Goal: Task Accomplishment & Management: Manage account settings

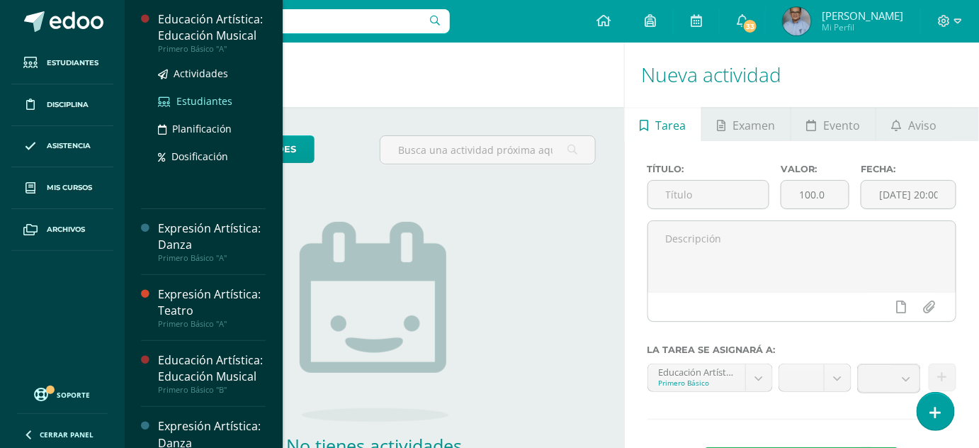
click at [221, 108] on span "Estudiantes" at bounding box center [204, 100] width 56 height 13
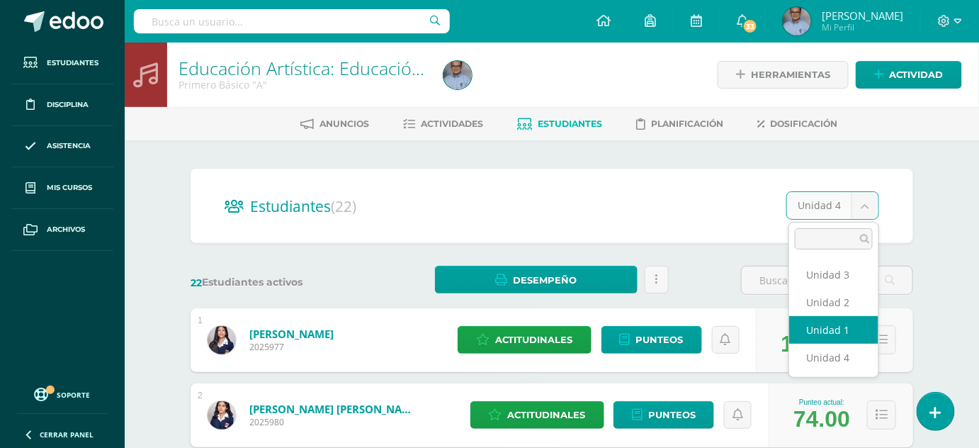
select select "/dashboard/teacher/section/3703/students/?unit=115990"
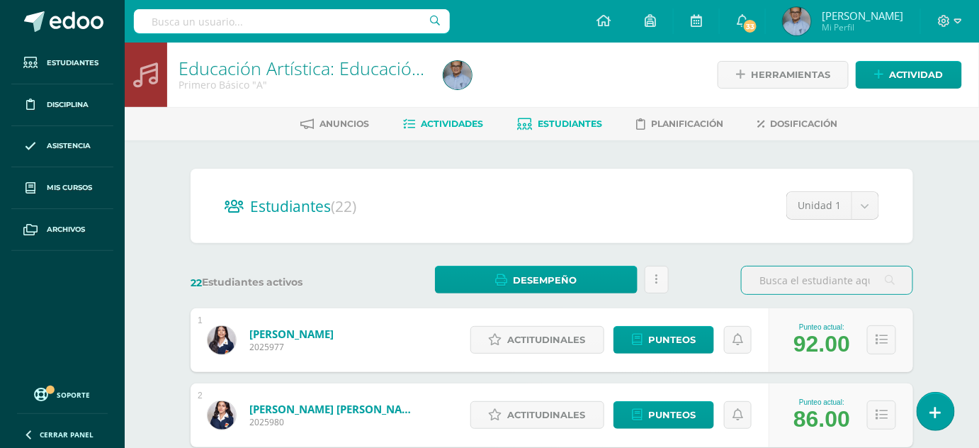
click at [451, 122] on span "Actividades" at bounding box center [452, 123] width 62 height 11
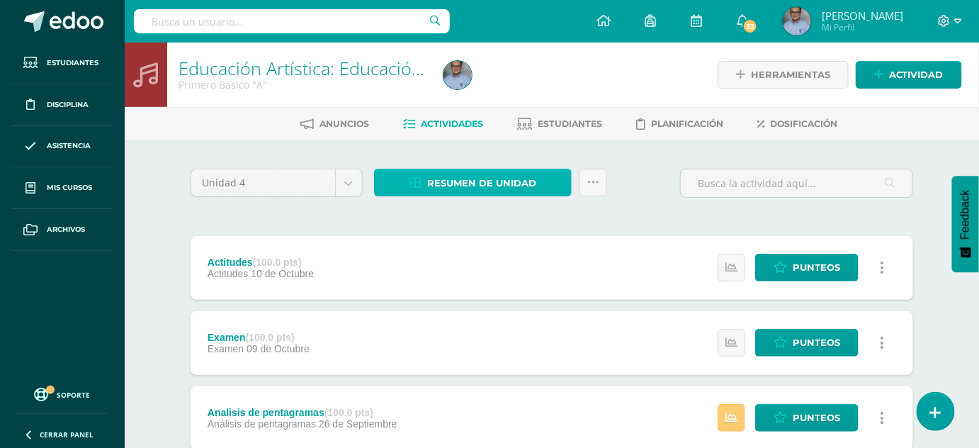
click at [493, 186] on span "Resumen de unidad" at bounding box center [481, 183] width 109 height 26
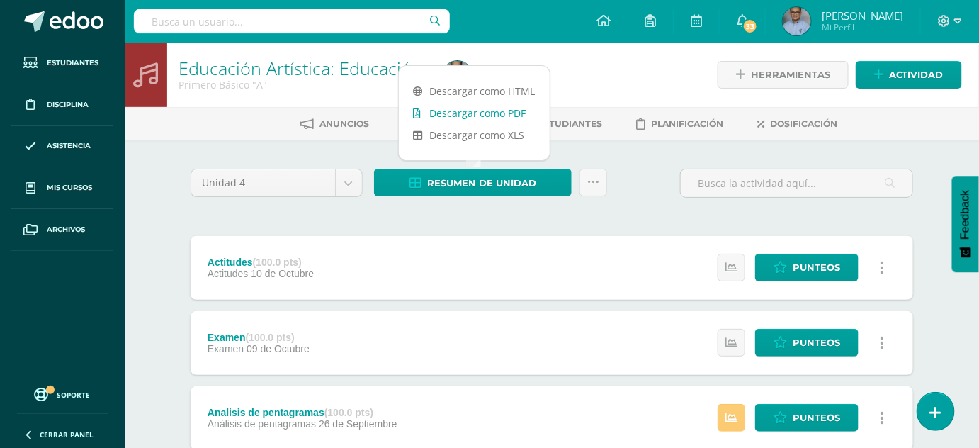
click at [488, 113] on link "Descargar como PDF" at bounding box center [474, 113] width 151 height 22
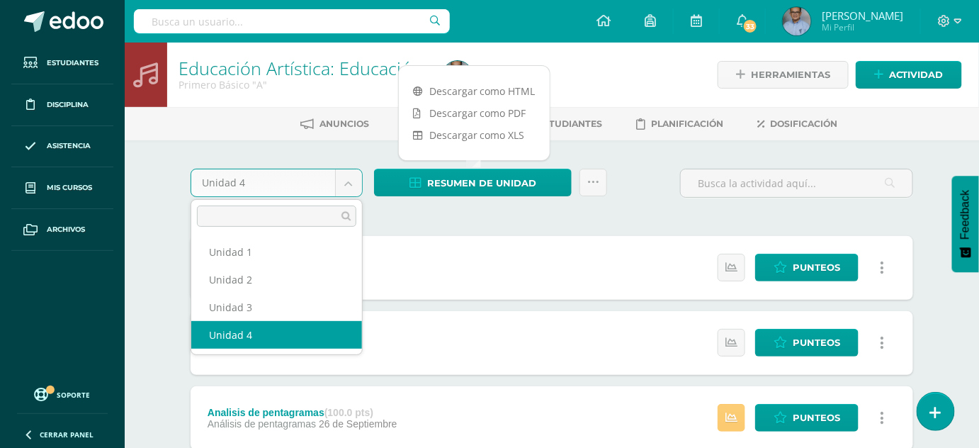
click at [351, 181] on body "Estudiantes Disciplina Asistencia Mis cursos Archivos Soporte Ayuda Reportar un…" at bounding box center [489, 347] width 979 height 694
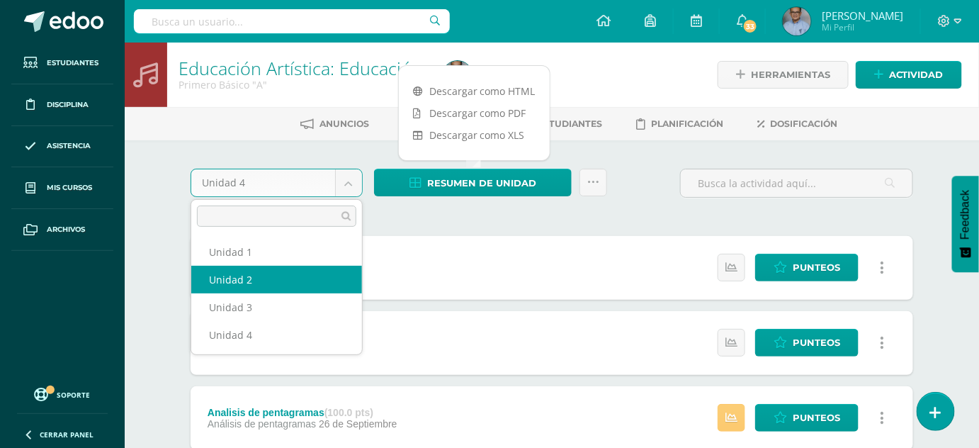
select select "Unidad 2"
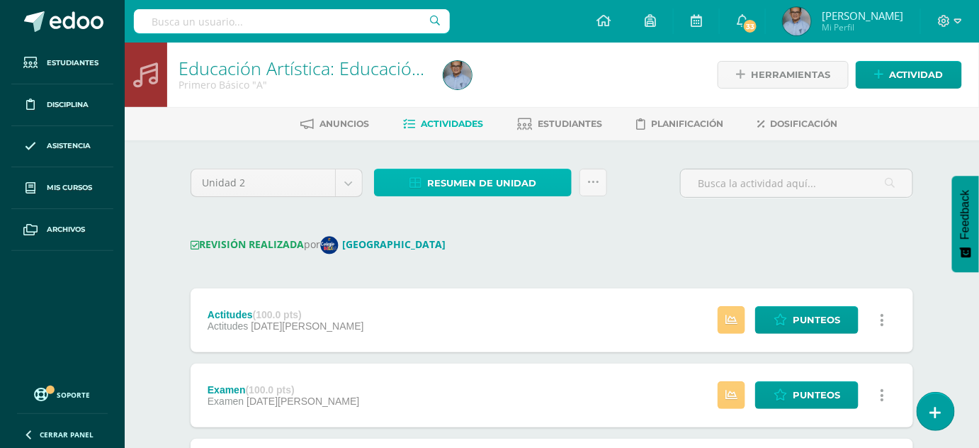
click at [429, 186] on span "Resumen de unidad" at bounding box center [481, 183] width 109 height 26
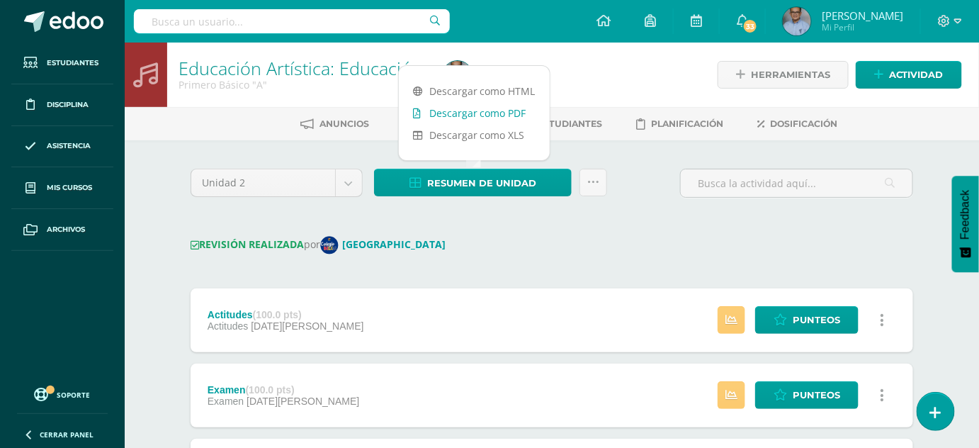
click at [449, 114] on link "Descargar como PDF" at bounding box center [474, 113] width 151 height 22
click at [511, 135] on link "Descargar como XLS" at bounding box center [474, 135] width 151 height 22
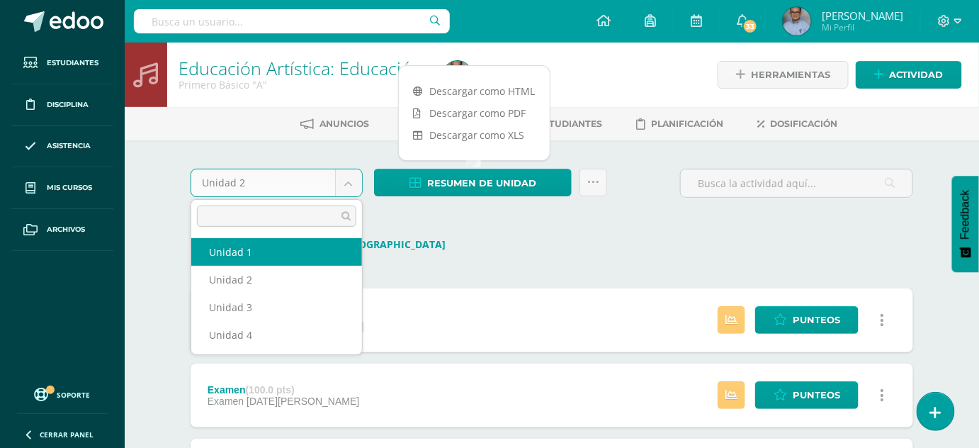
select select "Unidad 1"
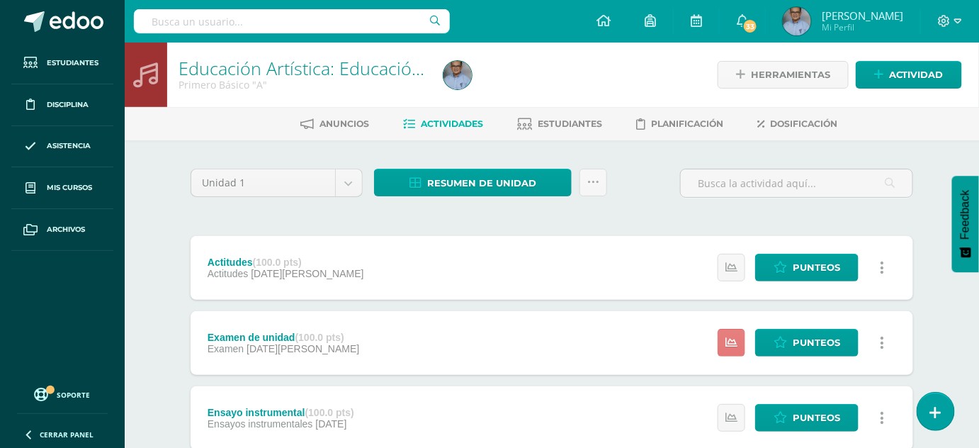
click at [742, 345] on link at bounding box center [732, 343] width 28 height 28
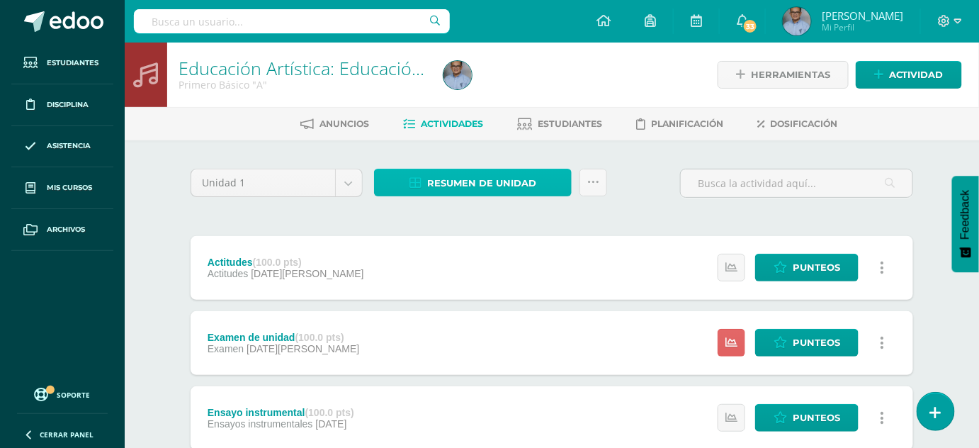
click at [455, 176] on span "Resumen de unidad" at bounding box center [481, 183] width 109 height 26
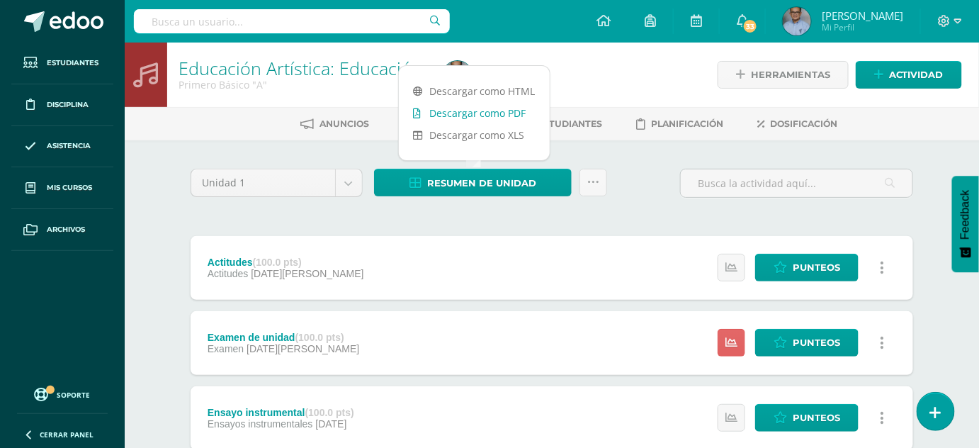
click at [464, 111] on link "Descargar como PDF" at bounding box center [474, 113] width 151 height 22
click at [504, 137] on link "Descargar como XLS" at bounding box center [474, 135] width 151 height 22
click at [582, 115] on link "Estudiantes" at bounding box center [559, 124] width 85 height 23
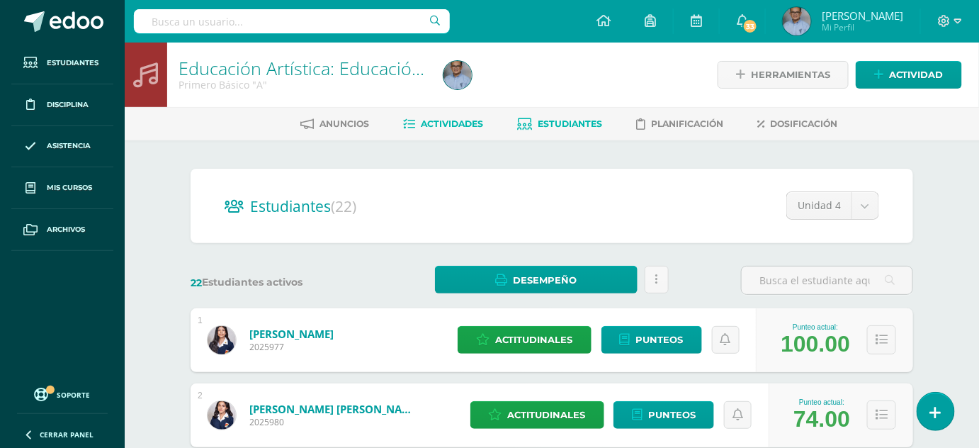
click at [466, 125] on span "Actividades" at bounding box center [452, 123] width 62 height 11
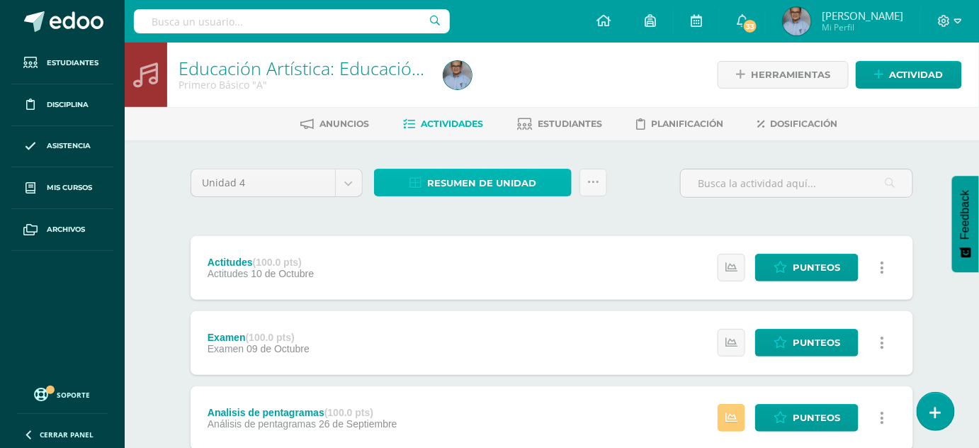
click at [487, 179] on span "Resumen de unidad" at bounding box center [481, 183] width 109 height 26
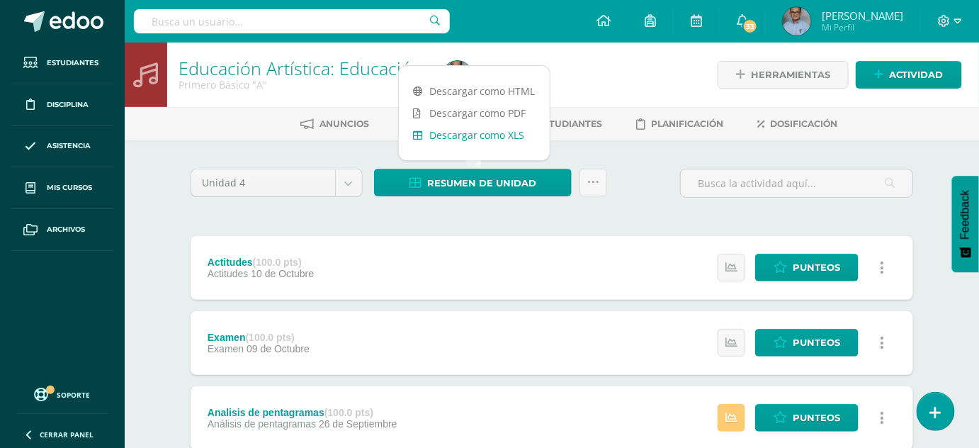
click at [482, 135] on link "Descargar como XLS" at bounding box center [474, 135] width 151 height 22
click at [364, 211] on div "Unidad 4 Unidad 1 Unidad 2 Unidad 3 Unidad 4 Resumen de unidad Enviar punteos a…" at bounding box center [552, 417] width 734 height 497
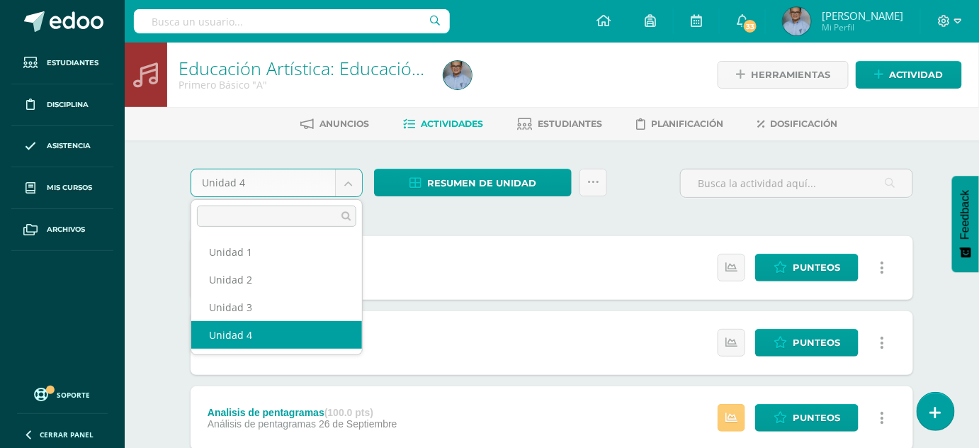
click at [349, 181] on body "Estudiantes Disciplina Asistencia Mis cursos Archivos Soporte Ayuda Reportar un…" at bounding box center [489, 347] width 979 height 694
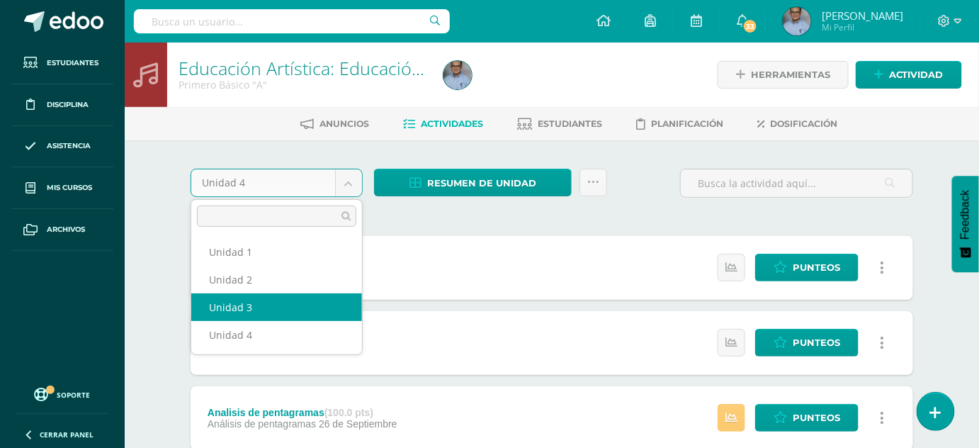
select select "Unidad 3"
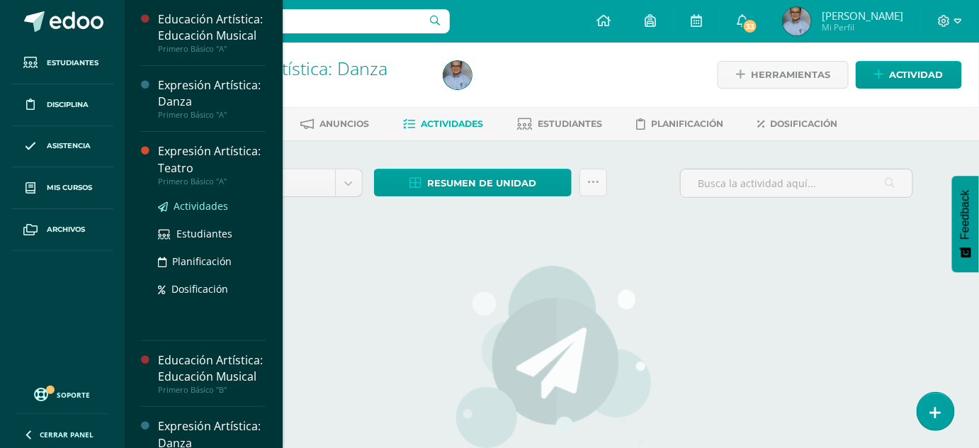
click at [215, 213] on span "Actividades" at bounding box center [201, 205] width 55 height 13
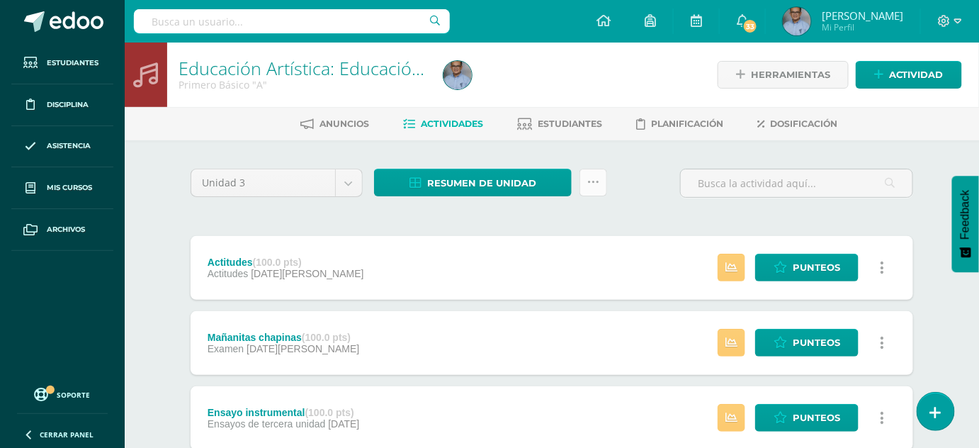
click at [594, 179] on icon at bounding box center [593, 182] width 12 height 12
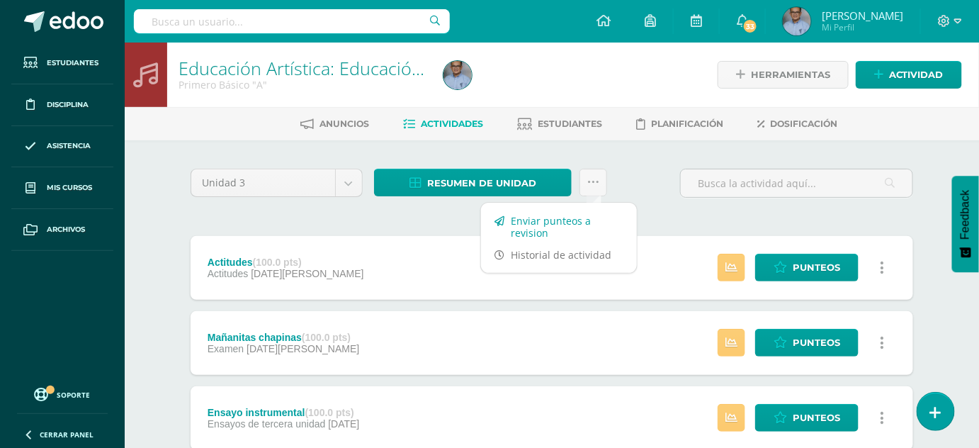
click at [560, 226] on link "Enviar punteos a revision" at bounding box center [559, 227] width 156 height 34
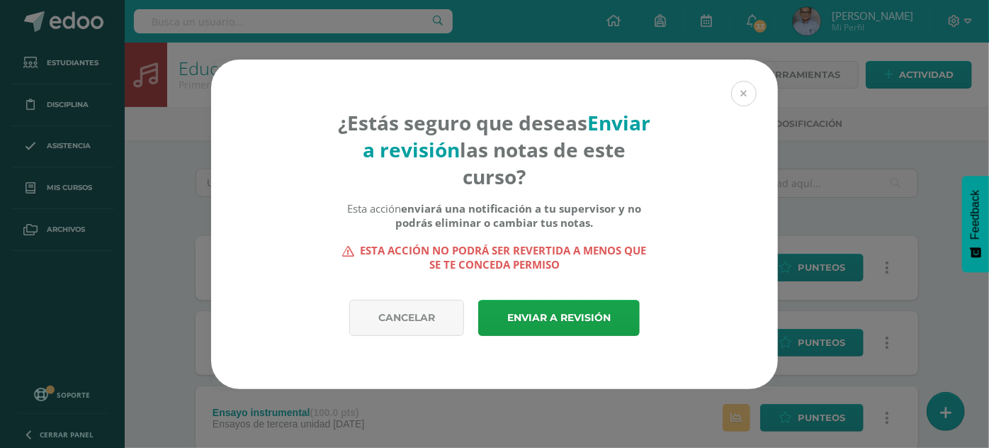
click at [747, 96] on button at bounding box center [744, 94] width 26 height 26
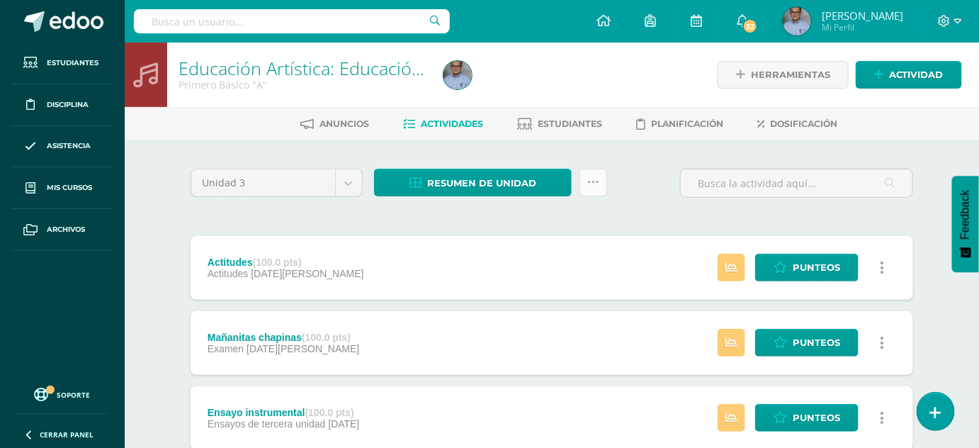
click at [591, 184] on icon at bounding box center [593, 182] width 12 height 12
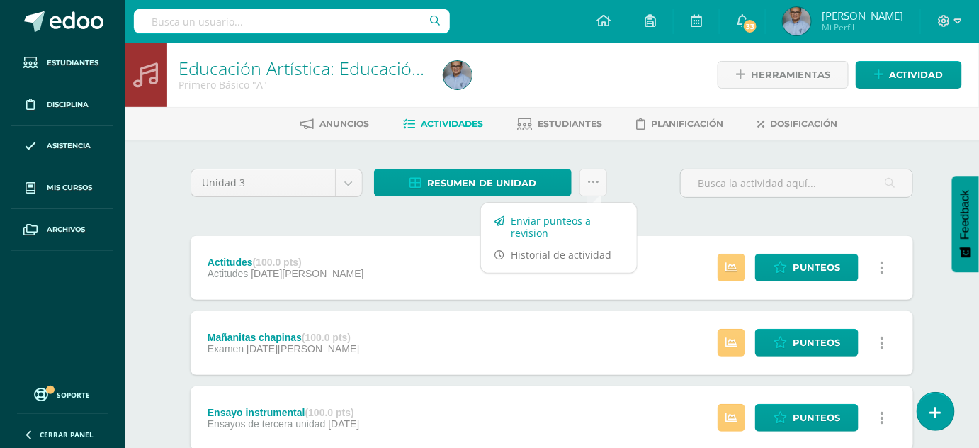
click at [538, 224] on link "Enviar punteos a revision" at bounding box center [559, 227] width 156 height 34
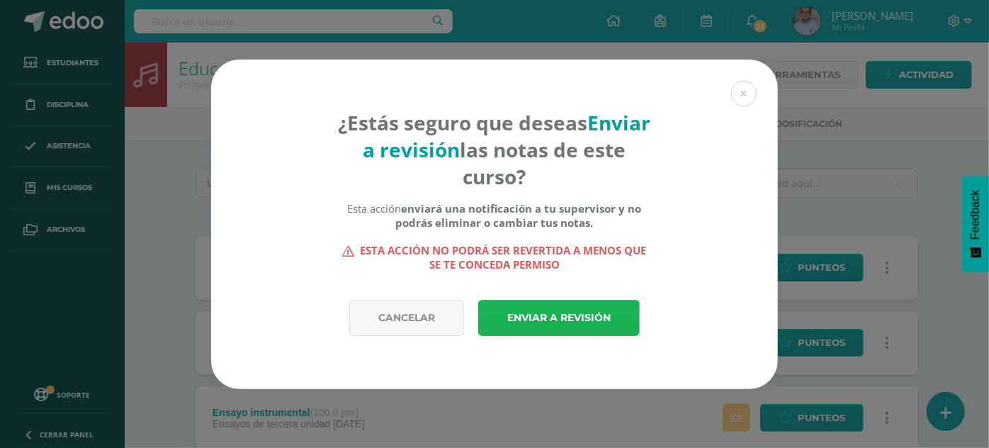
click at [572, 317] on link "Enviar a revisión" at bounding box center [559, 318] width 162 height 36
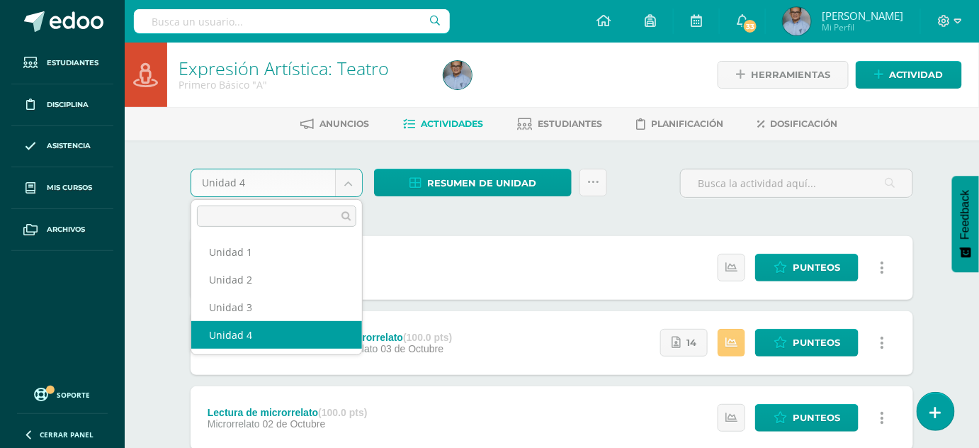
click at [342, 181] on body "Estudiantes Disciplina Asistencia Mis cursos Archivos Soporte Ayuda Reportar un…" at bounding box center [489, 347] width 979 height 694
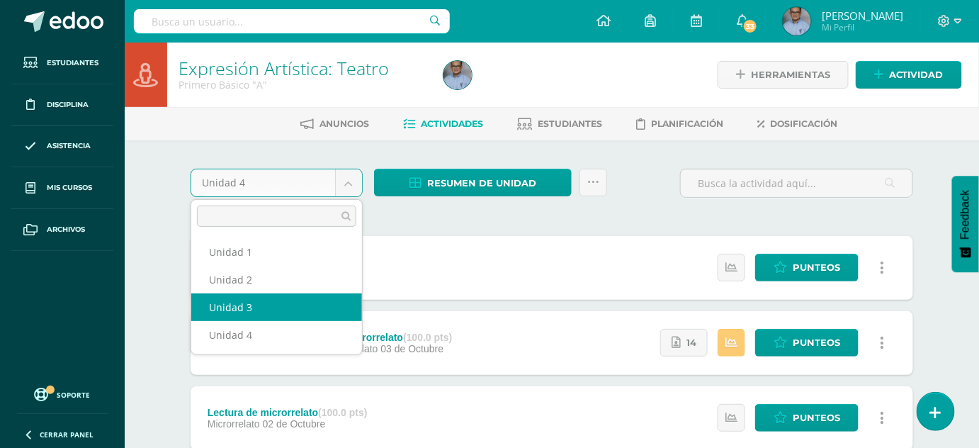
select select "Unidad 3"
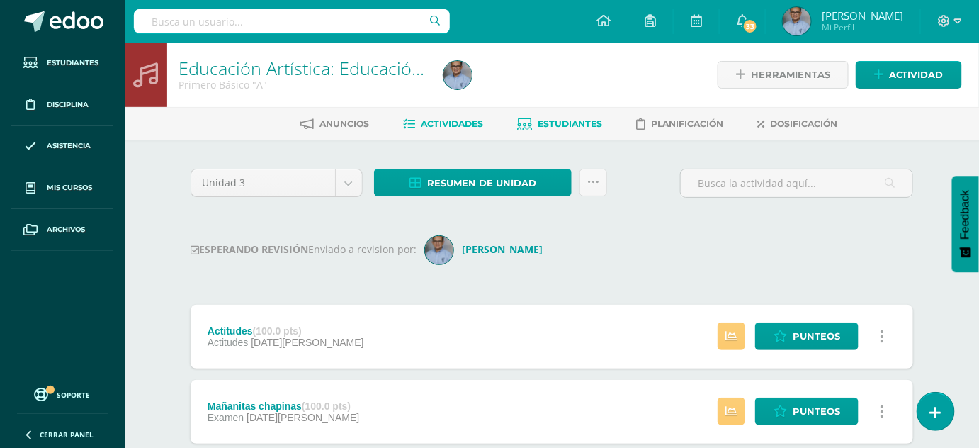
click at [553, 118] on span "Estudiantes" at bounding box center [570, 123] width 64 height 11
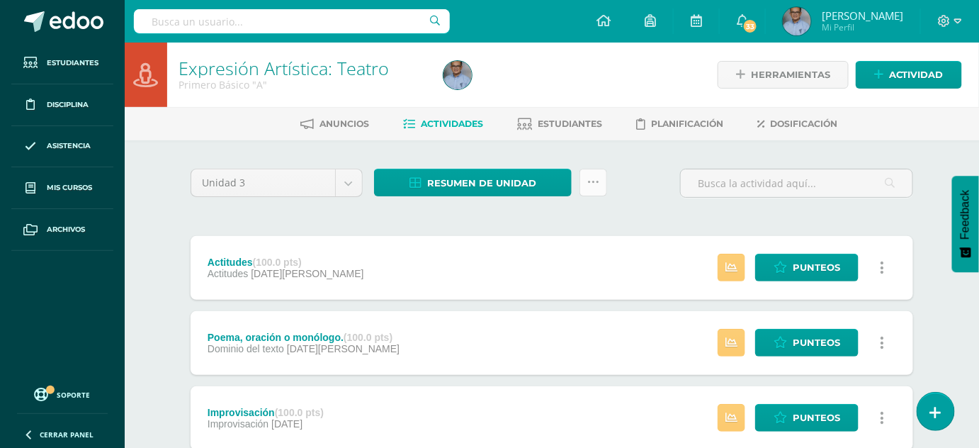
click at [597, 187] on link at bounding box center [593, 183] width 28 height 28
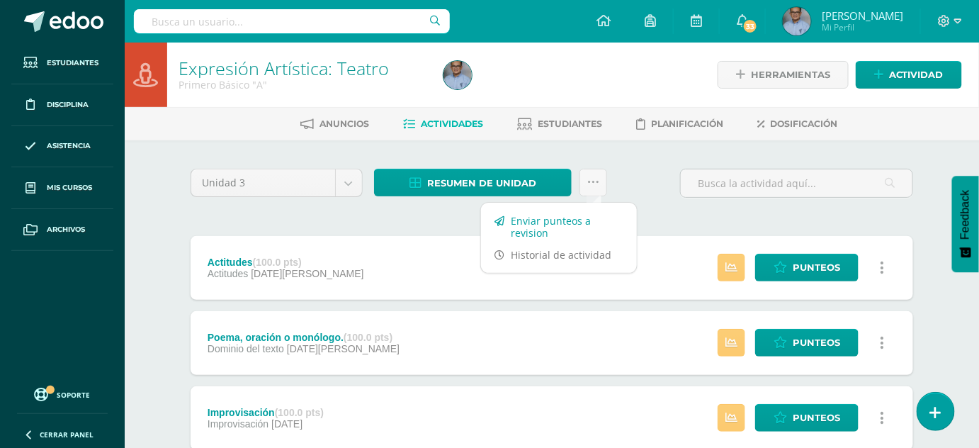
click at [553, 222] on link "Enviar punteos a revision" at bounding box center [559, 227] width 156 height 34
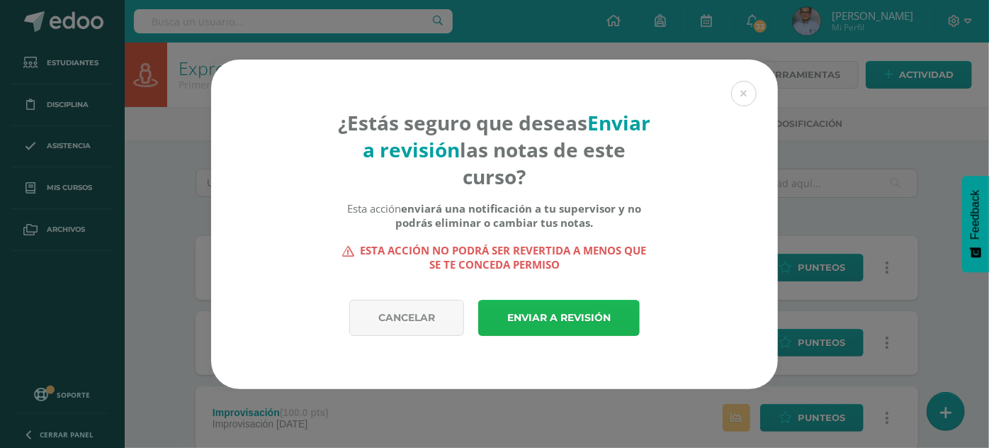
click at [568, 321] on link "Enviar a revisión" at bounding box center [559, 318] width 162 height 36
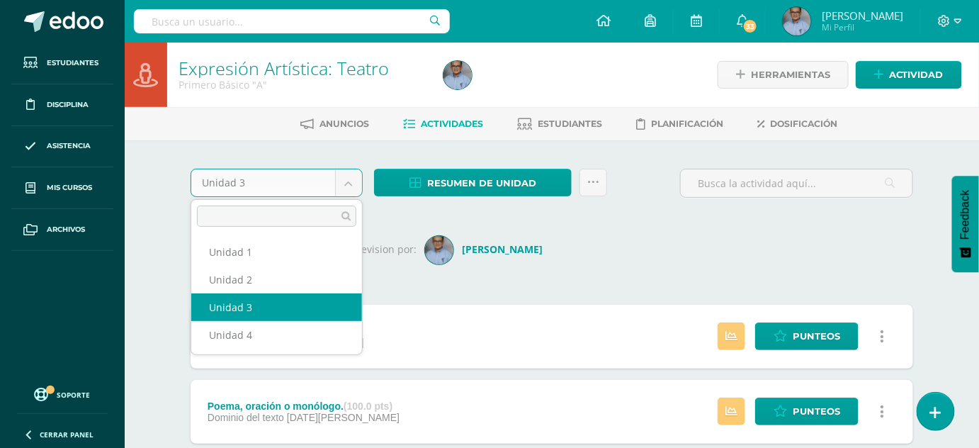
click at [346, 172] on body "Esta unidad ha sido marcada para revisión Estudiantes Disciplina Asistencia Mis…" at bounding box center [489, 419] width 979 height 838
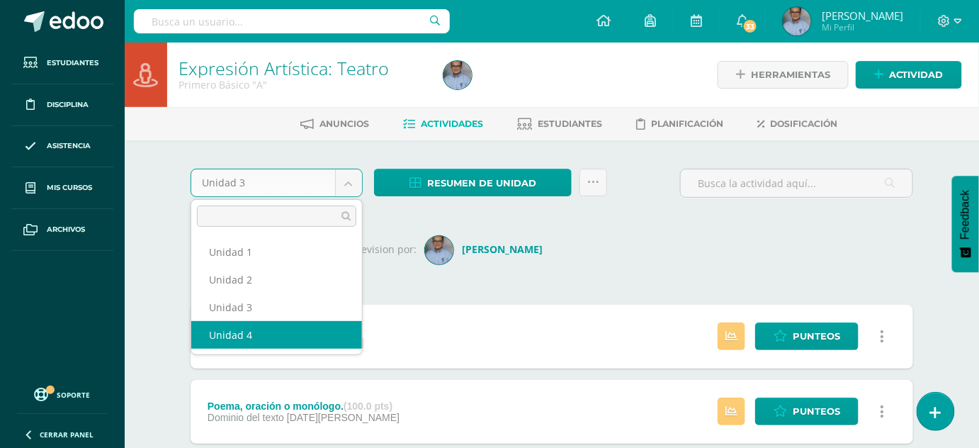
select select "Unidad 4"
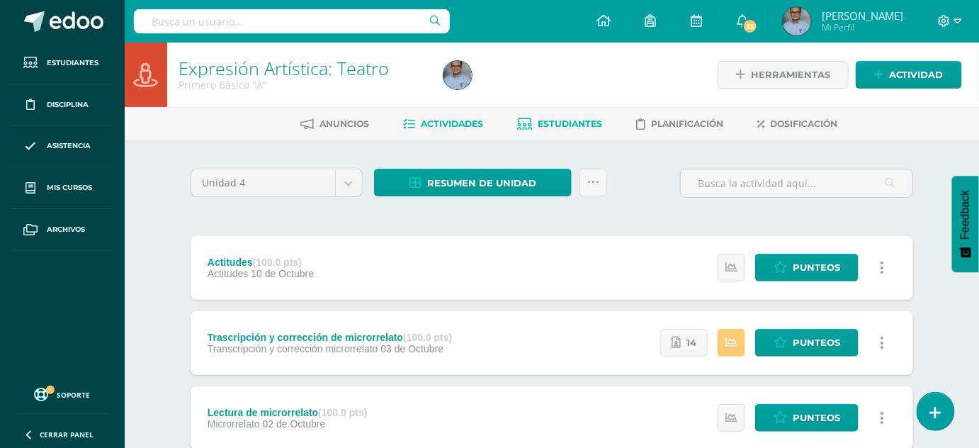
click at [561, 118] on span "Estudiantes" at bounding box center [570, 123] width 64 height 11
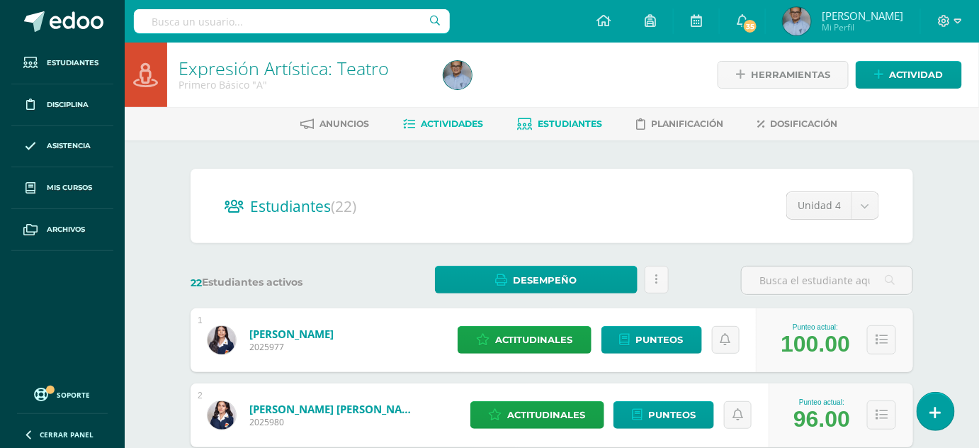
click at [465, 115] on link "Actividades" at bounding box center [443, 124] width 80 height 23
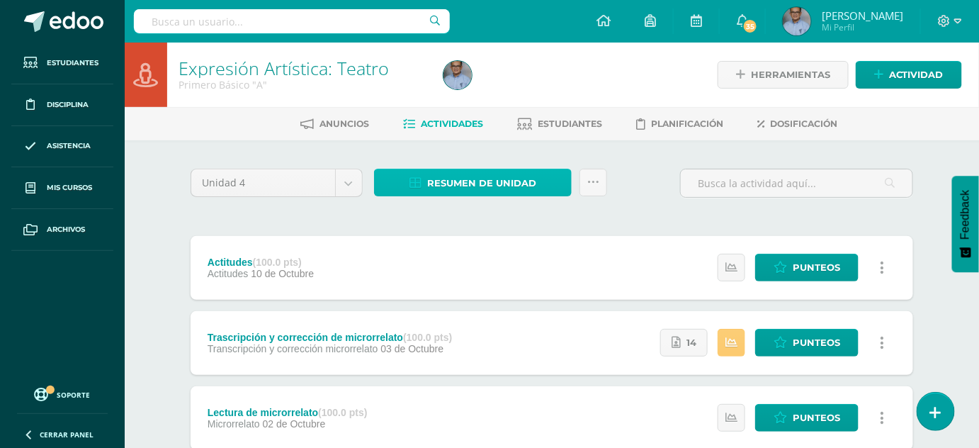
click at [485, 178] on span "Resumen de unidad" at bounding box center [481, 183] width 109 height 26
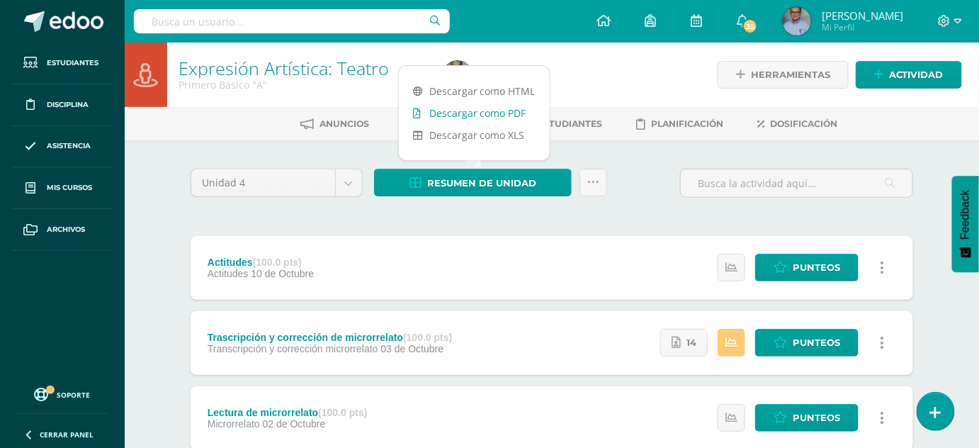
click at [473, 113] on link "Descargar como PDF" at bounding box center [474, 113] width 151 height 22
click at [849, 229] on div "Unidad 4 Unidad 1 Unidad 2 Unidad 3 Unidad 4 Resumen de unidad Enviar punteos a…" at bounding box center [552, 417] width 734 height 497
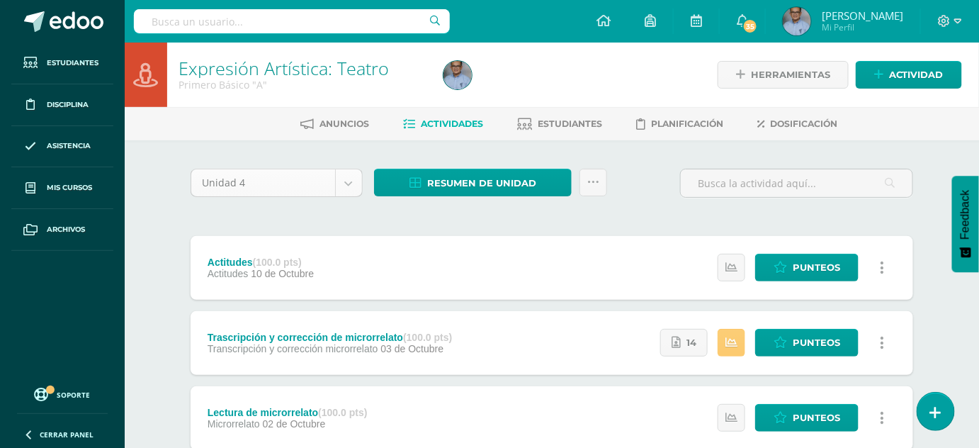
click at [341, 188] on body "Estudiantes Disciplina Asistencia Mis cursos Archivos Soporte Ayuda Reportar un…" at bounding box center [489, 347] width 979 height 694
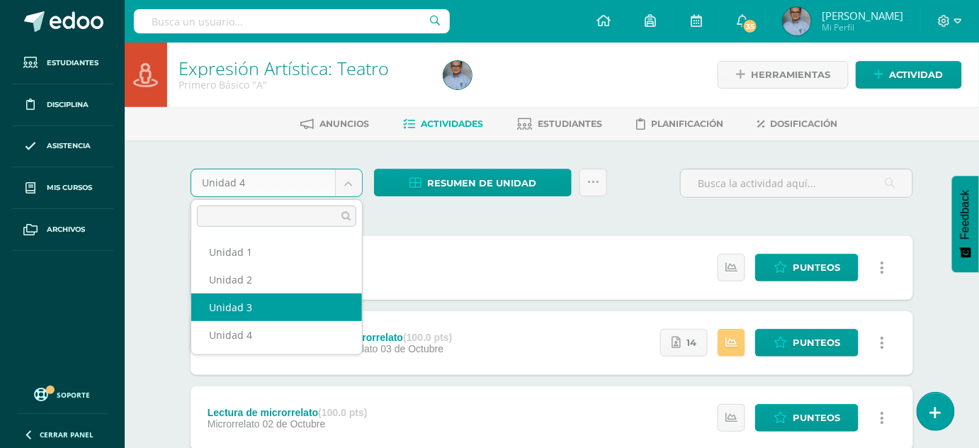
select select "Unidad 3"
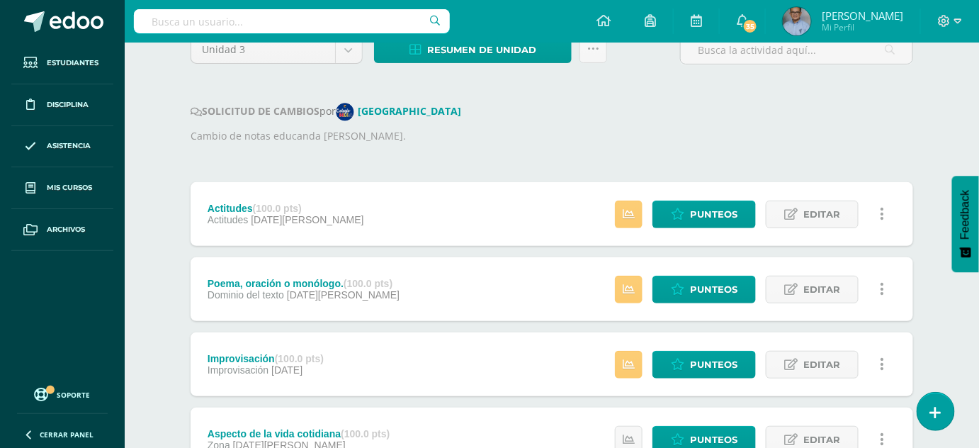
scroll to position [147, 0]
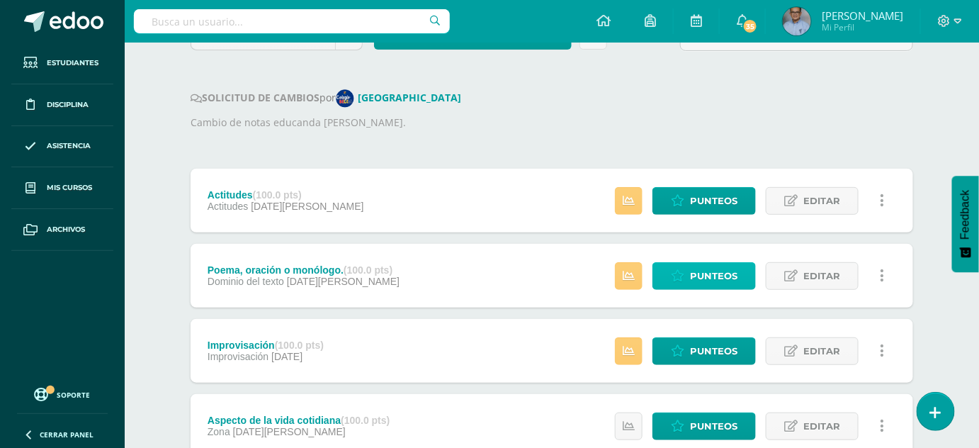
click at [710, 270] on span "Punteos" at bounding box center [713, 276] width 47 height 26
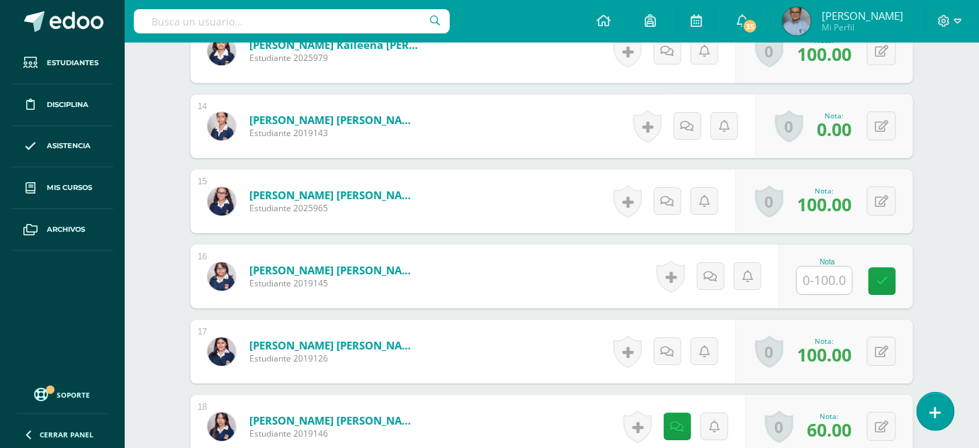
scroll to position [1432, 0]
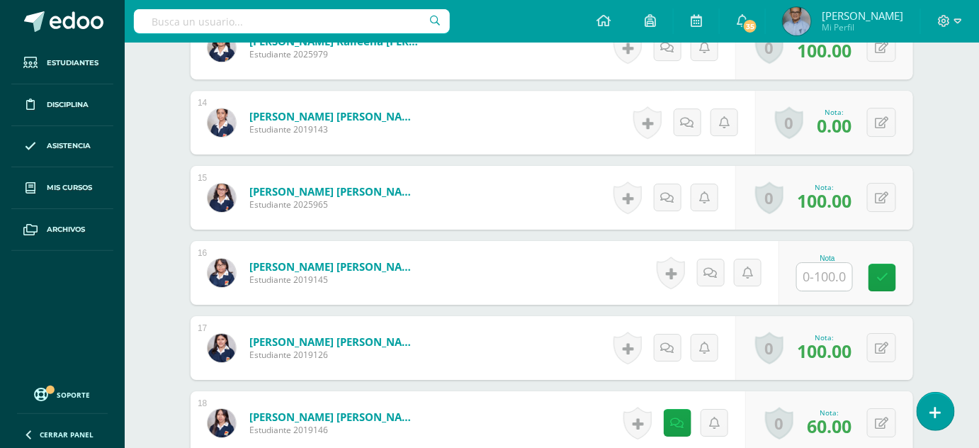
click at [823, 271] on input "text" at bounding box center [824, 277] width 55 height 28
type input "80"
click at [895, 282] on icon at bounding box center [892, 277] width 13 height 12
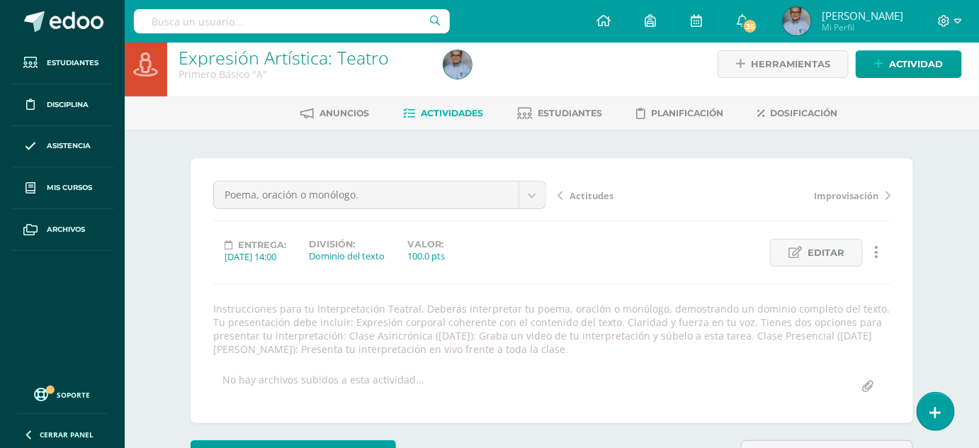
scroll to position [0, 0]
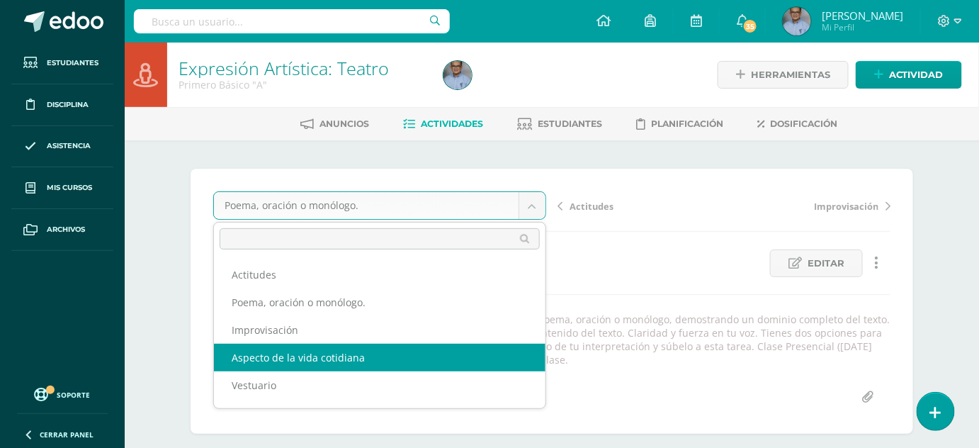
select select "/dashboard/teacher/grade-activity/125309/"
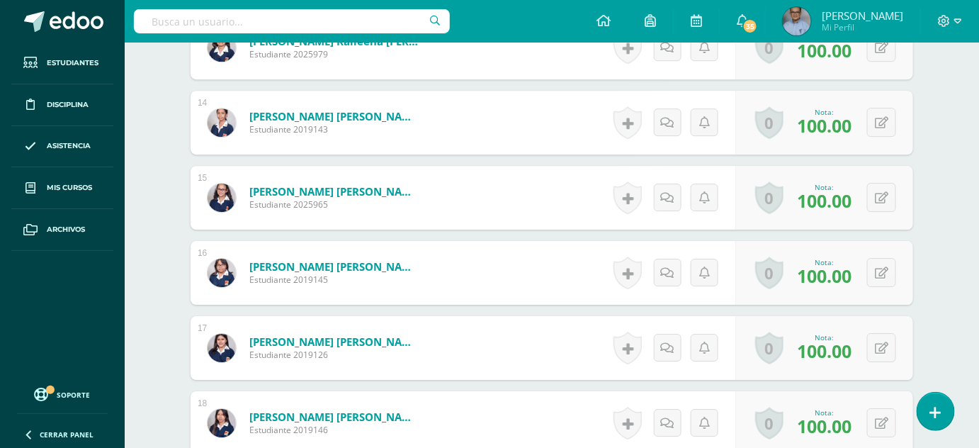
scroll to position [1388, 0]
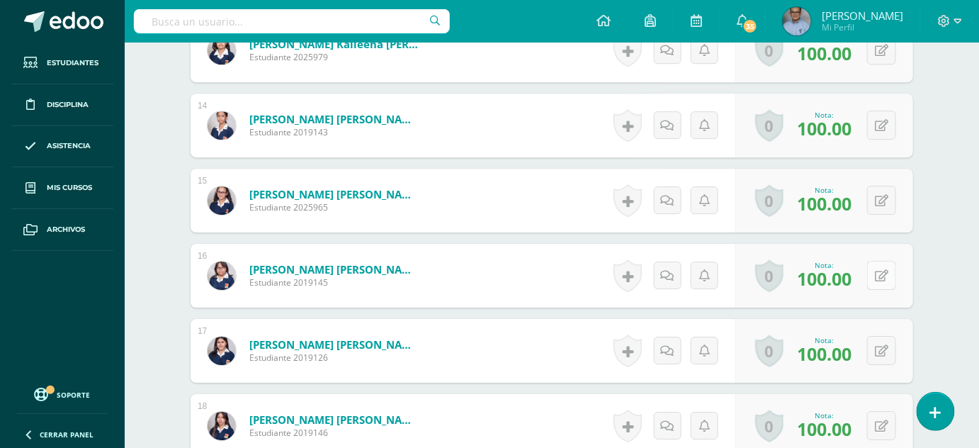
click at [876, 271] on button at bounding box center [881, 275] width 29 height 29
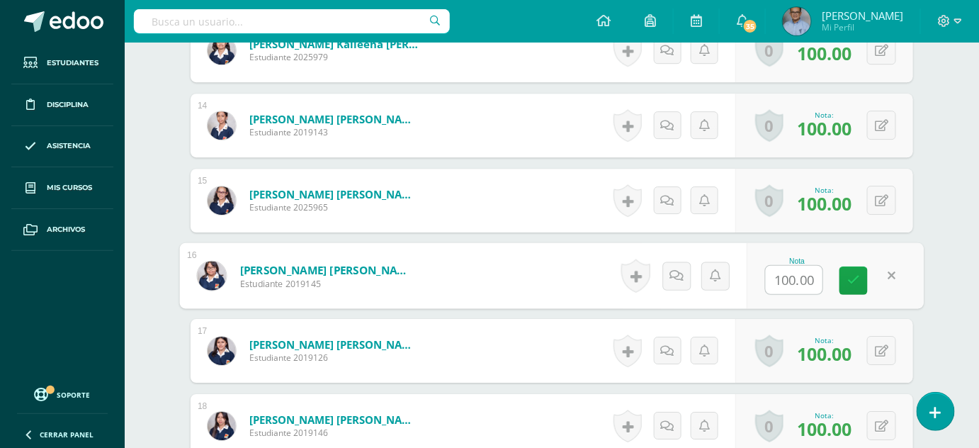
scroll to position [1389, 0]
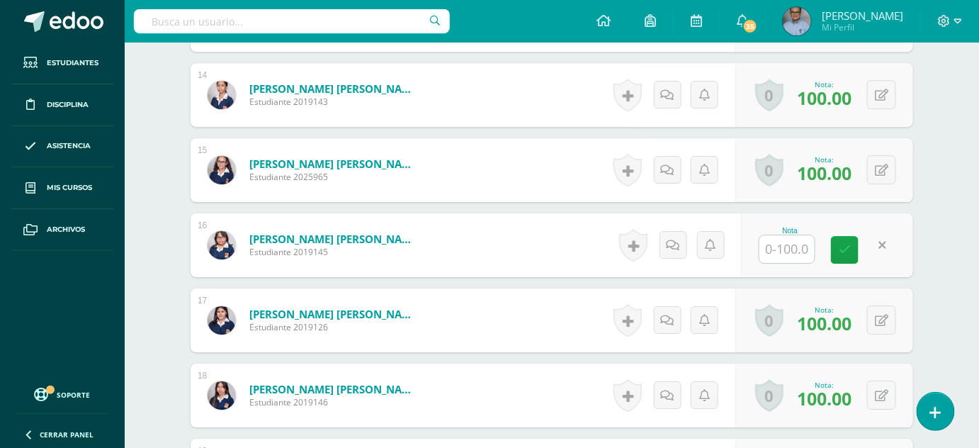
scroll to position [1420, 0]
click at [848, 249] on icon at bounding box center [845, 249] width 12 height 12
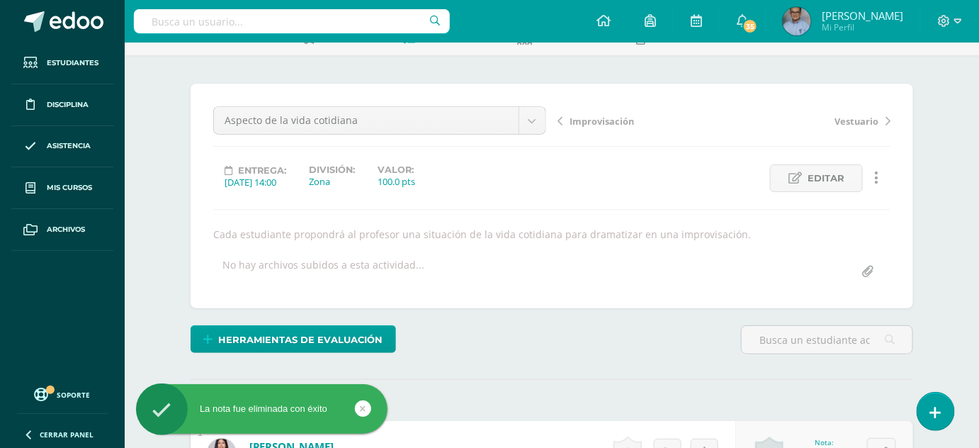
scroll to position [0, 0]
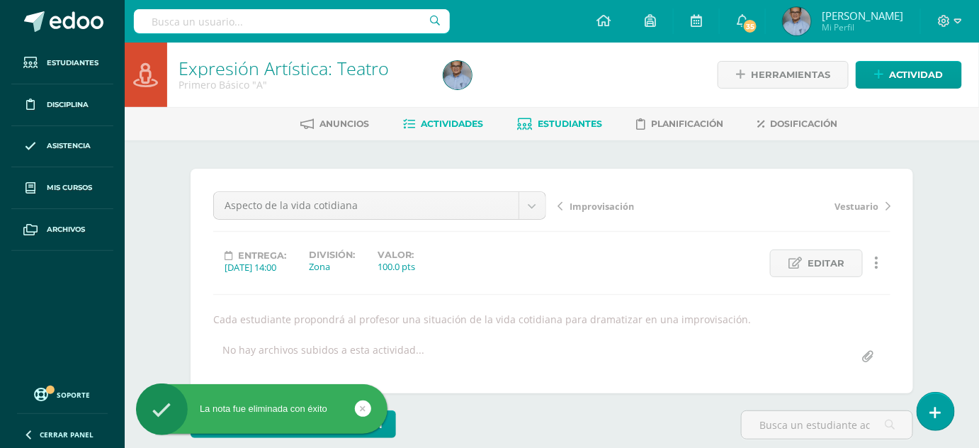
click at [557, 124] on span "Estudiantes" at bounding box center [570, 123] width 64 height 11
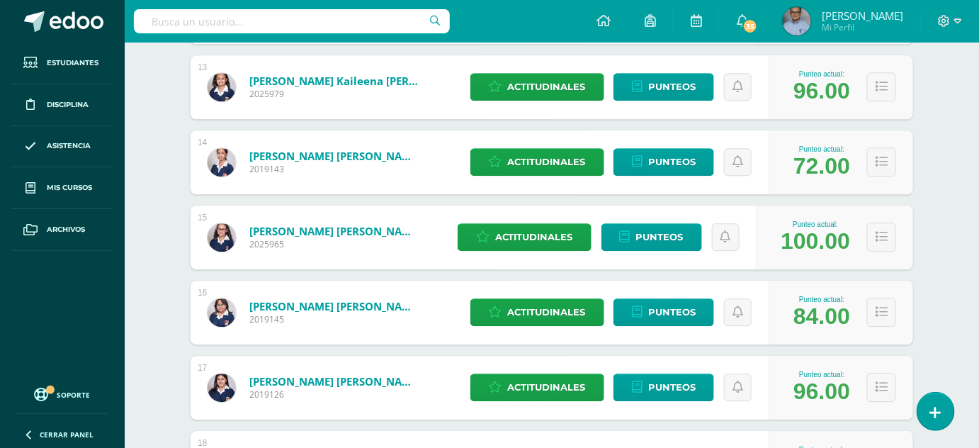
scroll to position [1234, 0]
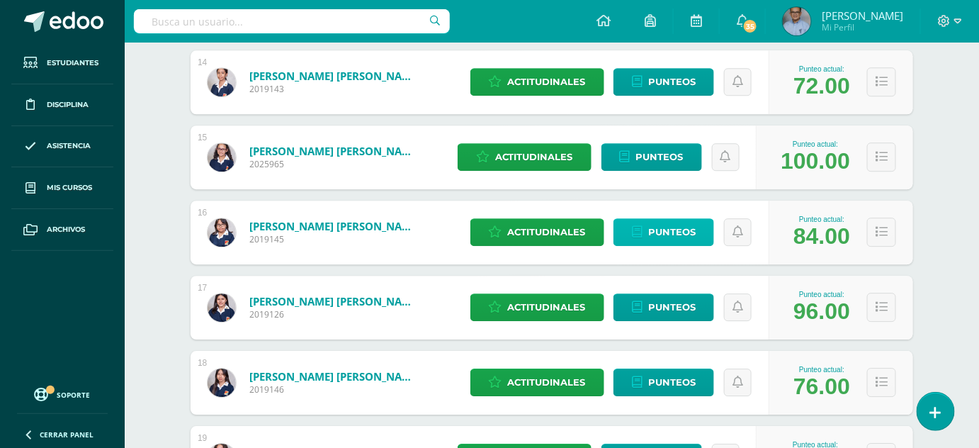
click at [664, 230] on span "Punteos" at bounding box center [671, 232] width 47 height 26
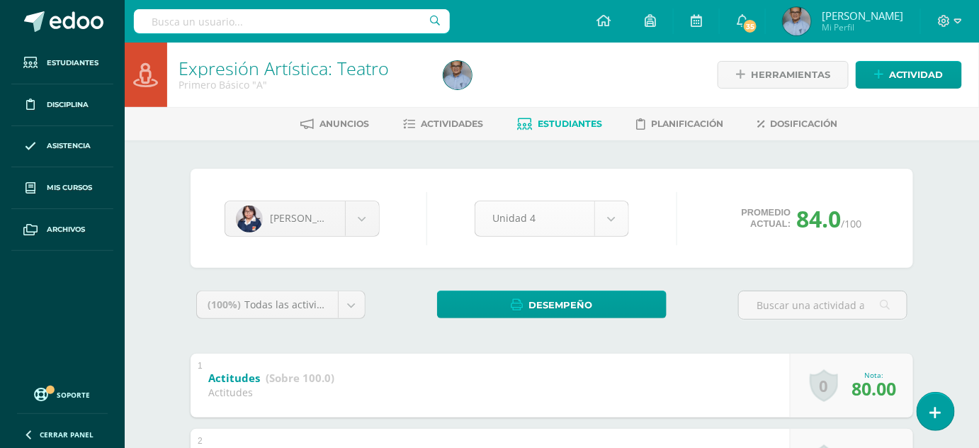
click at [610, 213] on body "Estudiantes Disciplina Asistencia Mis cursos Archivos Soporte Ayuda Reportar un…" at bounding box center [489, 406] width 979 height 812
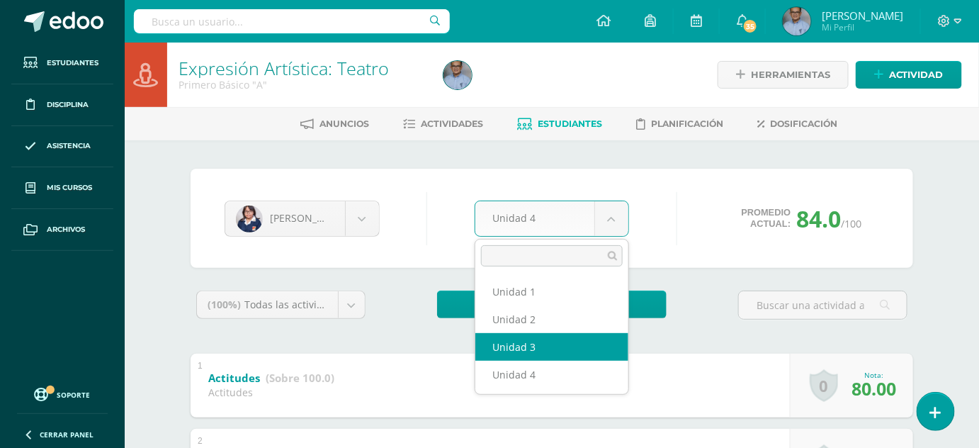
select select "Unidad 3"
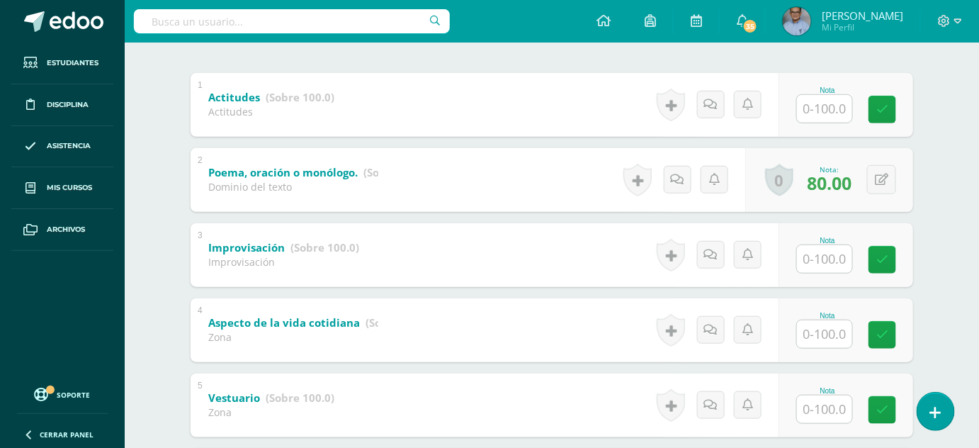
scroll to position [278, 0]
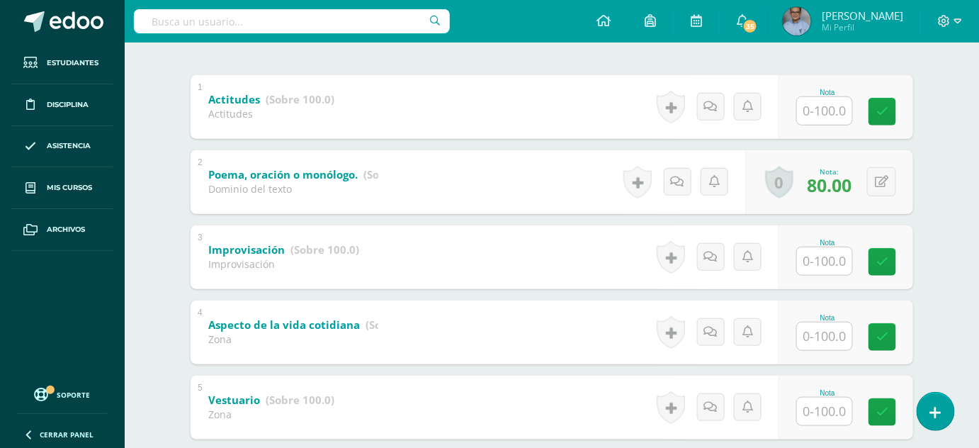
click at [817, 377] on div "Nota" at bounding box center [845, 407] width 135 height 64
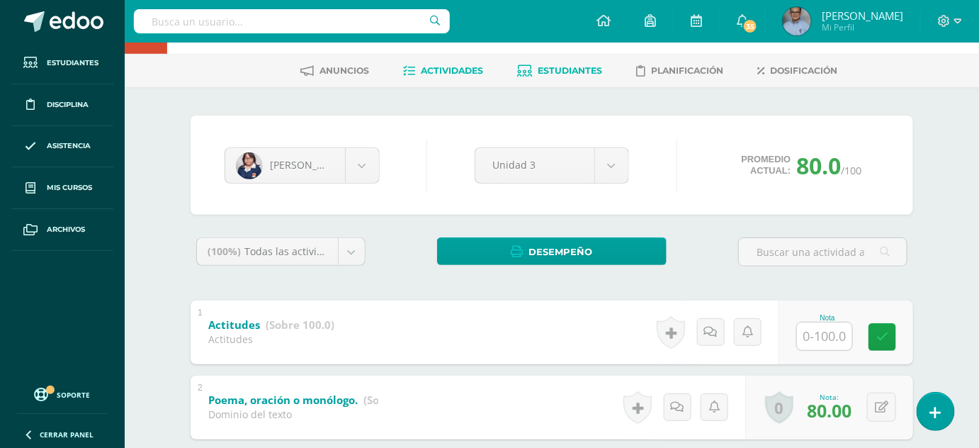
scroll to position [0, 0]
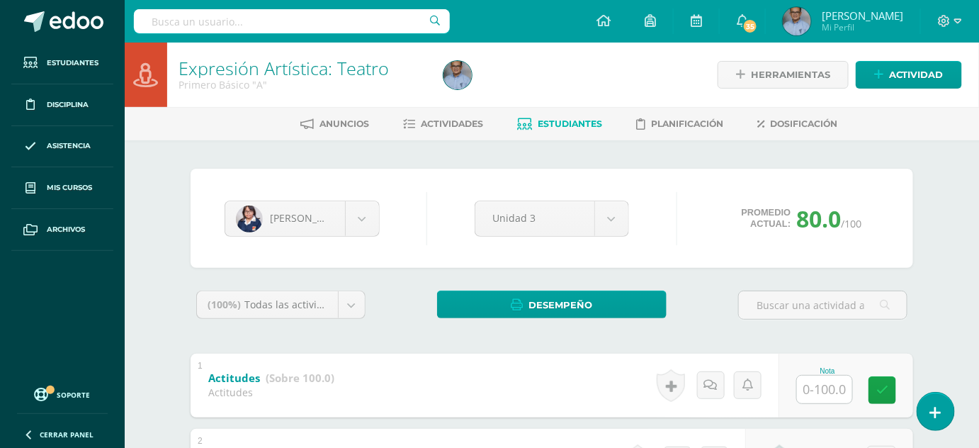
click at [557, 126] on span "Estudiantes" at bounding box center [570, 123] width 64 height 11
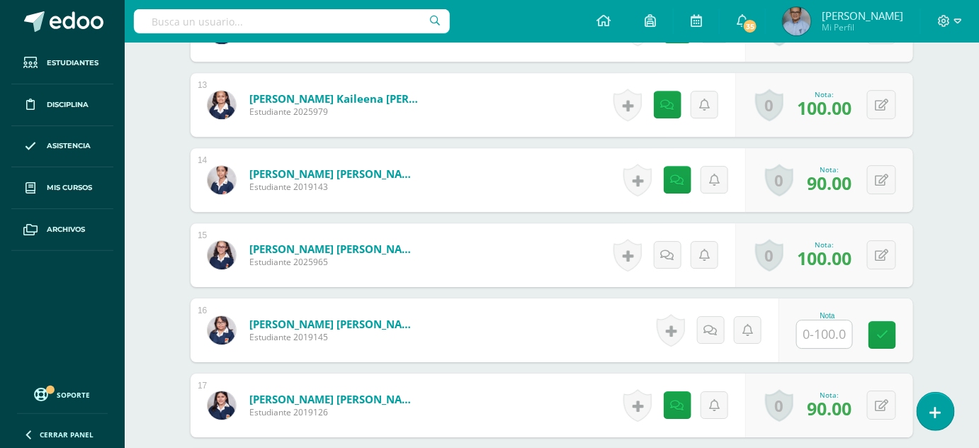
scroll to position [1335, 0]
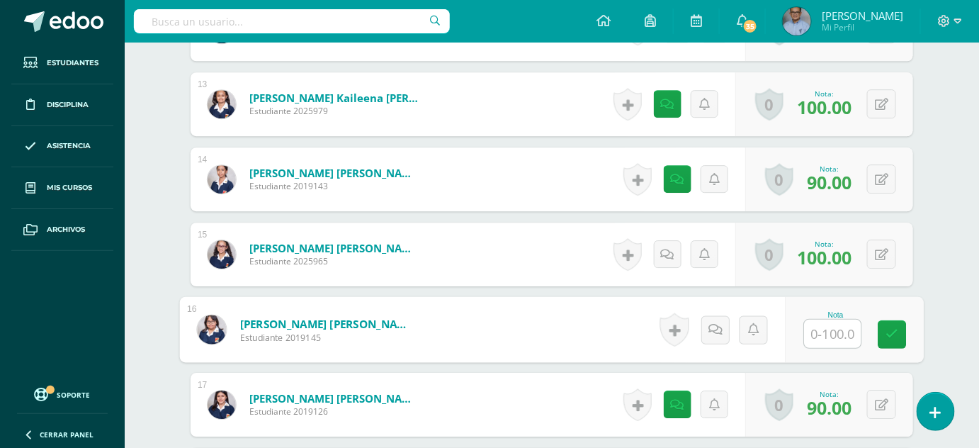
click at [837, 336] on input "text" at bounding box center [833, 333] width 57 height 28
type input "80"
click at [898, 344] on link at bounding box center [892, 334] width 28 height 28
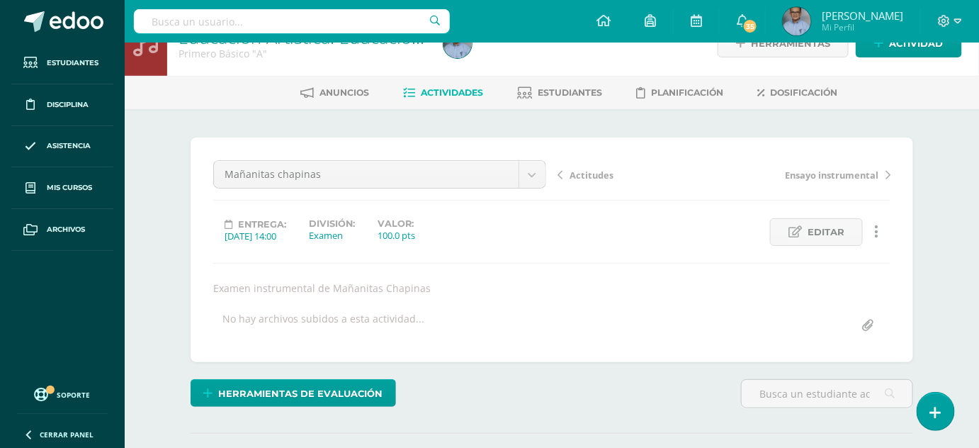
scroll to position [28, 0]
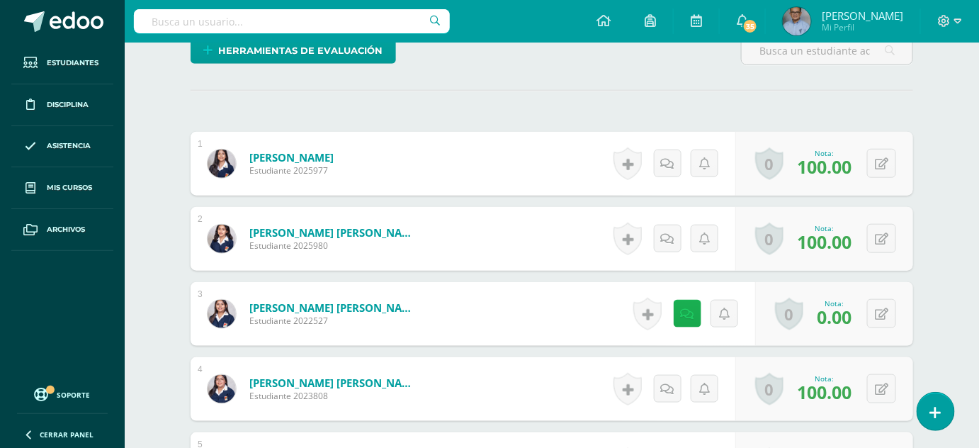
scroll to position [375, 0]
click at [693, 321] on link at bounding box center [688, 313] width 28 height 28
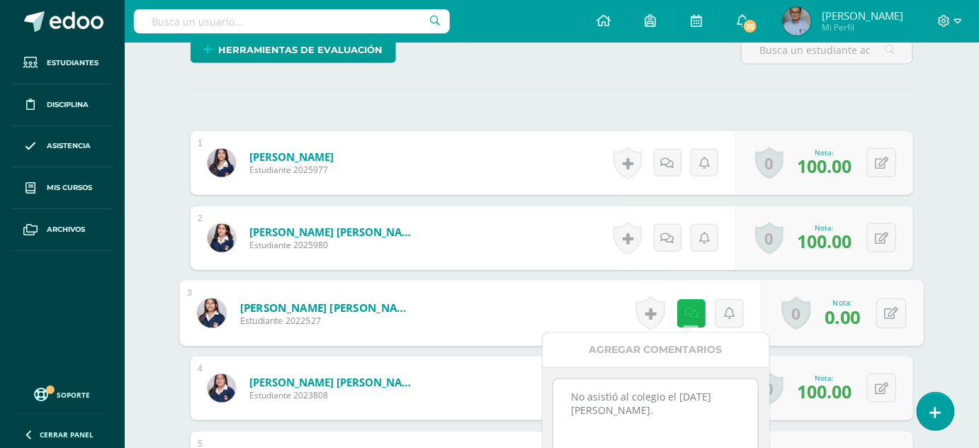
scroll to position [375, 0]
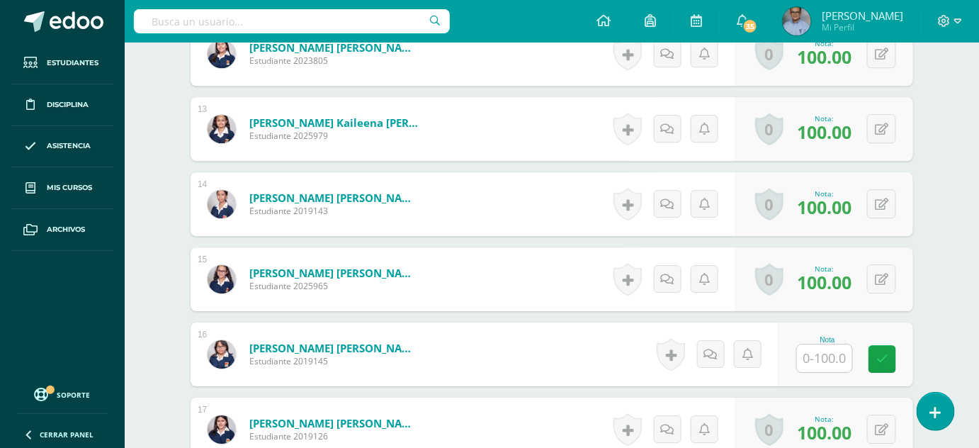
scroll to position [1325, 0]
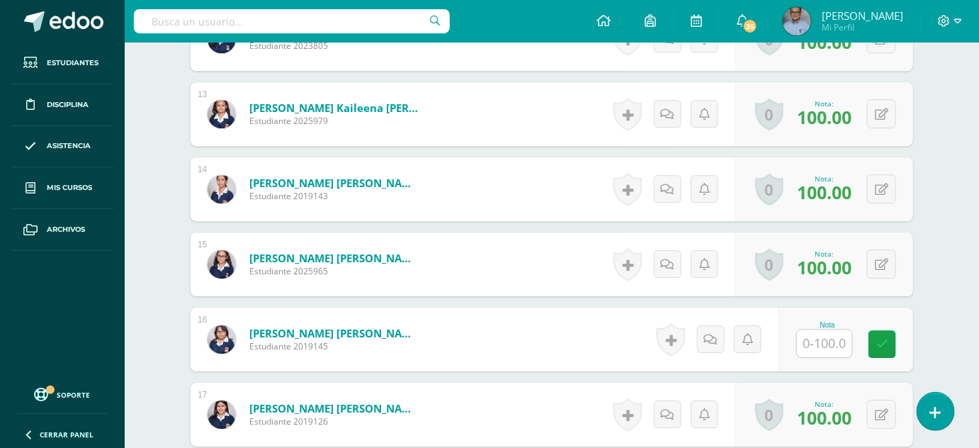
click at [825, 345] on input "text" at bounding box center [824, 343] width 55 height 28
type input "100"
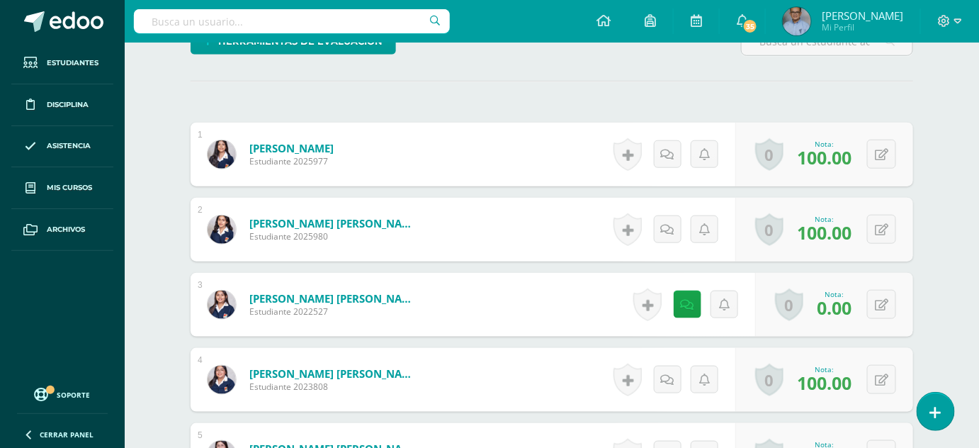
scroll to position [0, 0]
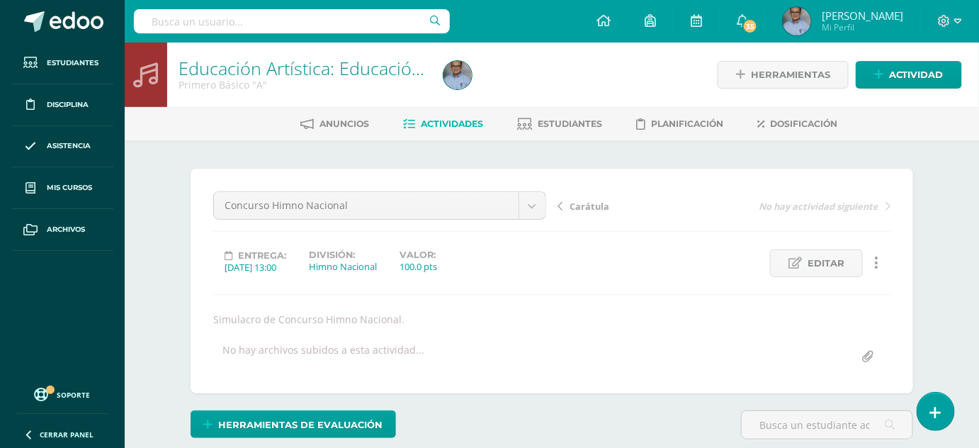
click at [582, 205] on span "Carátula" at bounding box center [590, 206] width 40 height 13
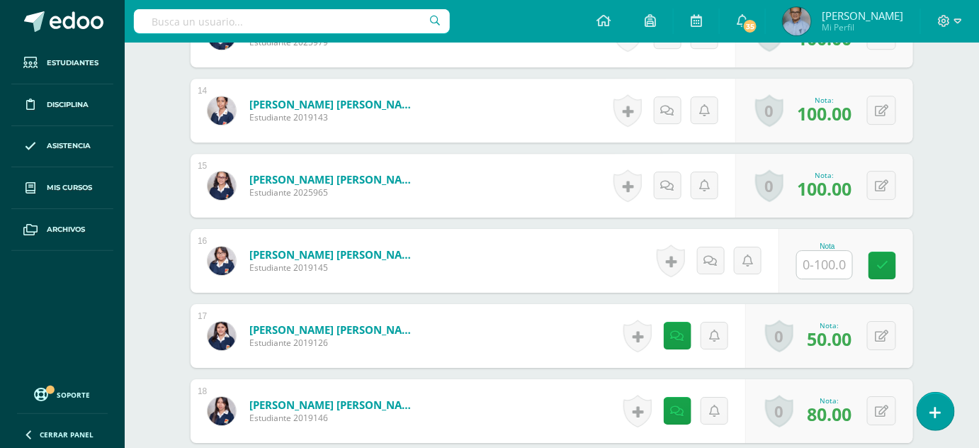
scroll to position [1405, 0]
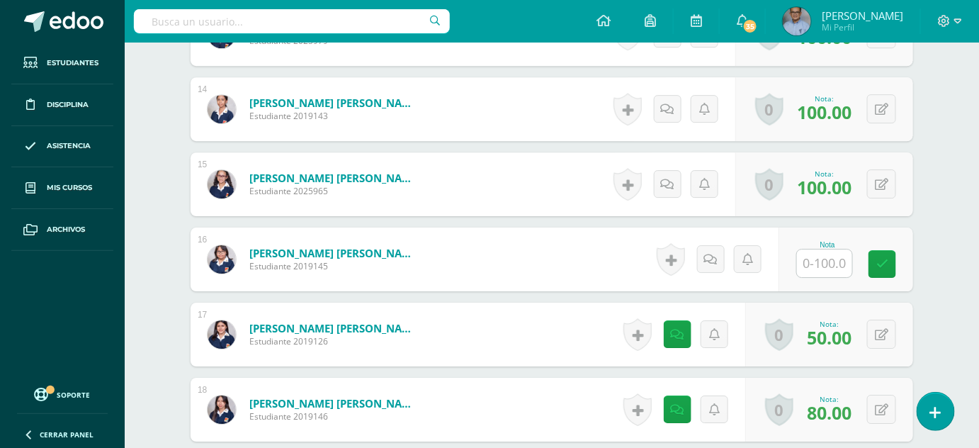
click at [839, 257] on input "text" at bounding box center [824, 263] width 55 height 28
type input "100"
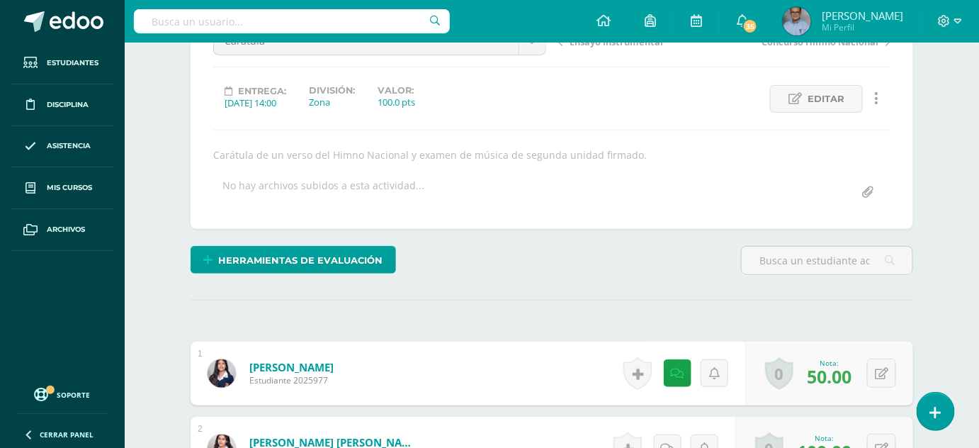
scroll to position [0, 0]
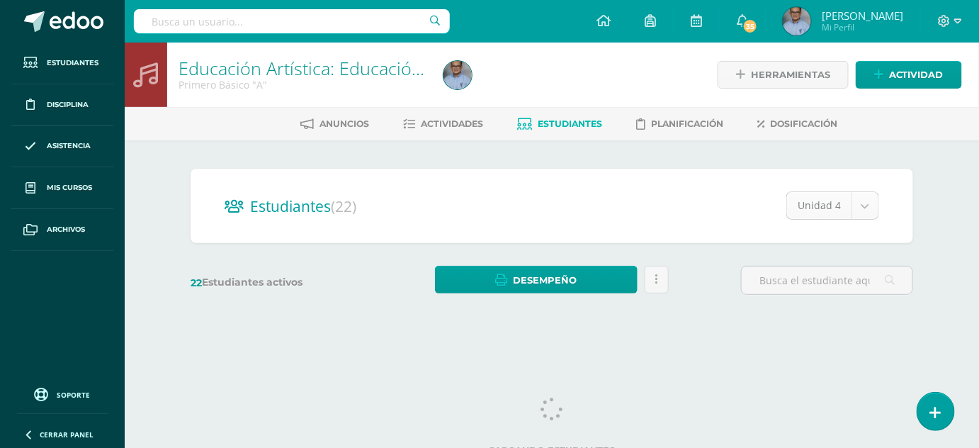
click at [865, 210] on body "Estudiantes Disciplina Asistencia Mis cursos Archivos Soporte Ayuda Reportar un…" at bounding box center [489, 168] width 979 height 336
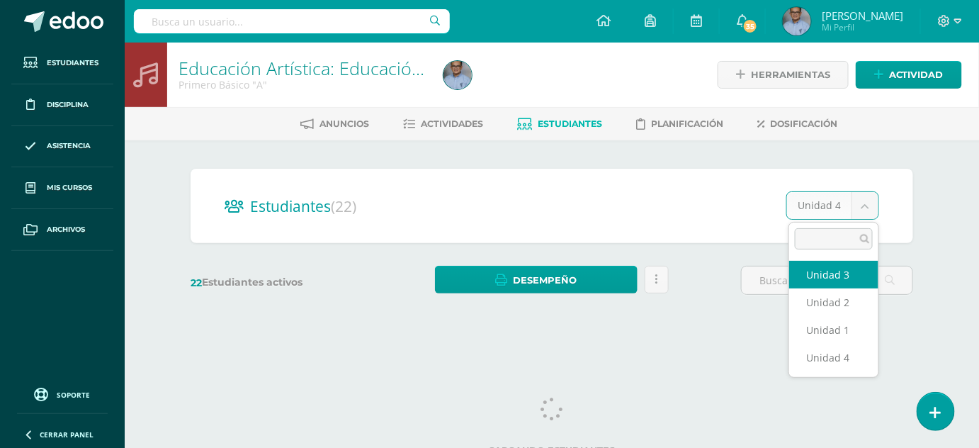
select select "/dashboard/teacher/section/3703/students/?unit=115994"
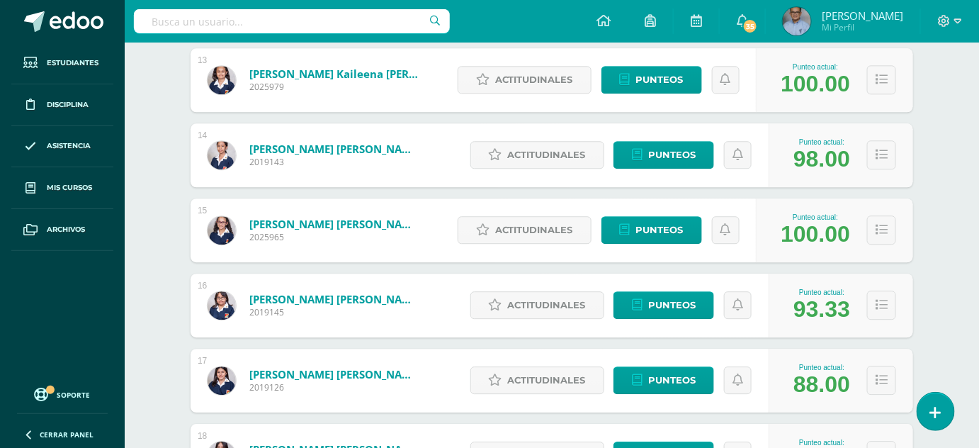
scroll to position [1171, 0]
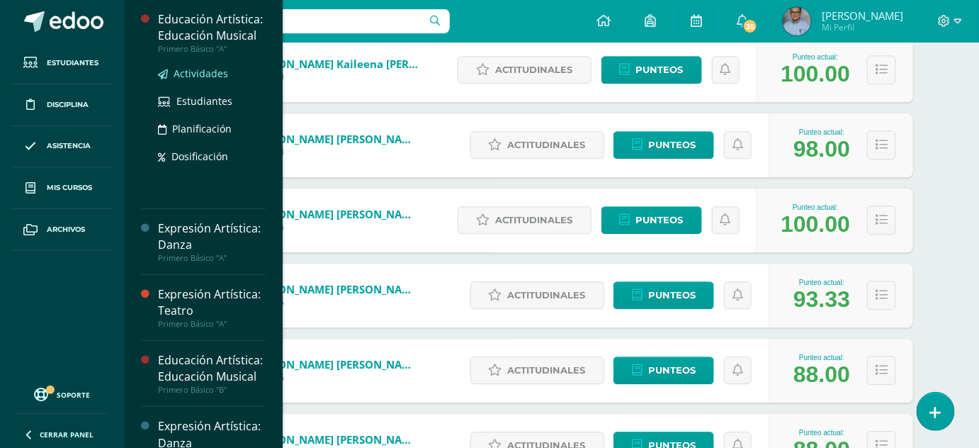
click at [199, 80] on span "Actividades" at bounding box center [201, 73] width 55 height 13
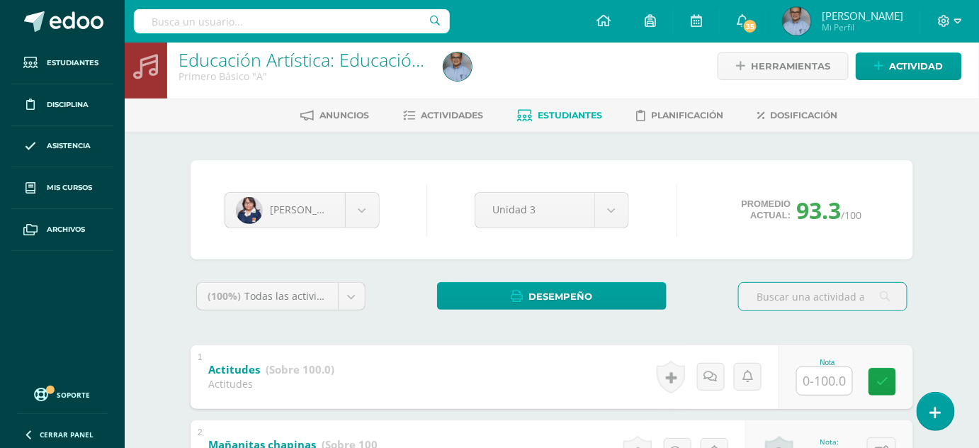
scroll to position [7, 0]
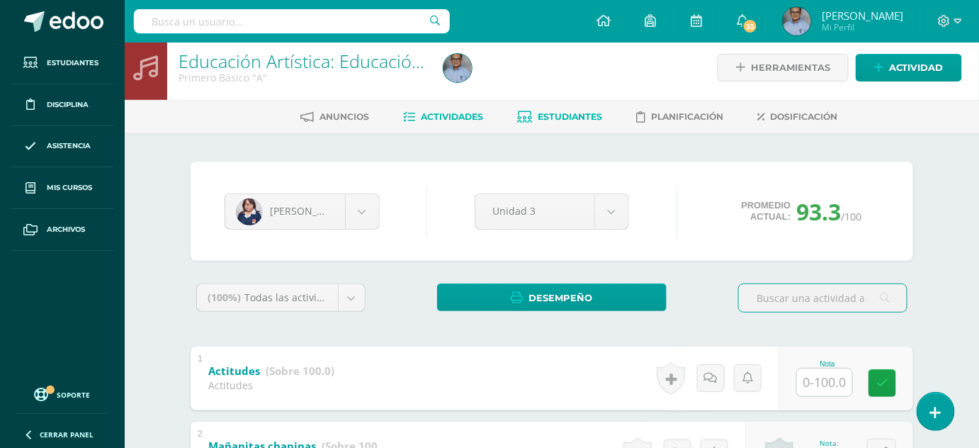
click at [455, 120] on span "Actividades" at bounding box center [452, 116] width 62 height 11
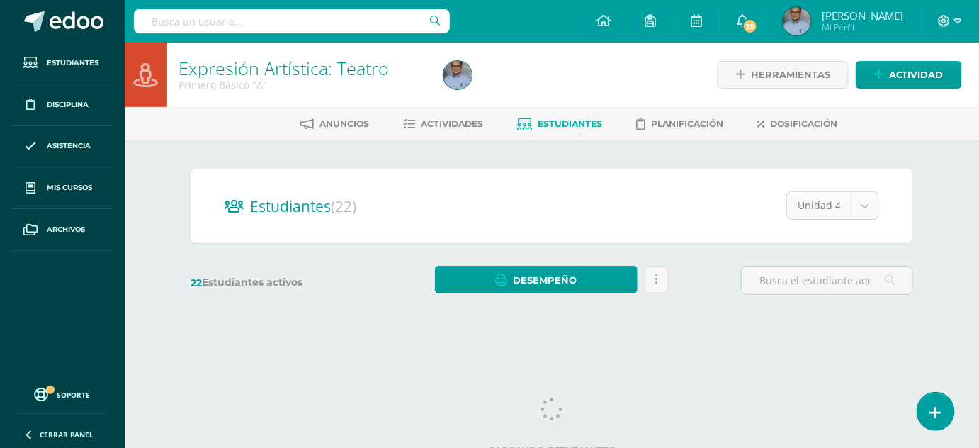
click at [866, 208] on body "Estudiantes Disciplina Asistencia Mis cursos Archivos Soporte Ayuda Reportar un…" at bounding box center [489, 168] width 979 height 336
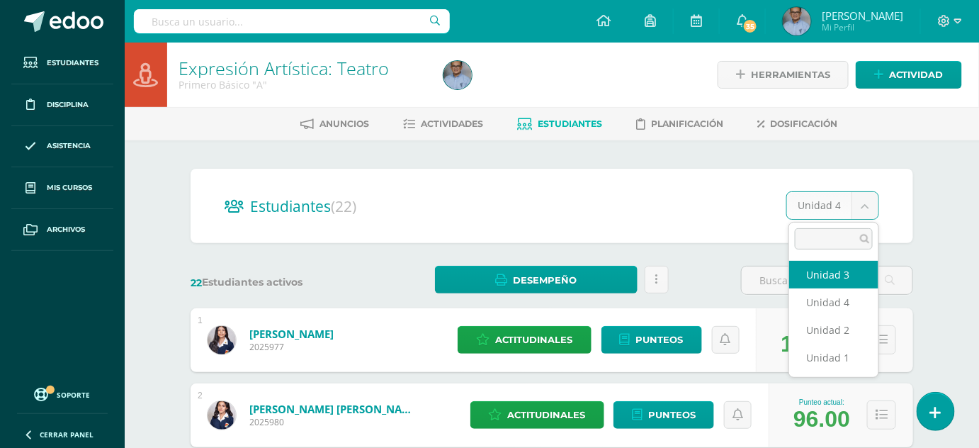
select select "/dashboard/teacher/section/3702/students/?unit=115987"
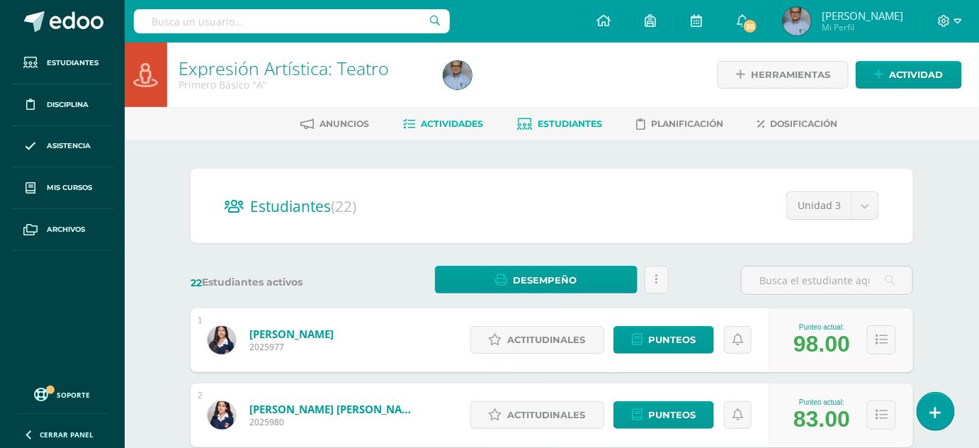
click at [466, 118] on span "Actividades" at bounding box center [452, 123] width 62 height 11
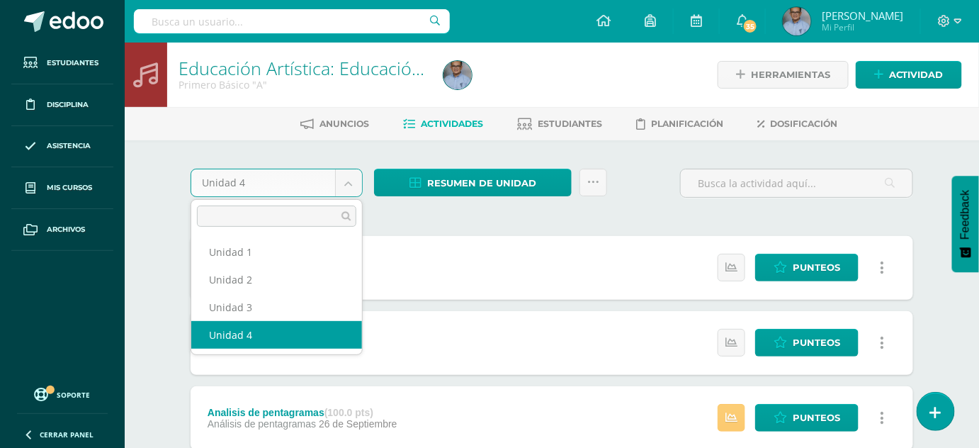
click at [345, 177] on body "Estudiantes Disciplina Asistencia Mis cursos Archivos Soporte Ayuda Reportar un…" at bounding box center [489, 347] width 979 height 694
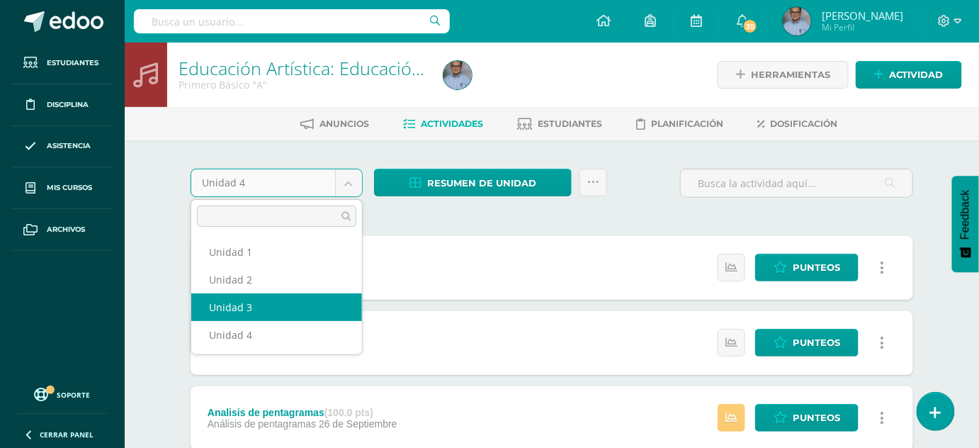
select select "Unidad 3"
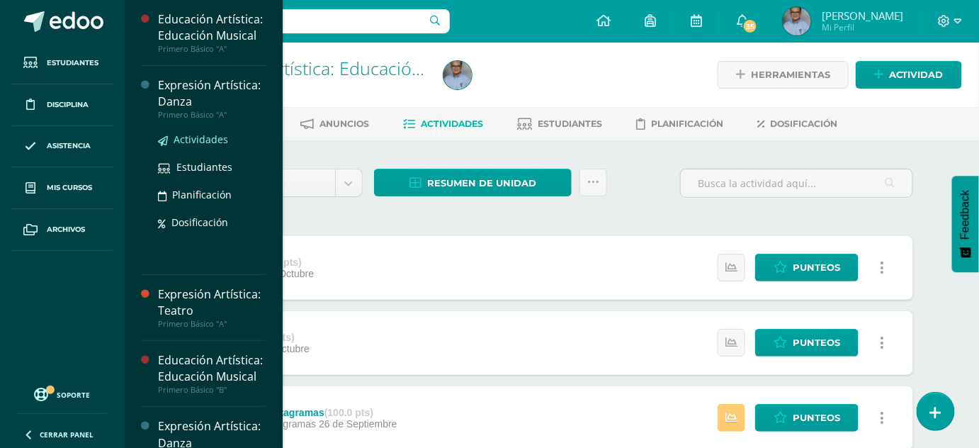
click at [200, 146] on span "Actividades" at bounding box center [201, 138] width 55 height 13
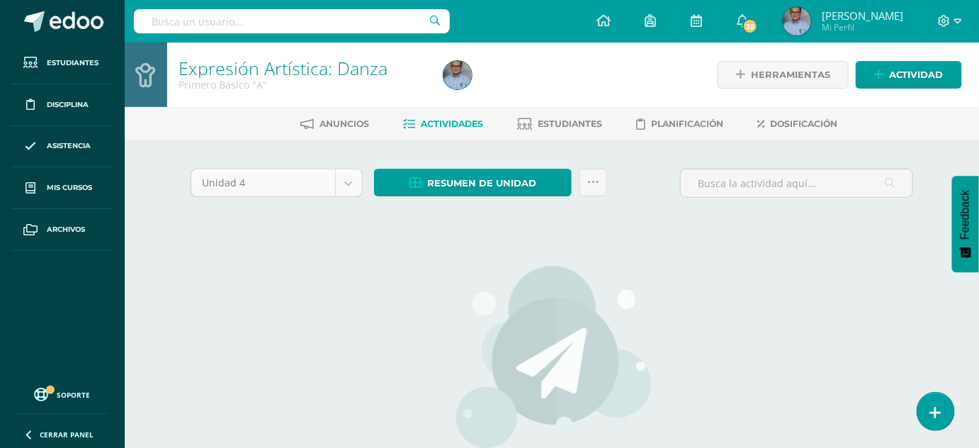
click at [354, 176] on body "Estudiantes Disciplina Asistencia Mis cursos Archivos Soporte Ayuda Reportar un…" at bounding box center [489, 304] width 979 height 608
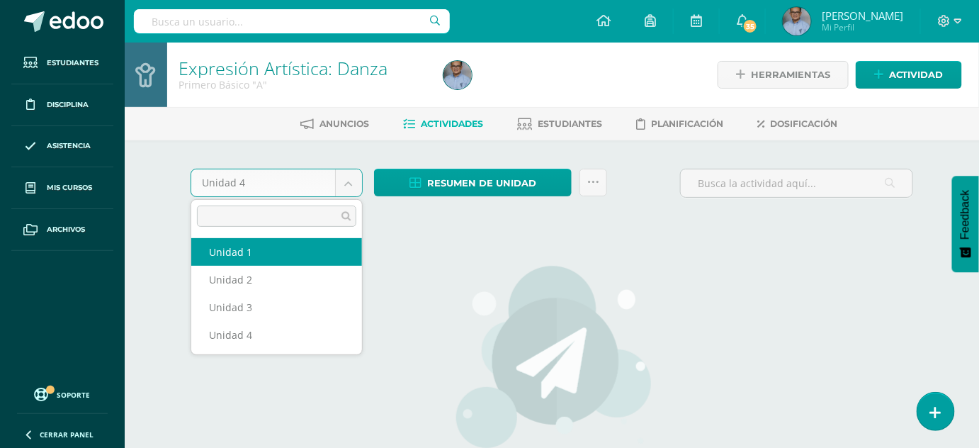
select select "Unidad 1"
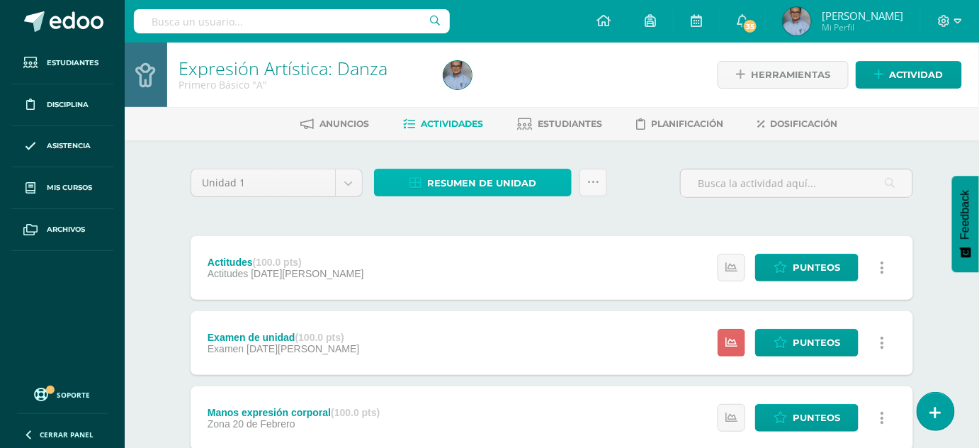
click at [446, 181] on span "Resumen de unidad" at bounding box center [481, 183] width 109 height 26
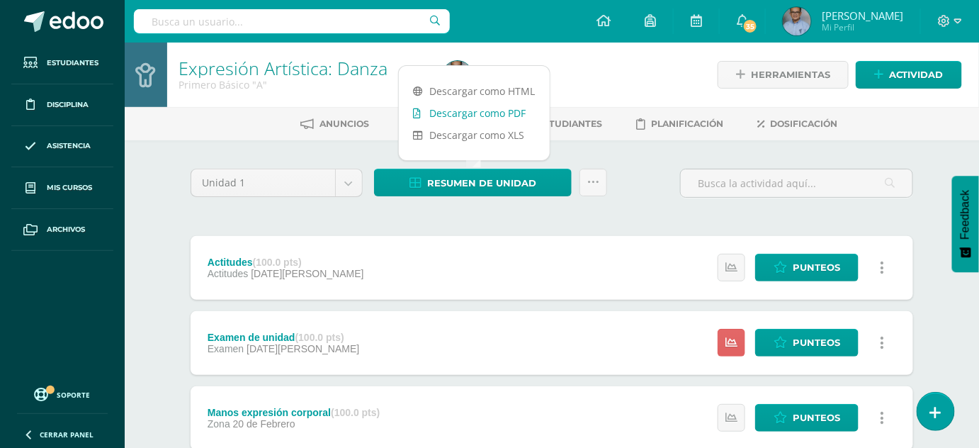
click at [458, 111] on link "Descargar como PDF" at bounding box center [474, 113] width 151 height 22
click at [346, 174] on body "Estudiantes Disciplina Asistencia Mis cursos Archivos Soporte Ayuda Reportar un…" at bounding box center [489, 347] width 979 height 694
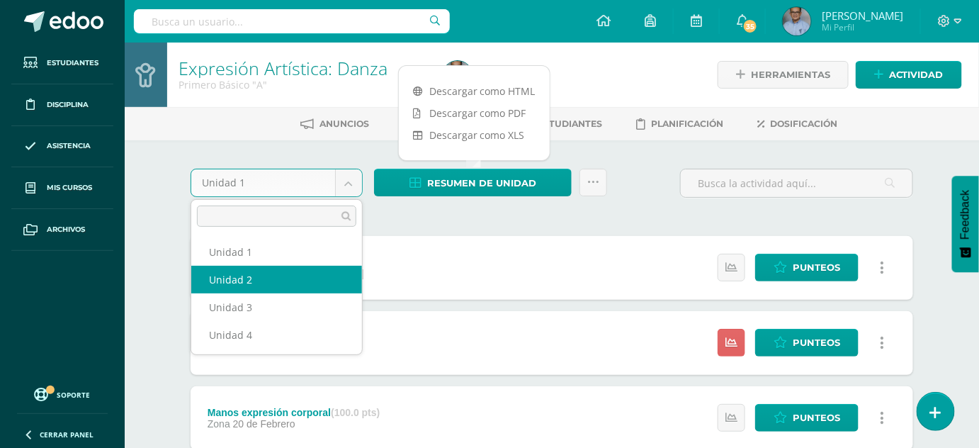
select select "Unidad 2"
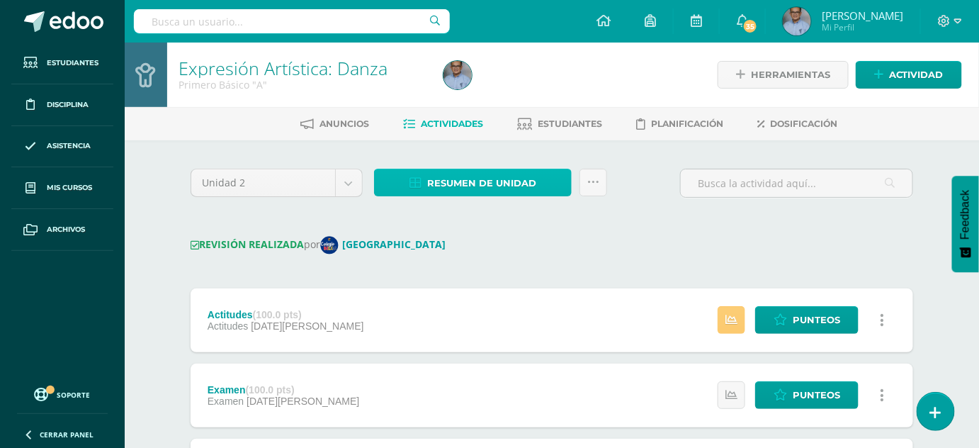
click at [448, 186] on span "Resumen de unidad" at bounding box center [481, 183] width 109 height 26
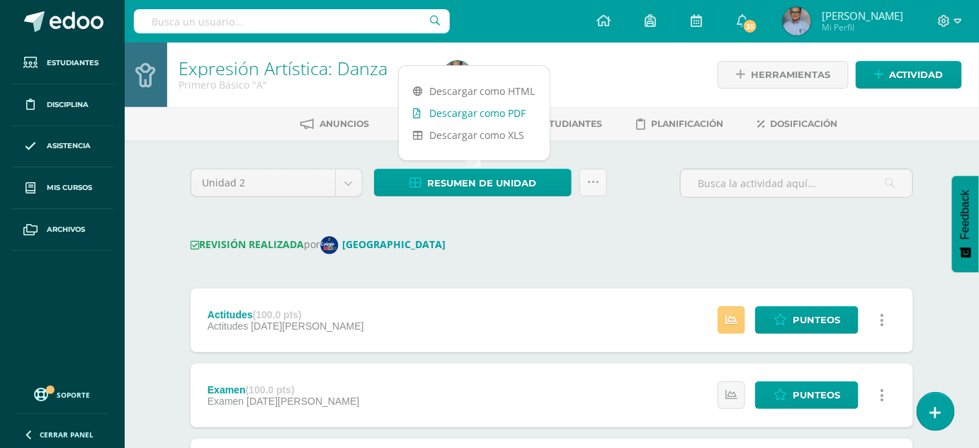
click at [457, 109] on link "Descargar como PDF" at bounding box center [474, 113] width 151 height 22
click at [490, 130] on link "Descargar como XLS" at bounding box center [474, 135] width 151 height 22
click at [350, 184] on body "Estudiantes Disciplina Asistencia Mis cursos Archivos Soporte Ayuda Reportar un…" at bounding box center [489, 373] width 979 height 747
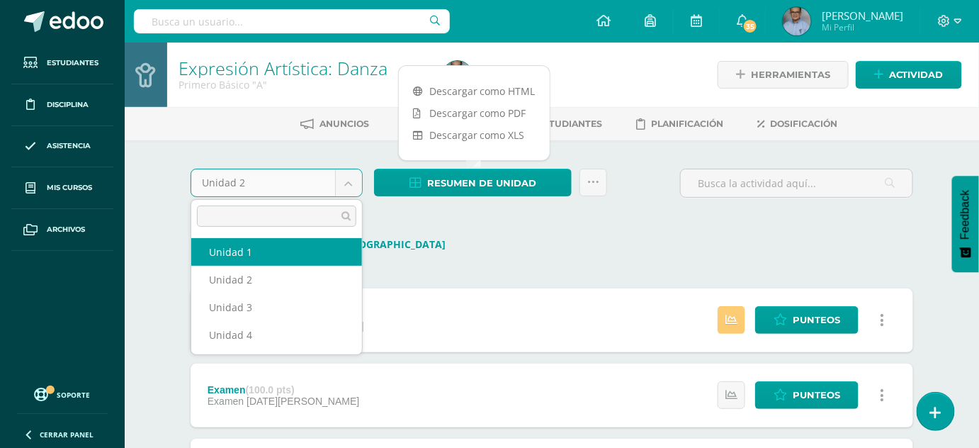
select select "Unidad 1"
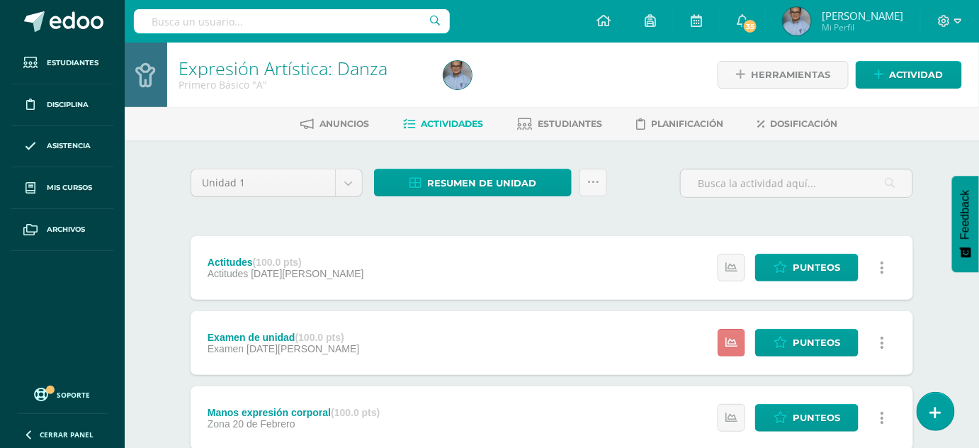
click at [736, 343] on icon at bounding box center [731, 342] width 12 height 12
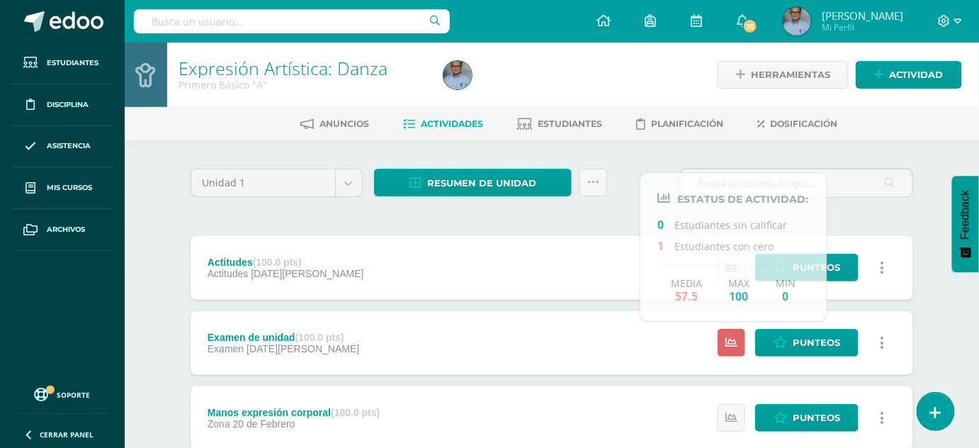
click at [533, 198] on div "Resumen de unidad Descargar como HTML Descargar como PDF Descargar como XLS Env…" at bounding box center [490, 189] width 244 height 40
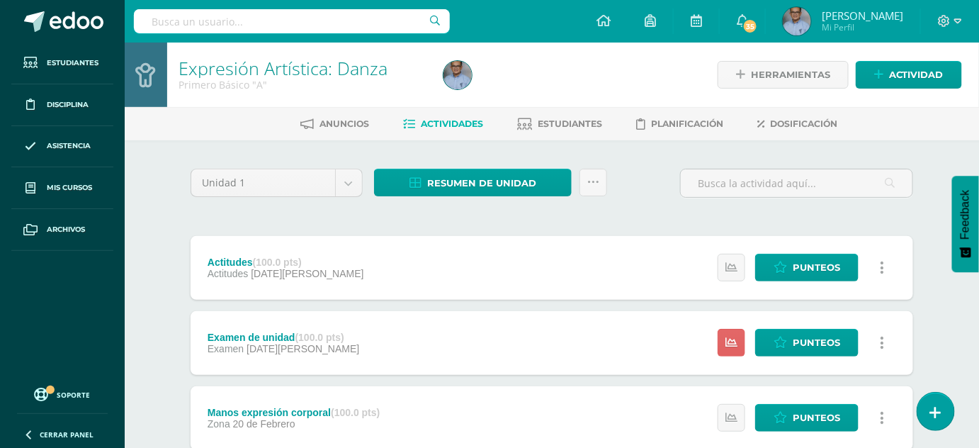
click at [494, 163] on div "Unidad 1 Unidad 1 Unidad 2 Unidad 3 Unidad 4 Resumen de unidad Descargar como H…" at bounding box center [551, 417] width 779 height 554
click at [497, 179] on span "Resumen de unidad" at bounding box center [481, 183] width 109 height 26
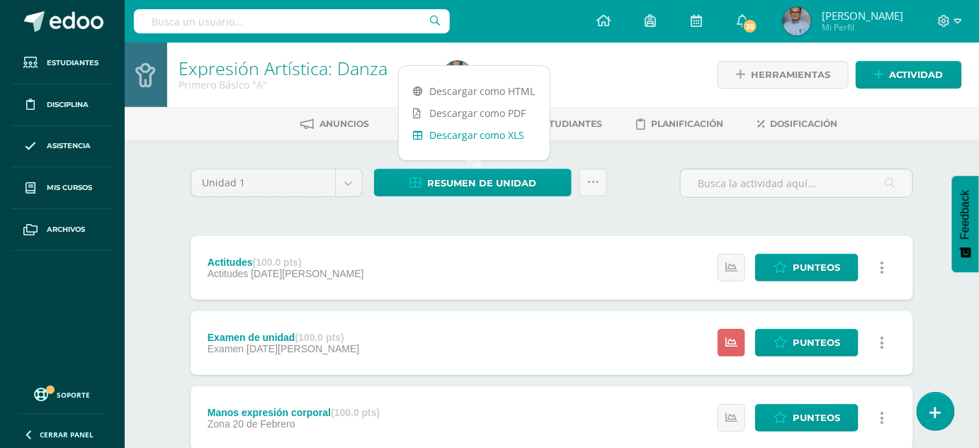
click at [489, 132] on link "Descargar como XLS" at bounding box center [474, 135] width 151 height 22
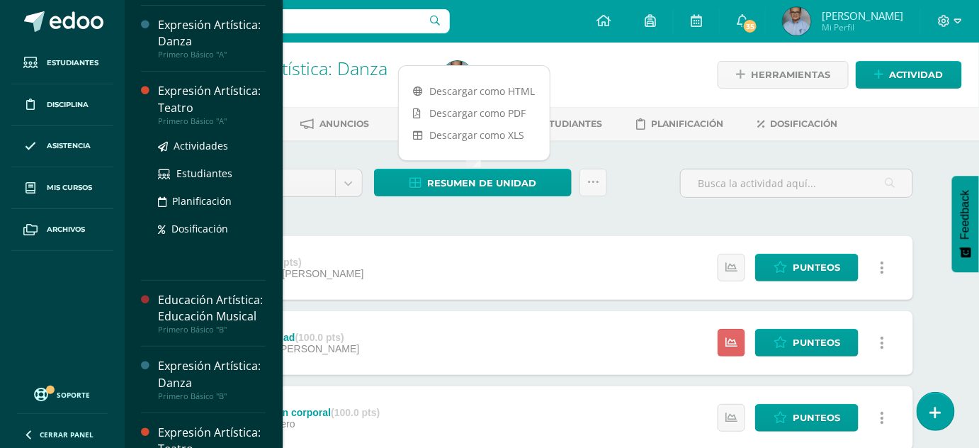
scroll to position [64, 0]
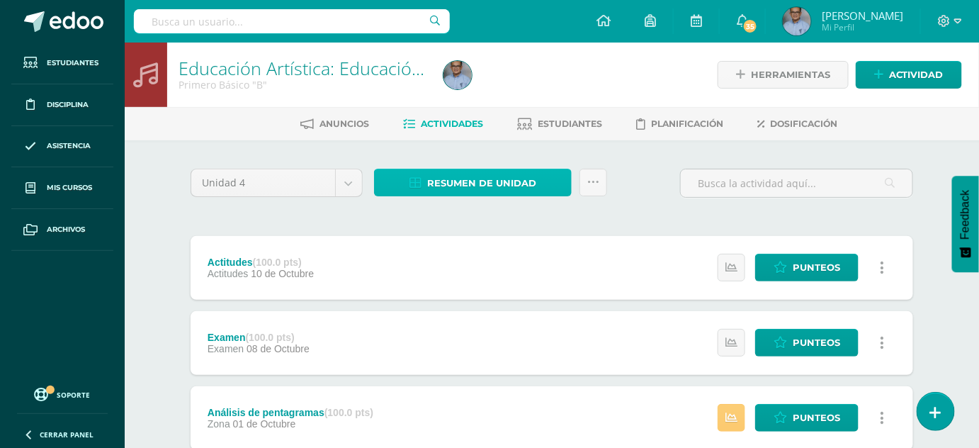
click at [502, 179] on span "Resumen de unidad" at bounding box center [481, 183] width 109 height 26
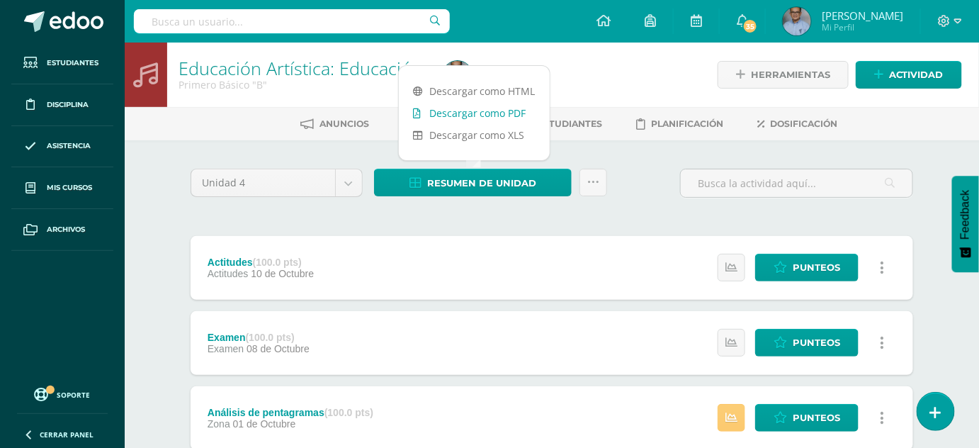
click at [492, 111] on link "Descargar como PDF" at bounding box center [474, 113] width 151 height 22
click at [446, 137] on link "Descargar como XLS" at bounding box center [474, 135] width 151 height 22
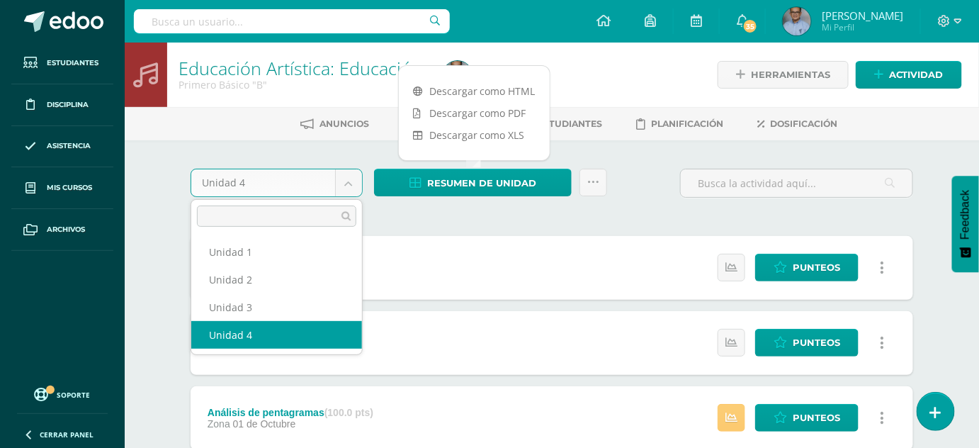
click at [352, 184] on body "Estudiantes Disciplina Asistencia Mis cursos Archivos Soporte Ayuda Reportar un…" at bounding box center [489, 422] width 979 height 844
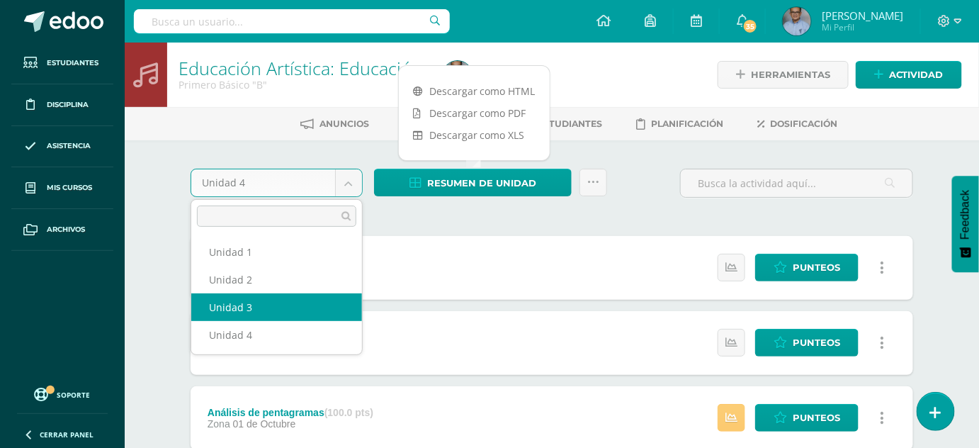
select select "Unidad 3"
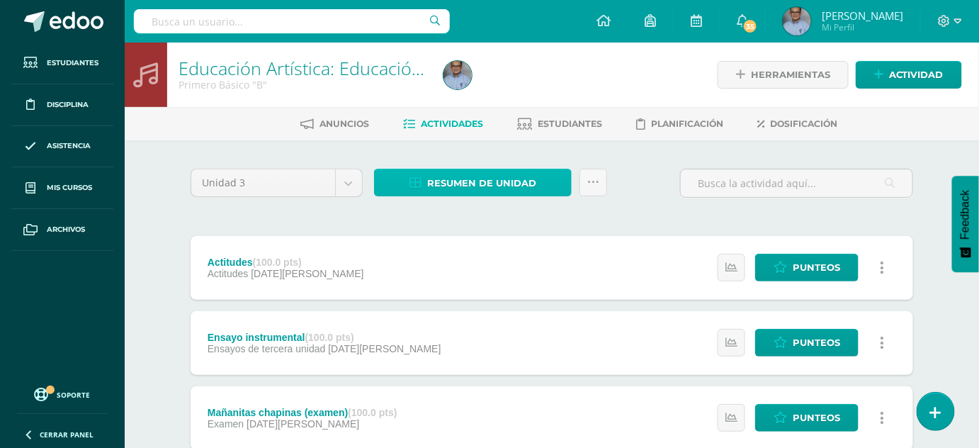
click at [465, 177] on span "Resumen de unidad" at bounding box center [481, 183] width 109 height 26
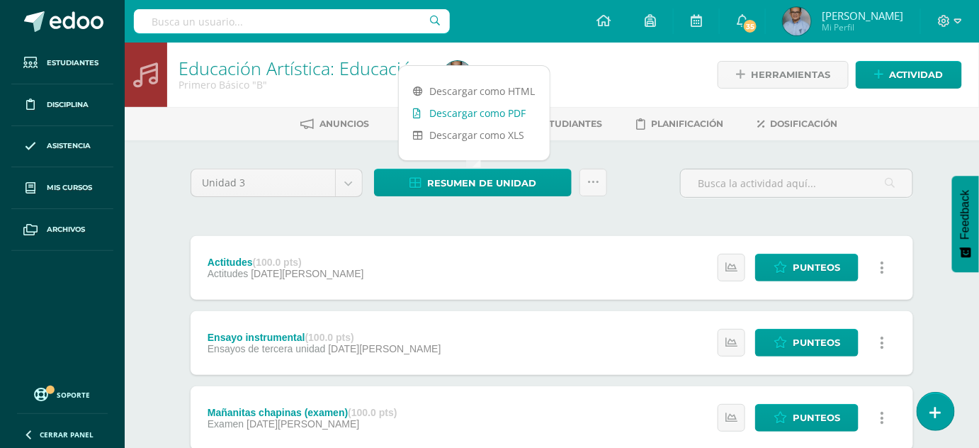
click at [474, 107] on link "Descargar como PDF" at bounding box center [474, 113] width 151 height 22
click at [472, 140] on link "Descargar como XLS" at bounding box center [474, 135] width 151 height 22
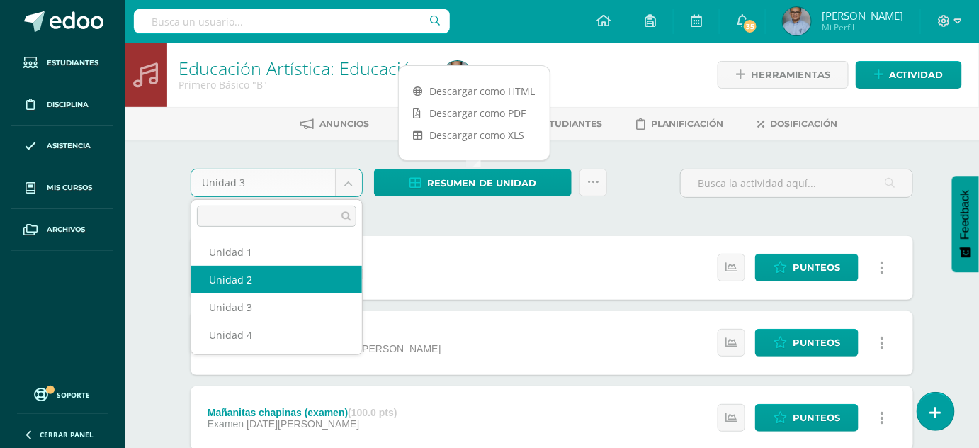
select select "Unidad 2"
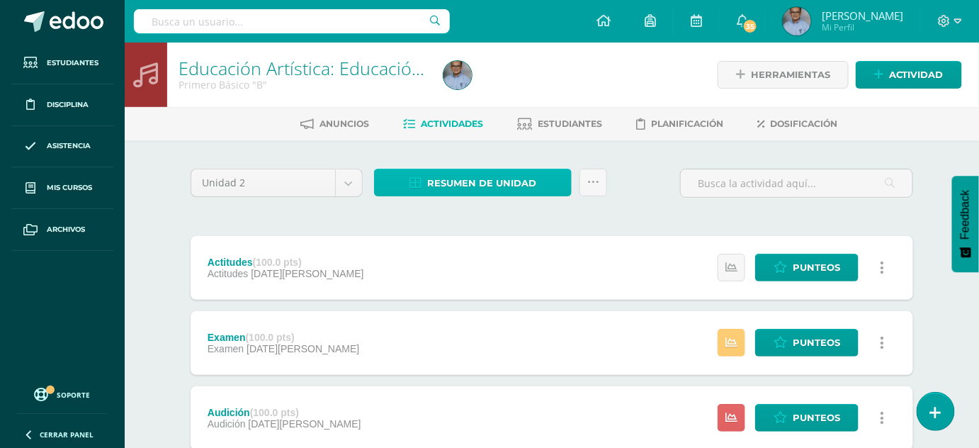
click at [472, 174] on span "Resumen de unidad" at bounding box center [481, 183] width 109 height 26
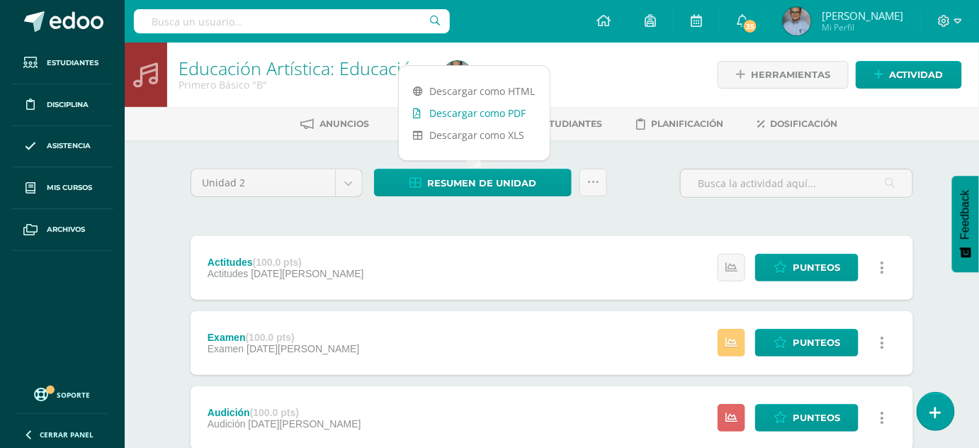
click at [480, 104] on link "Descargar como PDF" at bounding box center [474, 113] width 151 height 22
click at [499, 133] on link "Descargar como XLS" at bounding box center [474, 135] width 151 height 22
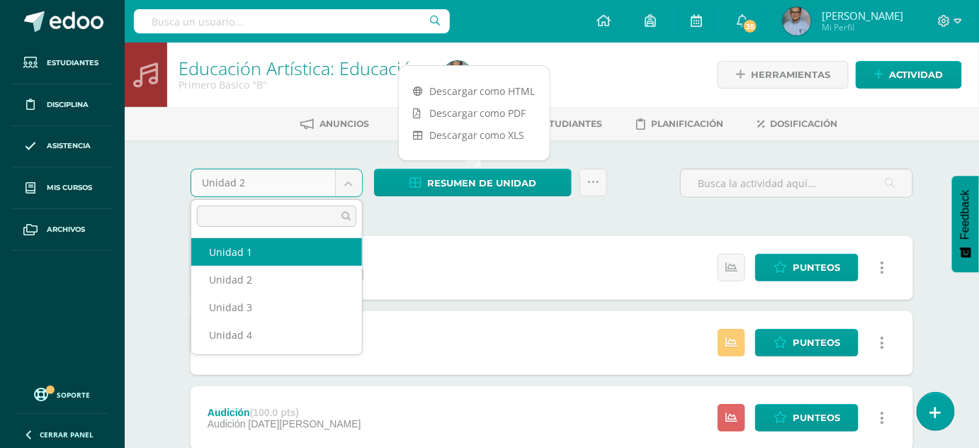
select select "Unidad 1"
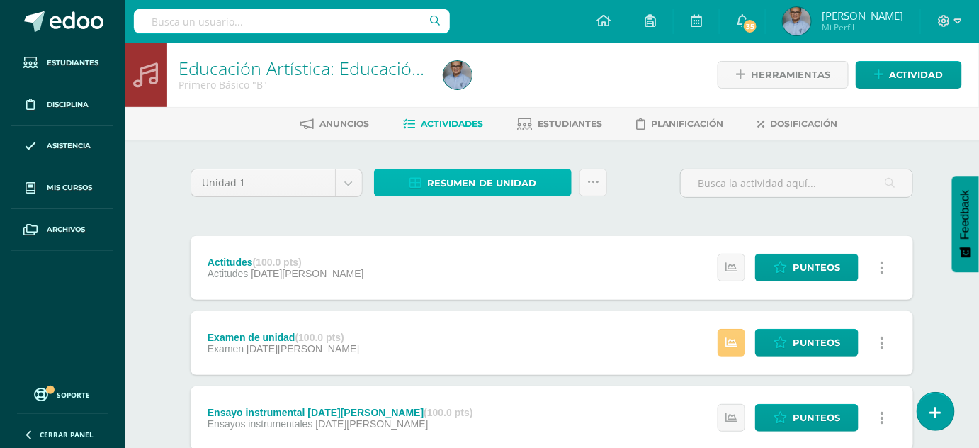
click at [459, 186] on span "Resumen de unidad" at bounding box center [481, 183] width 109 height 26
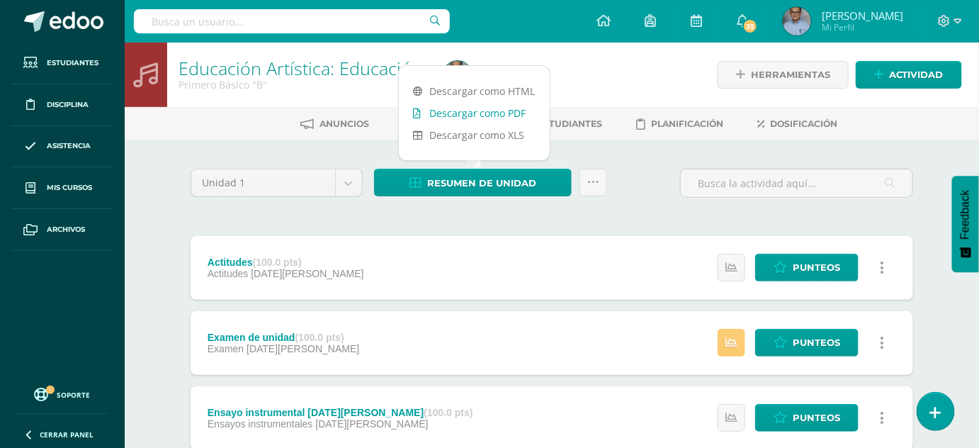
click at [485, 113] on link "Descargar como PDF" at bounding box center [474, 113] width 151 height 22
click at [482, 130] on link "Descargar como XLS" at bounding box center [474, 135] width 151 height 22
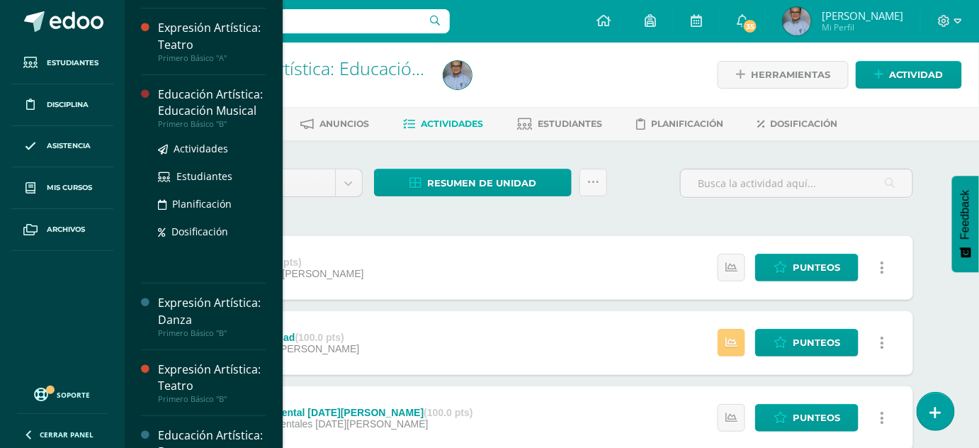
scroll to position [124, 0]
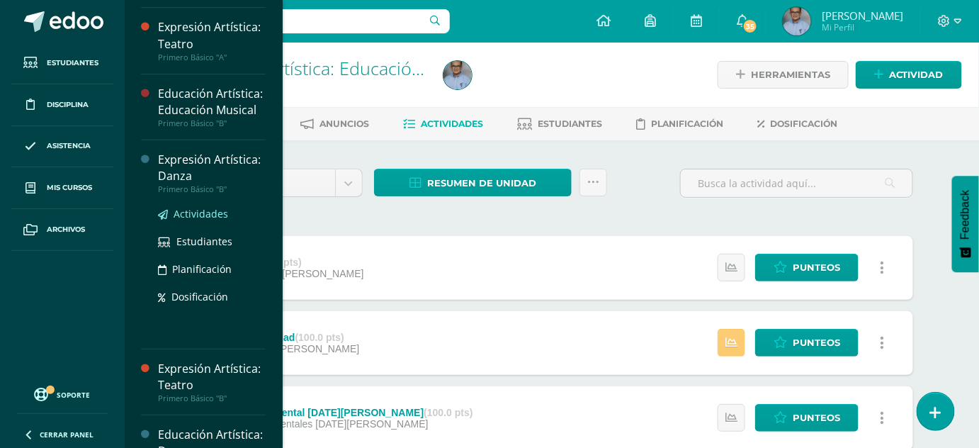
click at [205, 220] on span "Actividades" at bounding box center [201, 213] width 55 height 13
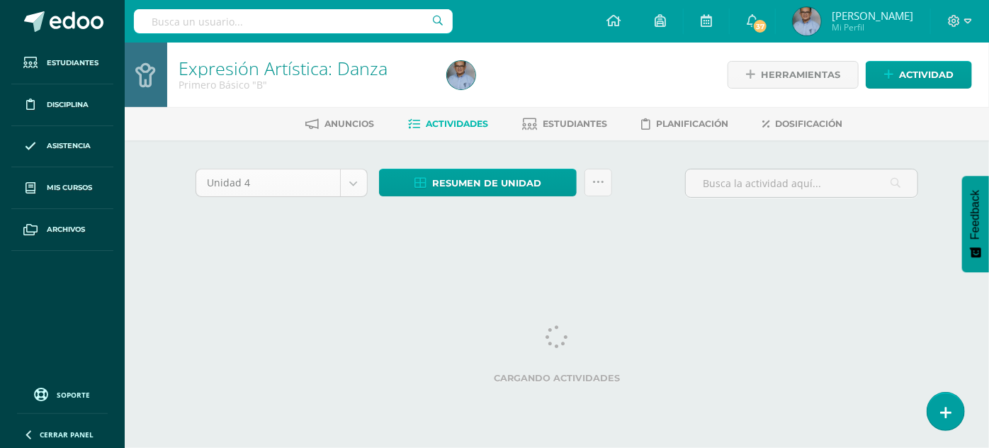
click at [350, 176] on body "Estudiantes Disciplina Asistencia Mis cursos Archivos Soporte Ayuda Reportar un…" at bounding box center [494, 132] width 989 height 264
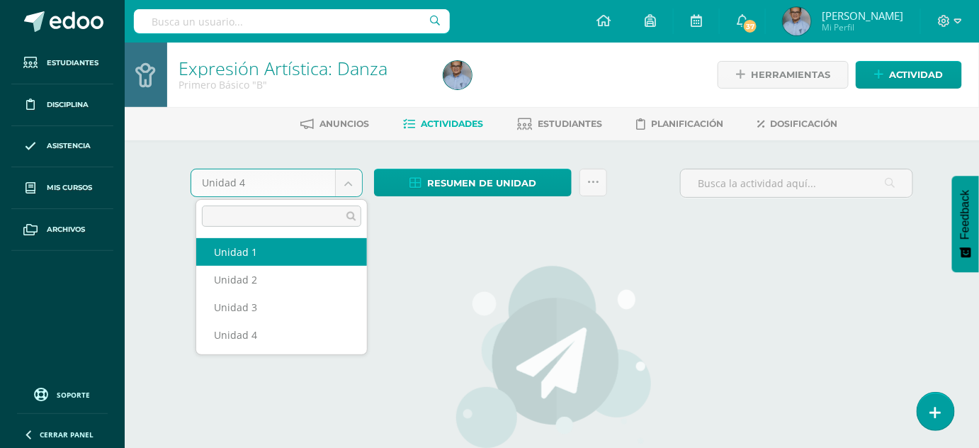
select select "Unidad 1"
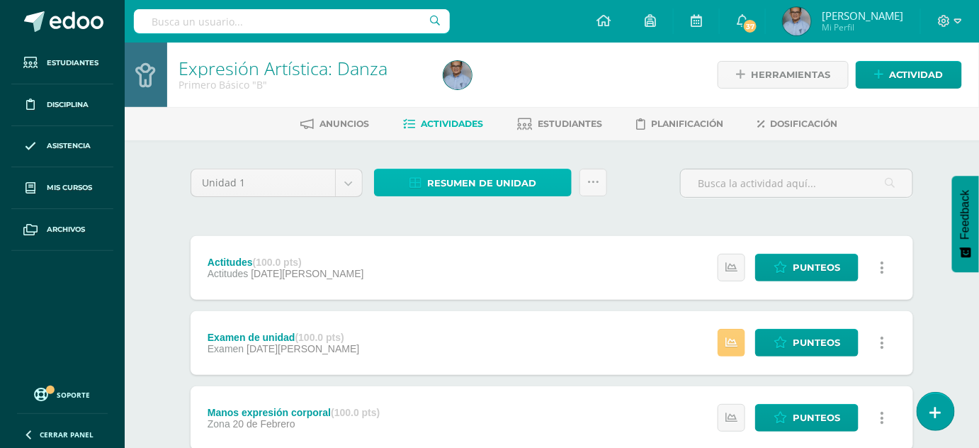
click at [475, 181] on span "Resumen de unidad" at bounding box center [481, 183] width 109 height 26
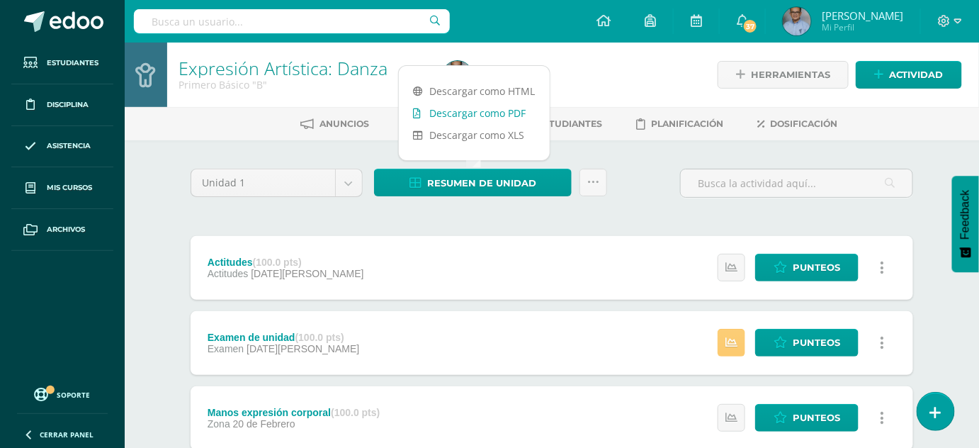
click at [497, 111] on link "Descargar como PDF" at bounding box center [474, 113] width 151 height 22
click at [503, 134] on link "Descargar como XLS" at bounding box center [474, 135] width 151 height 22
click at [349, 186] on body "Estudiantes Disciplina Asistencia Mis cursos Archivos Soporte Ayuda Reportar un…" at bounding box center [489, 347] width 979 height 694
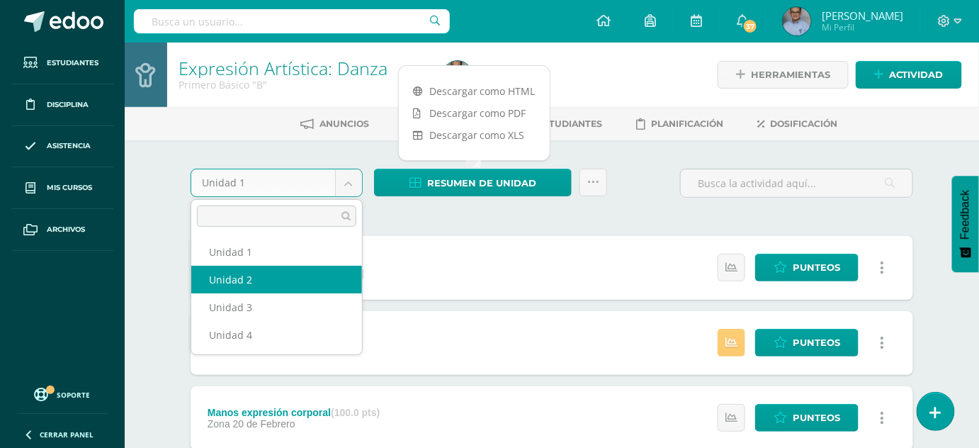
select select "Unidad 2"
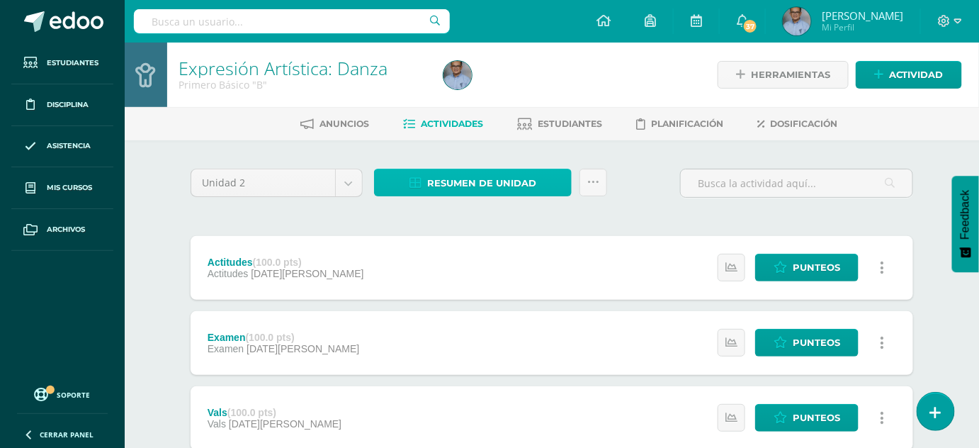
click at [465, 182] on span "Resumen de unidad" at bounding box center [481, 183] width 109 height 26
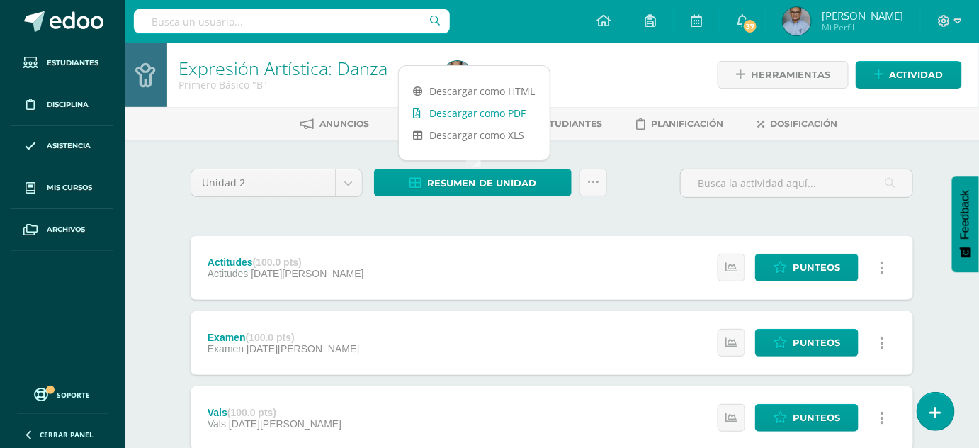
click at [485, 113] on link "Descargar como PDF" at bounding box center [474, 113] width 151 height 22
click at [499, 132] on link "Descargar como XLS" at bounding box center [474, 135] width 151 height 22
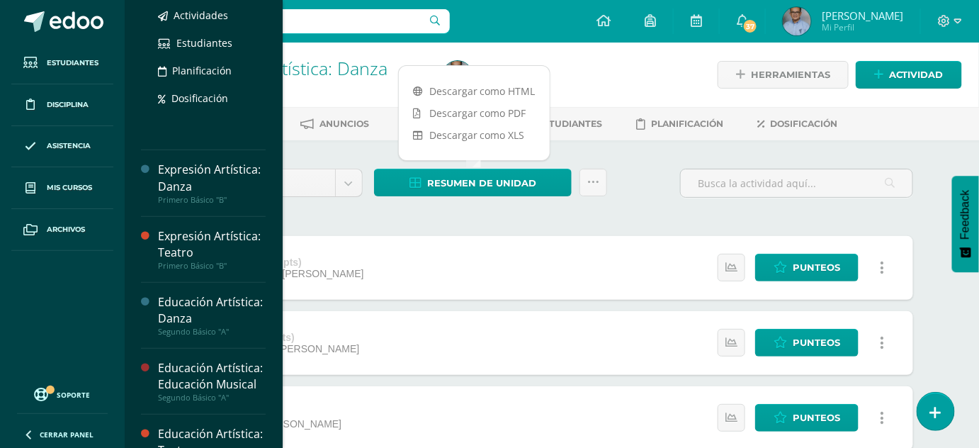
scroll to position [257, 0]
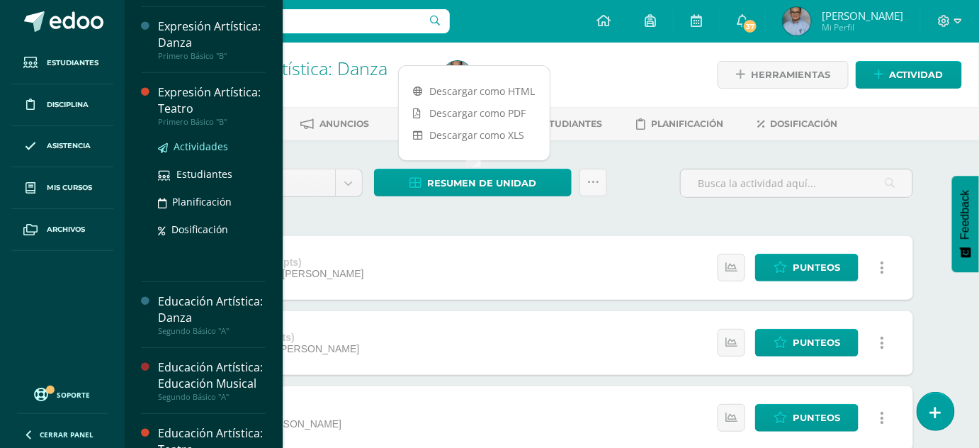
click at [201, 153] on span "Actividades" at bounding box center [201, 146] width 55 height 13
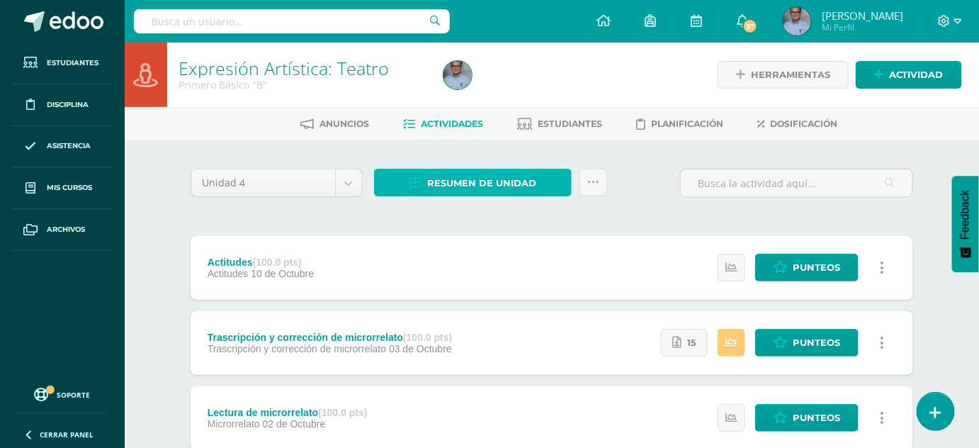
click at [452, 176] on span "Resumen de unidad" at bounding box center [481, 183] width 109 height 26
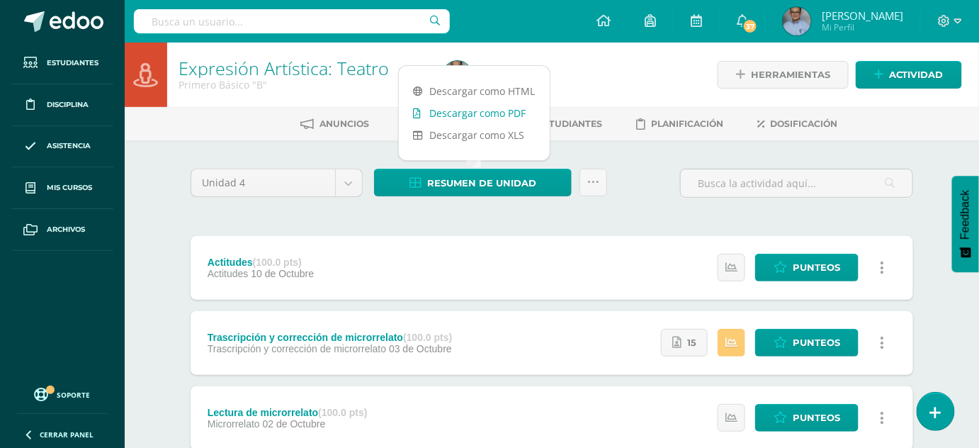
click at [453, 113] on link "Descargar como PDF" at bounding box center [474, 113] width 151 height 22
click at [516, 141] on link "Descargar como XLS" at bounding box center [474, 135] width 151 height 22
click at [344, 179] on body "Estudiantes Disciplina Asistencia Mis cursos Archivos Soporte Ayuda Reportar un…" at bounding box center [489, 347] width 979 height 694
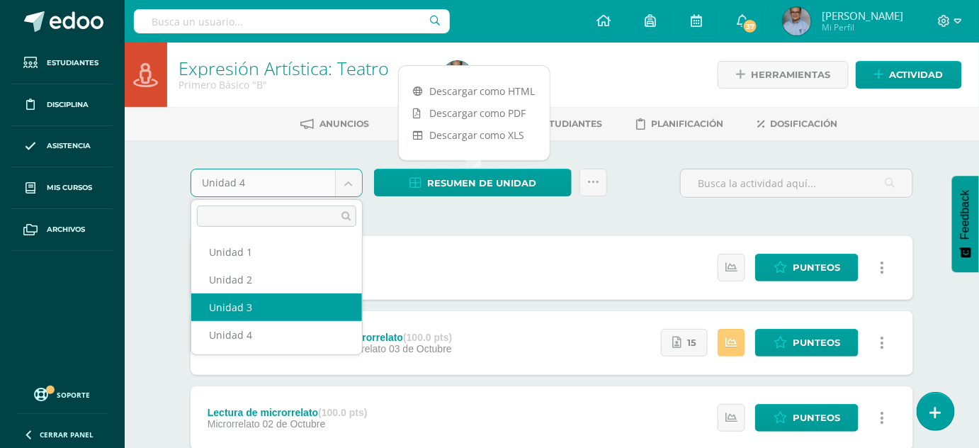
select select "Unidad 3"
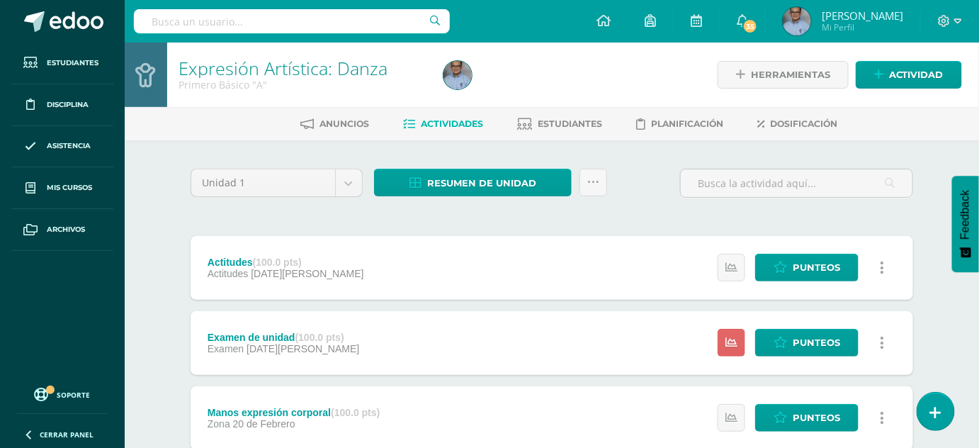
scroll to position [64, 0]
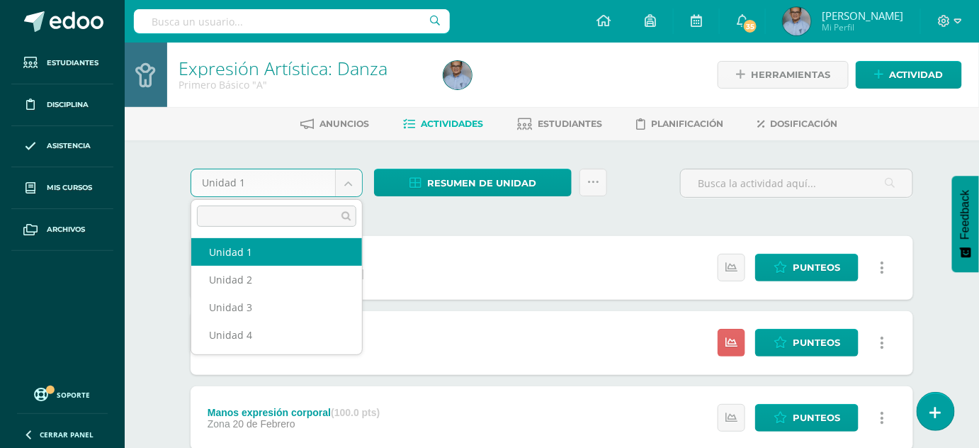
click at [351, 178] on body "Estudiantes Disciplina Asistencia Mis cursos Archivos Soporte Ayuda Reportar un…" at bounding box center [489, 347] width 979 height 694
click at [77, 188] on body "Estudiantes Disciplina Asistencia Mis cursos Archivos Soporte Ayuda Reportar un…" at bounding box center [489, 347] width 979 height 694
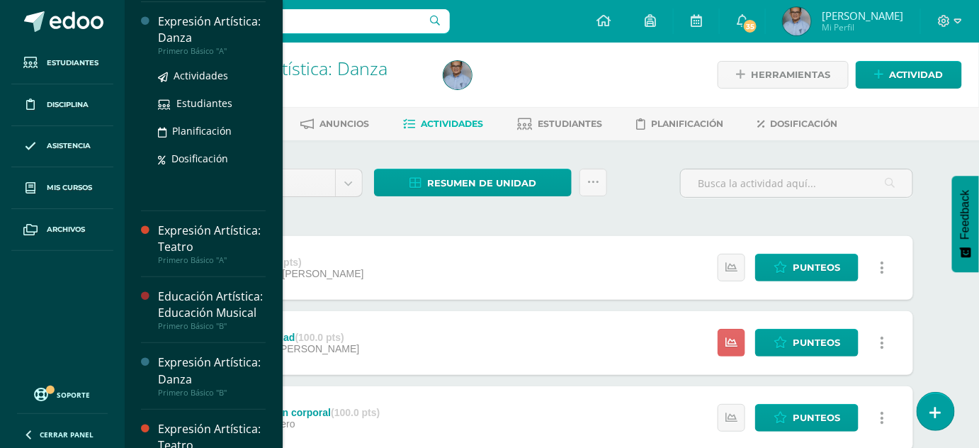
scroll to position [0, 0]
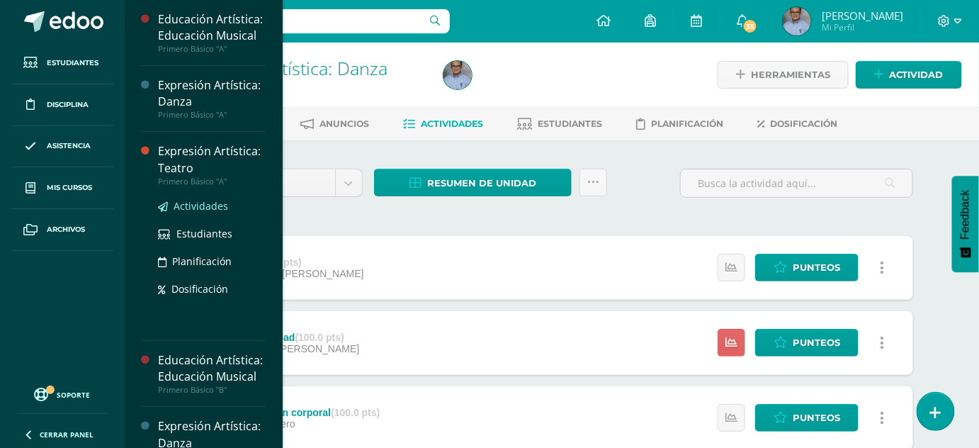
click at [210, 213] on span "Actividades" at bounding box center [201, 205] width 55 height 13
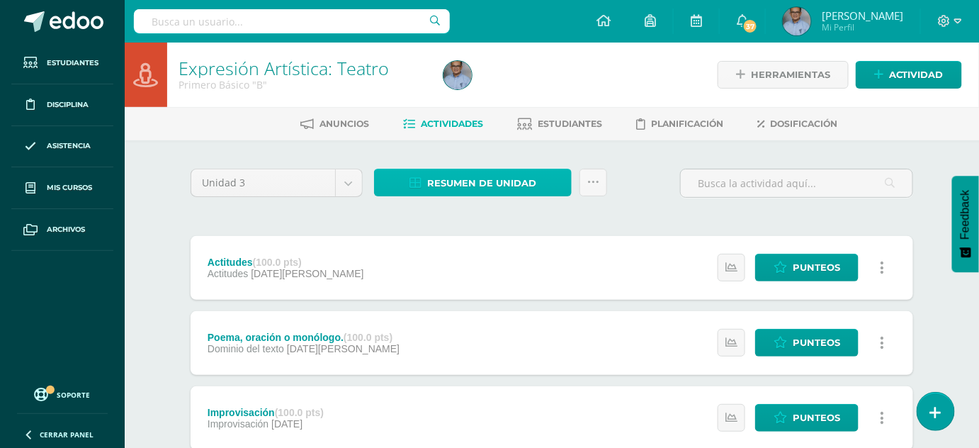
click at [453, 183] on span "Resumen de unidad" at bounding box center [481, 183] width 109 height 26
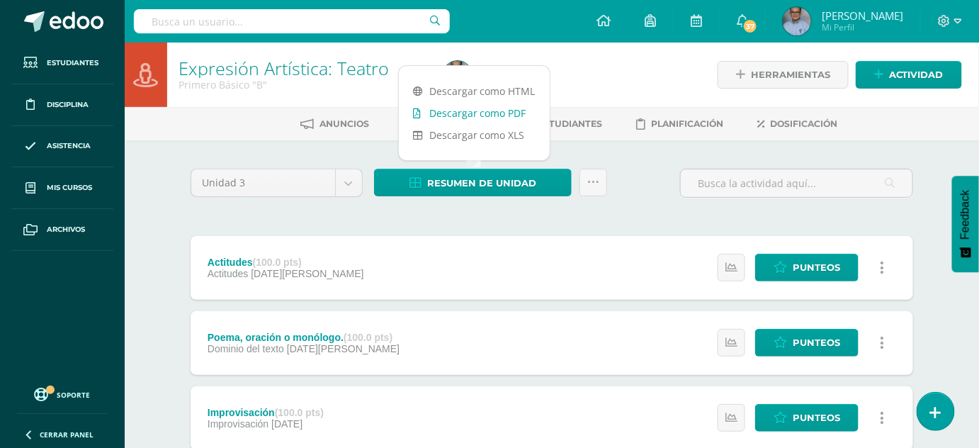
click at [478, 115] on link "Descargar como PDF" at bounding box center [474, 113] width 151 height 22
click at [494, 135] on link "Descargar como XLS" at bounding box center [474, 135] width 151 height 22
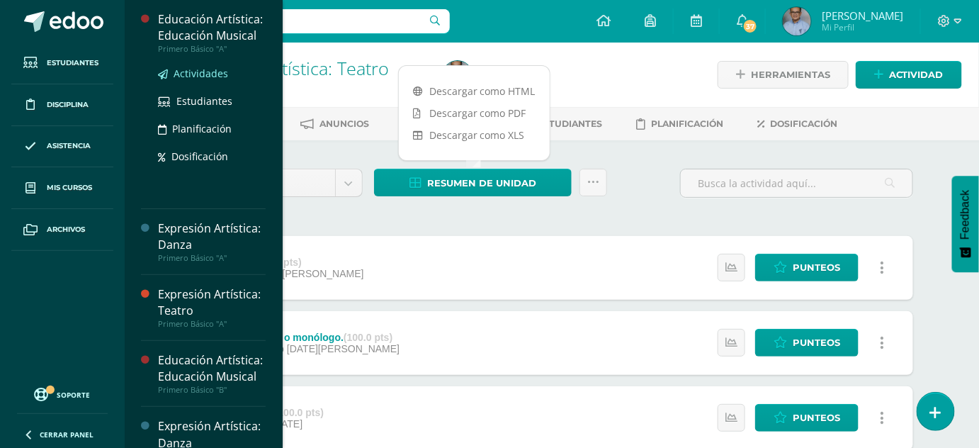
click at [217, 80] on span "Actividades" at bounding box center [201, 73] width 55 height 13
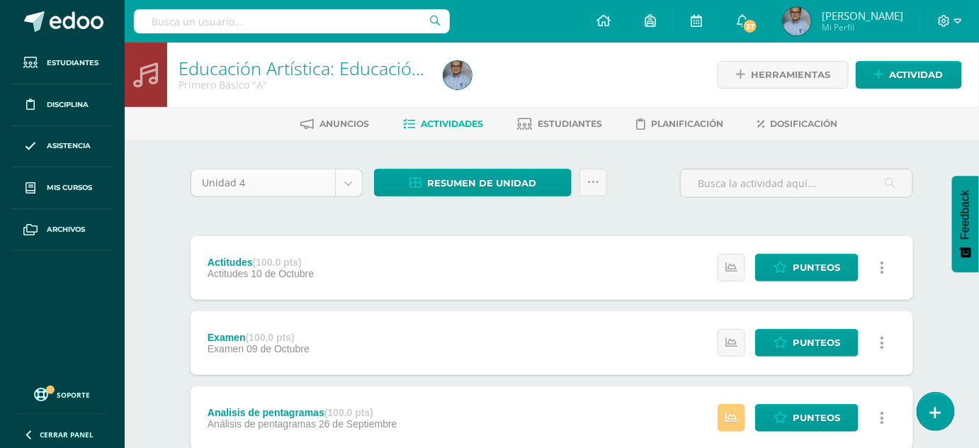
click at [353, 183] on body "Estudiantes Disciplina Asistencia Mis cursos Archivos Soporte Ayuda Reportar un…" at bounding box center [489, 347] width 979 height 694
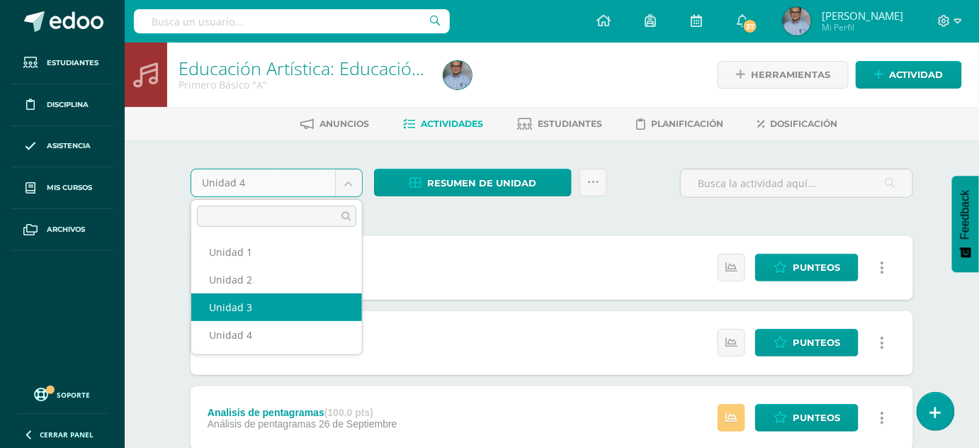
select select "Unidad 3"
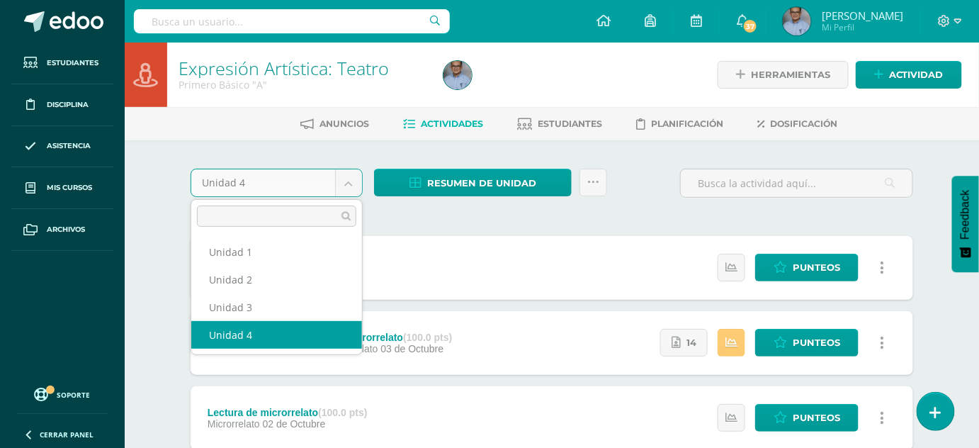
click at [351, 179] on body "Estudiantes Disciplina Asistencia Mis cursos Archivos Soporte Ayuda Reportar un…" at bounding box center [489, 347] width 979 height 694
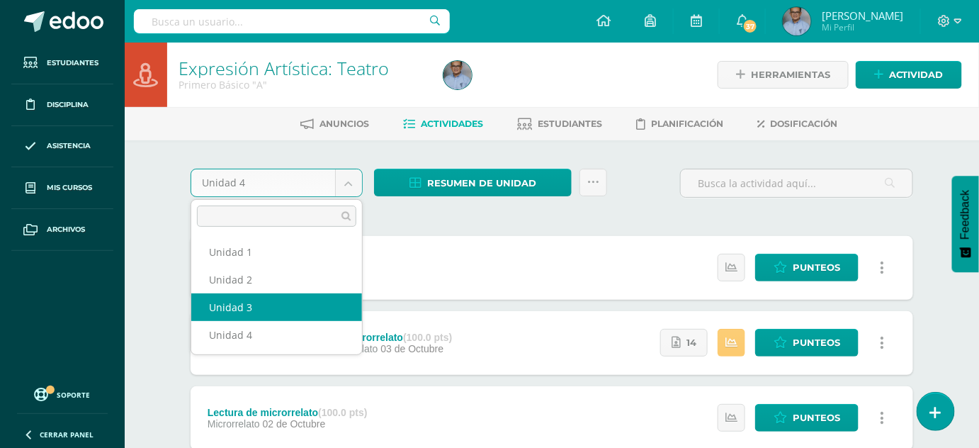
select select "Unidad 3"
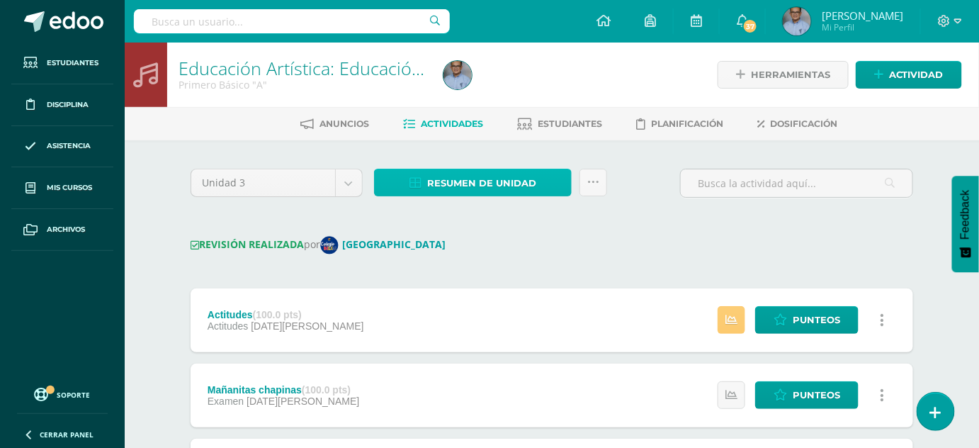
click at [504, 181] on span "Resumen de unidad" at bounding box center [481, 183] width 109 height 26
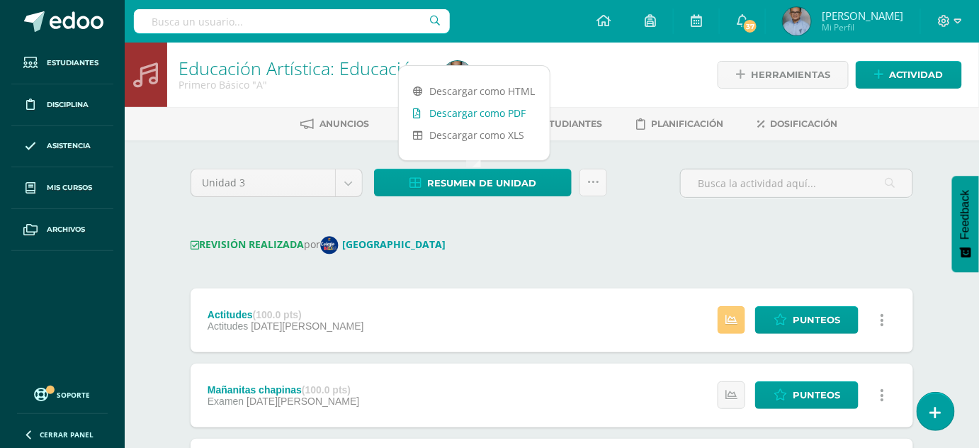
click at [487, 114] on link "Descargar como PDF" at bounding box center [474, 113] width 151 height 22
click at [510, 133] on link "Descargar como XLS" at bounding box center [474, 135] width 151 height 22
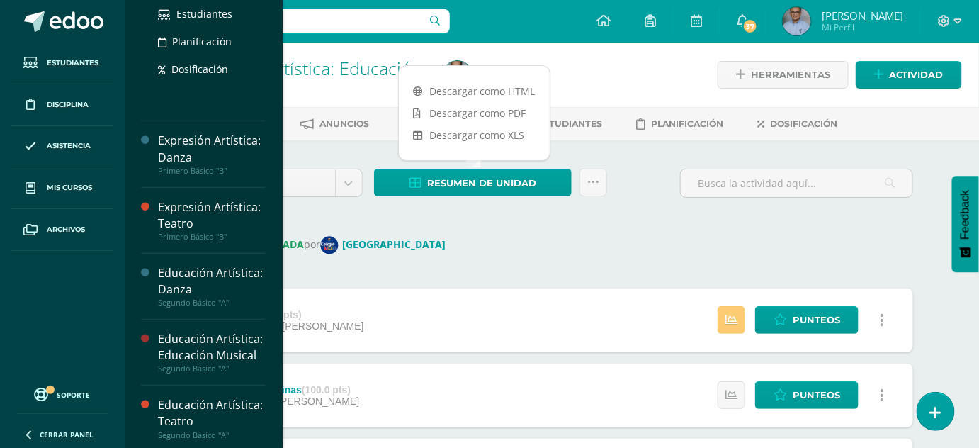
scroll to position [290, 0]
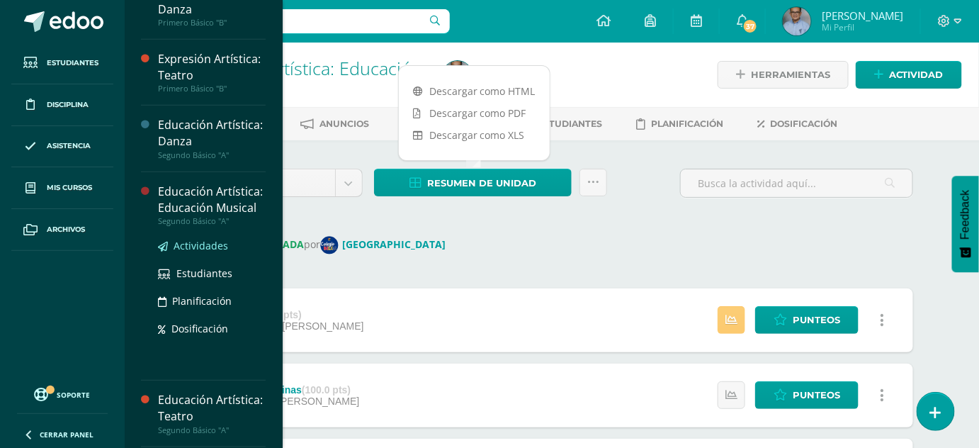
click at [198, 252] on span "Actividades" at bounding box center [201, 245] width 55 height 13
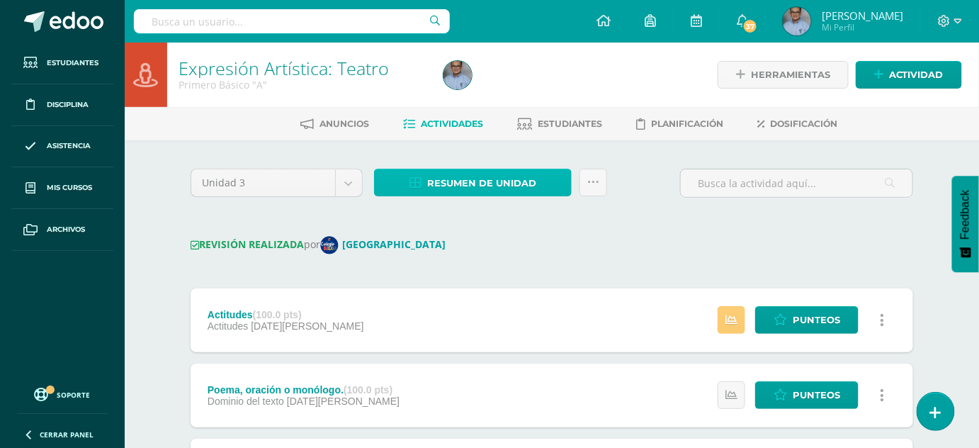
click at [447, 181] on span "Resumen de unidad" at bounding box center [481, 183] width 109 height 26
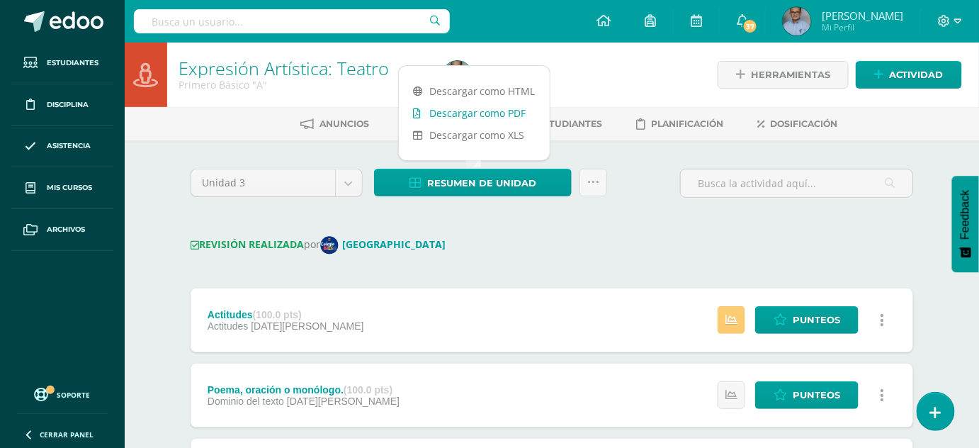
click at [464, 110] on link "Descargar como PDF" at bounding box center [474, 113] width 151 height 22
click at [462, 133] on link "Descargar como XLS" at bounding box center [474, 135] width 151 height 22
click at [351, 186] on body "Estudiantes Disciplina Asistencia Mis cursos Archivos Soporte Ayuda Reportar un…" at bounding box center [489, 411] width 979 height 822
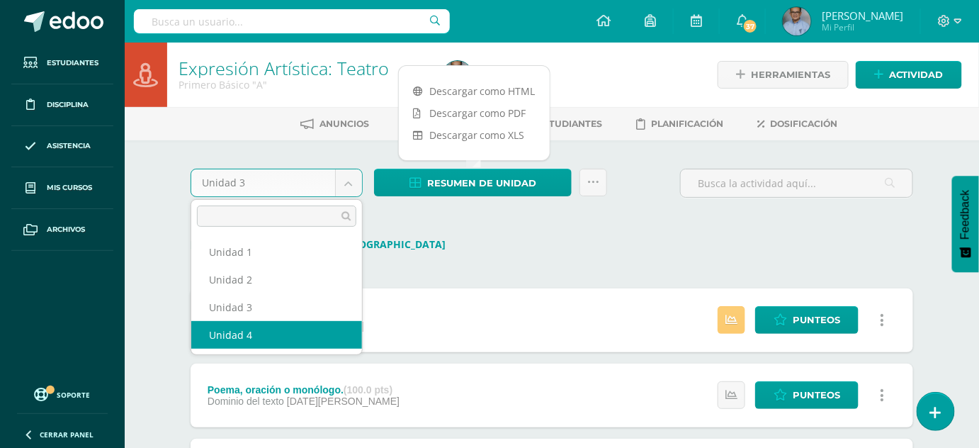
select select "Unidad 4"
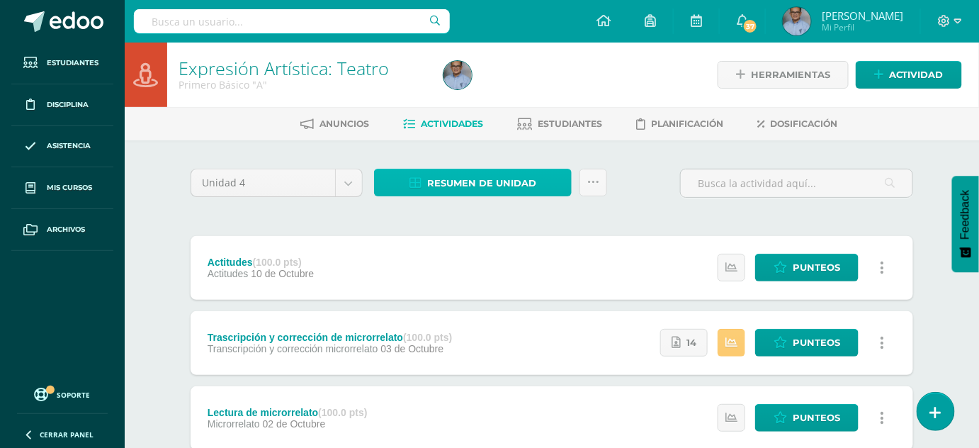
click at [438, 181] on span "Resumen de unidad" at bounding box center [481, 183] width 109 height 26
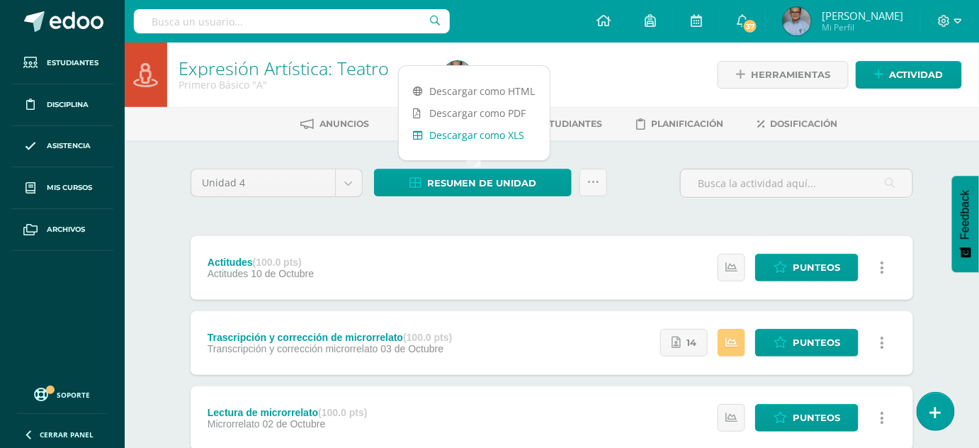
click at [444, 133] on link "Descargar como XLS" at bounding box center [474, 135] width 151 height 22
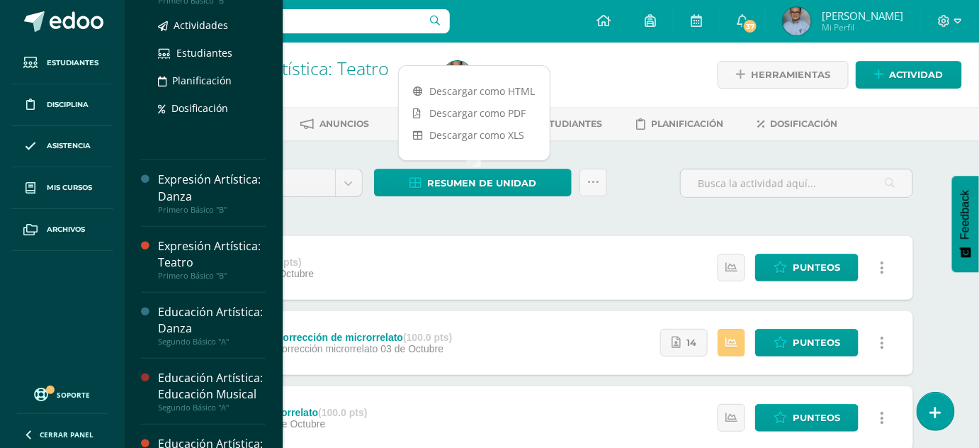
scroll to position [247, 0]
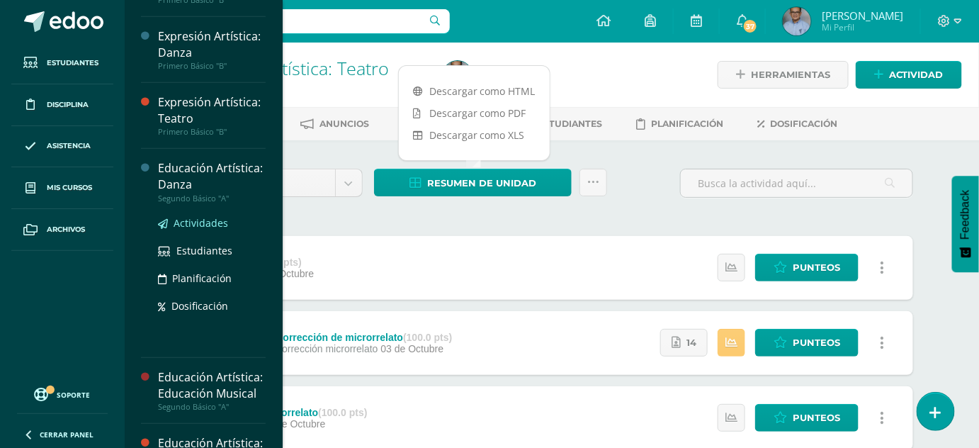
click at [203, 230] on span "Actividades" at bounding box center [201, 222] width 55 height 13
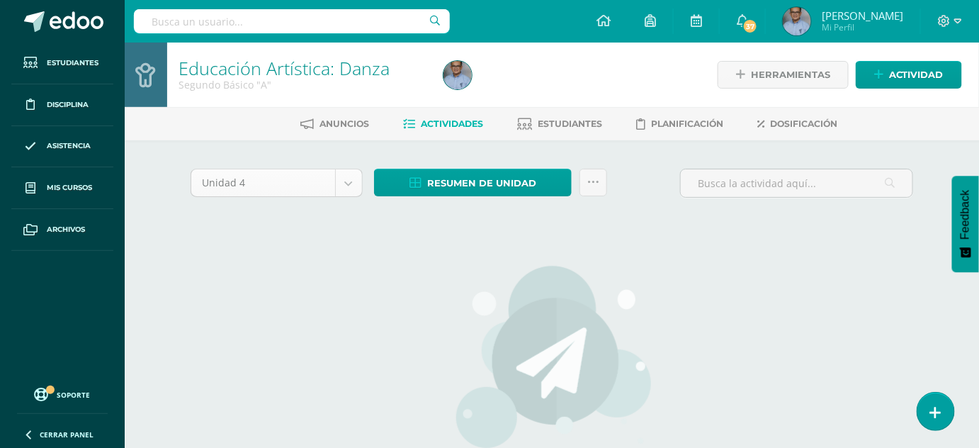
click at [336, 181] on body "Estudiantes Disciplina Asistencia Mis cursos Archivos Soporte Ayuda Reportar un…" at bounding box center [489, 304] width 979 height 608
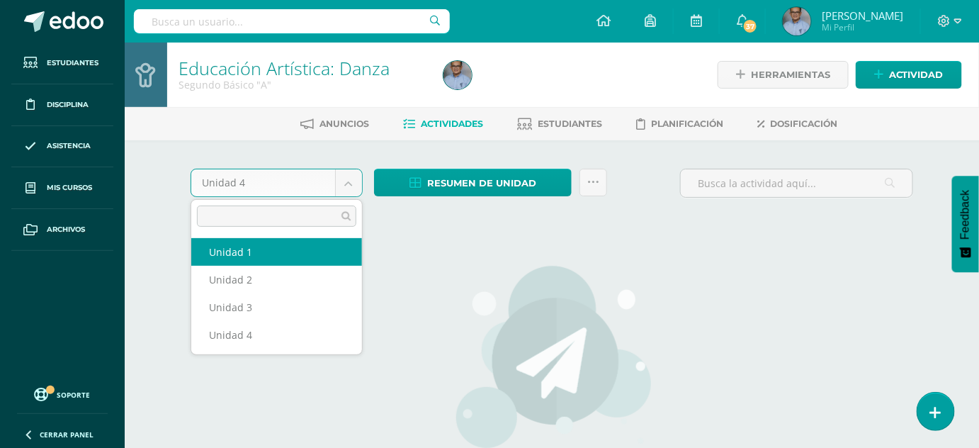
select select "Unidad 1"
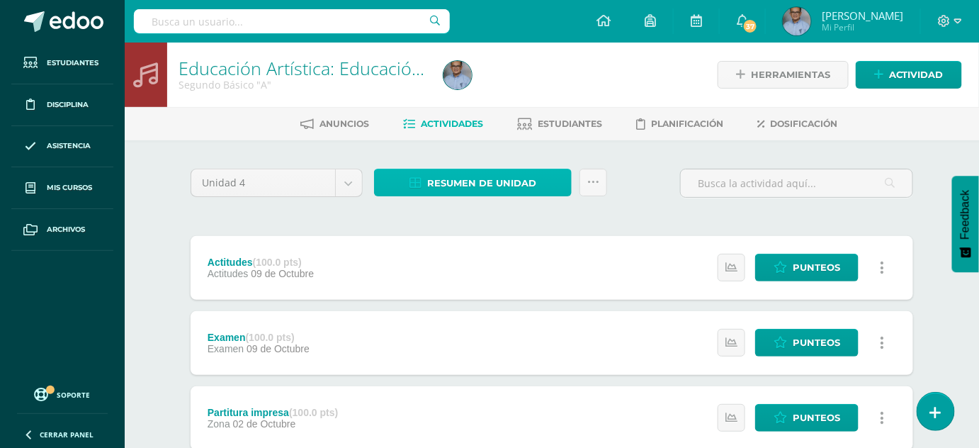
click at [494, 181] on span "Resumen de unidad" at bounding box center [481, 183] width 109 height 26
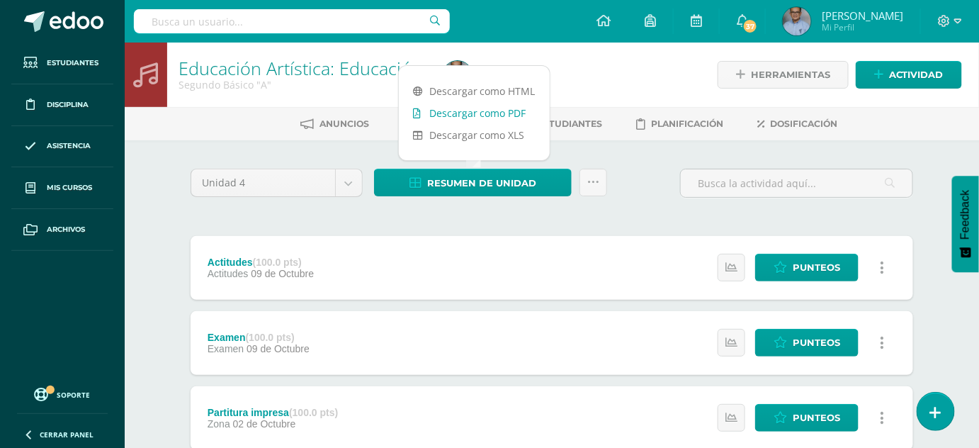
click at [496, 110] on link "Descargar como PDF" at bounding box center [474, 113] width 151 height 22
click at [494, 137] on link "Descargar como XLS" at bounding box center [474, 135] width 151 height 22
click at [355, 176] on body "Estudiantes Disciplina Asistencia Mis cursos Archivos Soporte Ayuda Reportar un…" at bounding box center [489, 347] width 979 height 694
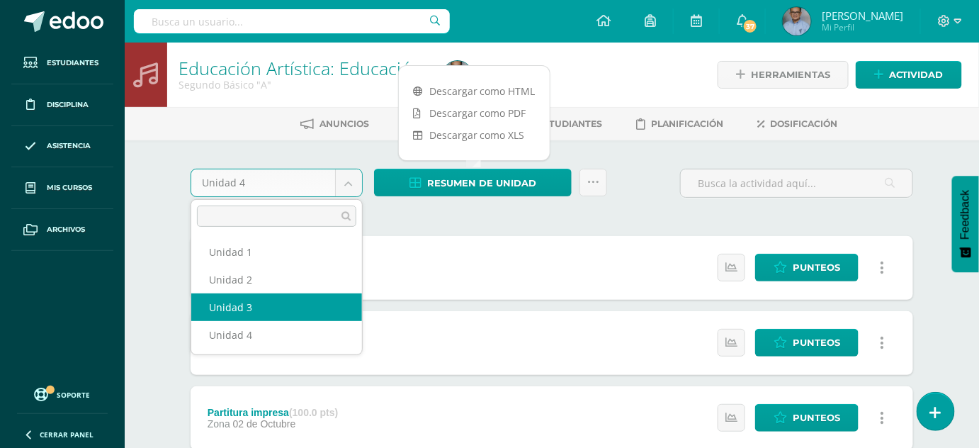
select select "Unidad 3"
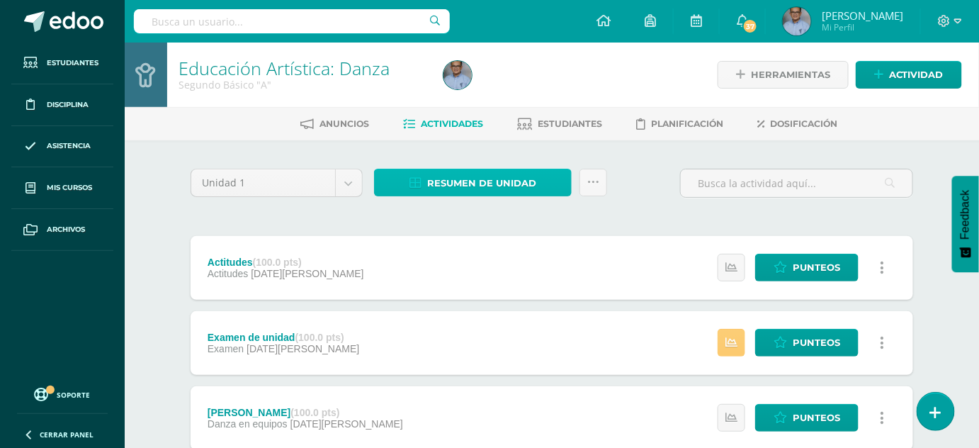
click at [451, 181] on span "Resumen de unidad" at bounding box center [481, 183] width 109 height 26
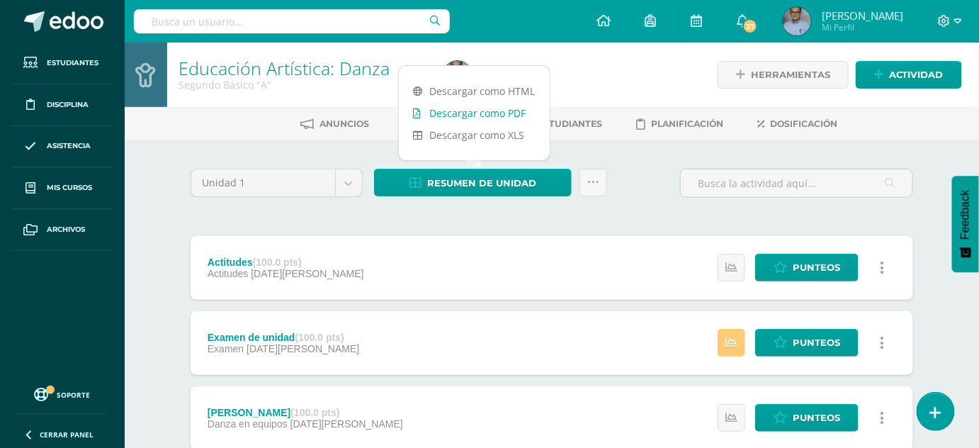
click at [459, 110] on link "Descargar como PDF" at bounding box center [474, 113] width 151 height 22
click at [477, 135] on link "Descargar como XLS" at bounding box center [474, 135] width 151 height 22
click at [344, 176] on body "Estudiantes Disciplina Asistencia Mis cursos Archivos Soporte Ayuda Reportar un…" at bounding box center [489, 384] width 979 height 769
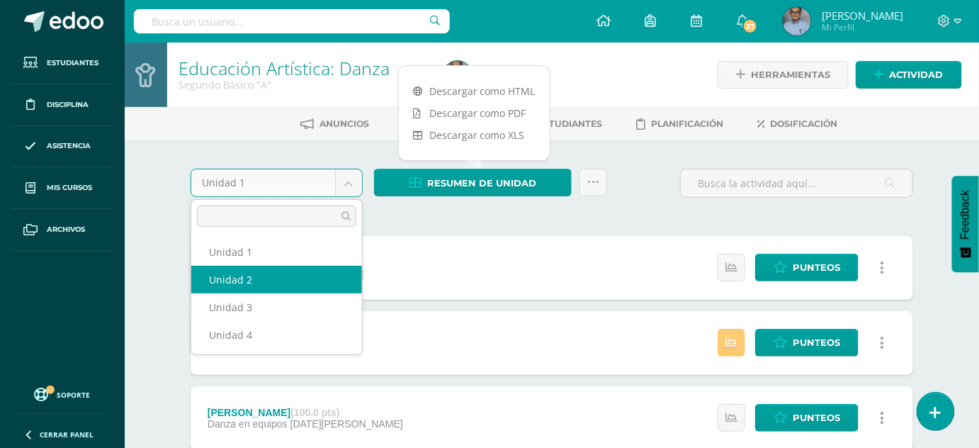
select select "Unidad 2"
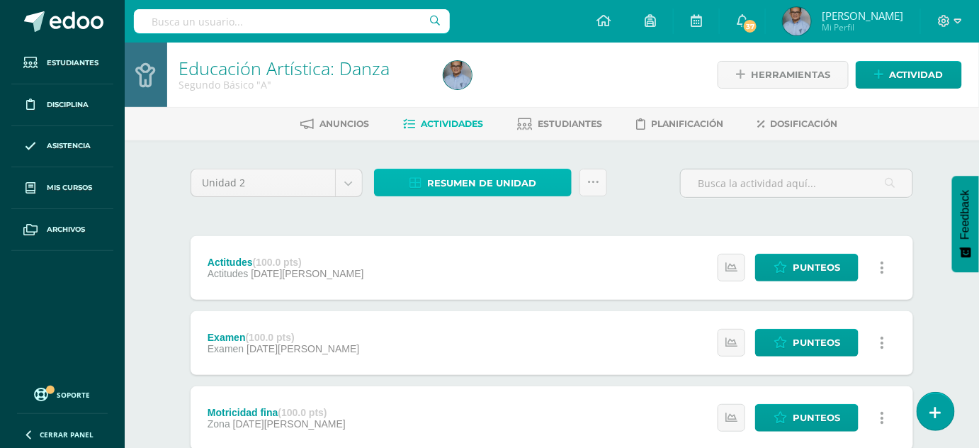
click at [419, 179] on icon at bounding box center [415, 183] width 12 height 12
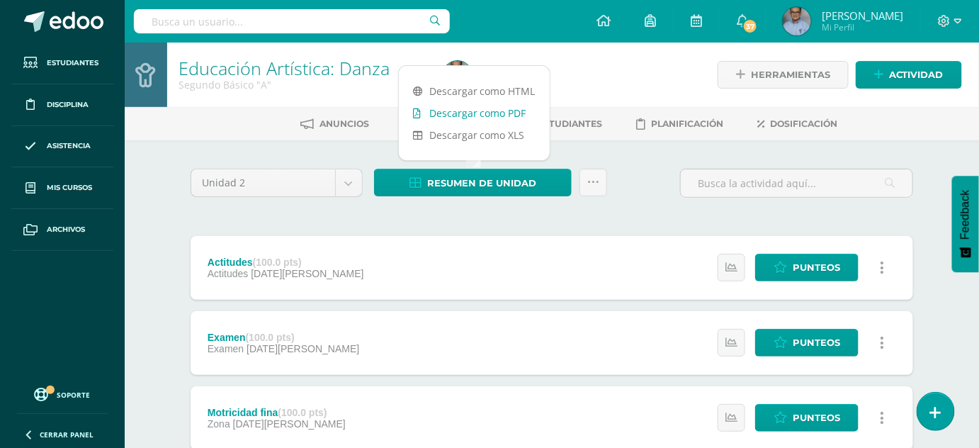
click at [443, 108] on link "Descargar como PDF" at bounding box center [474, 113] width 151 height 22
click at [489, 136] on link "Descargar como XLS" at bounding box center [474, 135] width 151 height 22
click at [449, 135] on link "Descargar como XLS" at bounding box center [474, 135] width 151 height 22
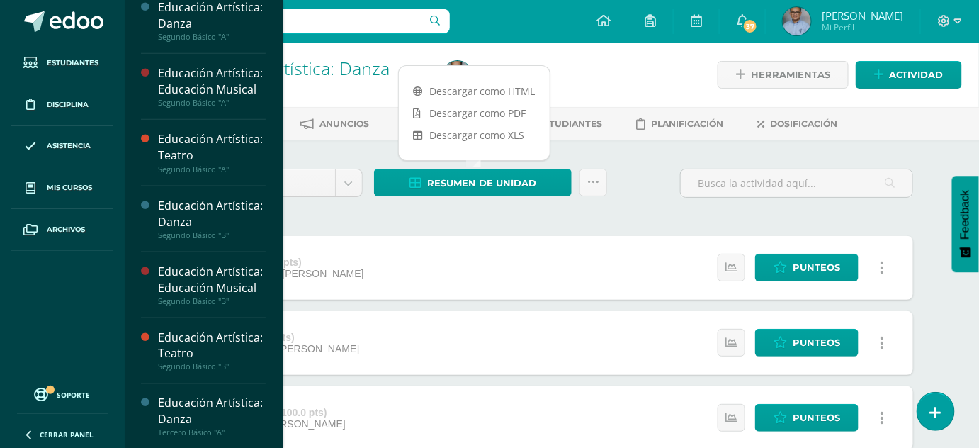
scroll to position [548, 0]
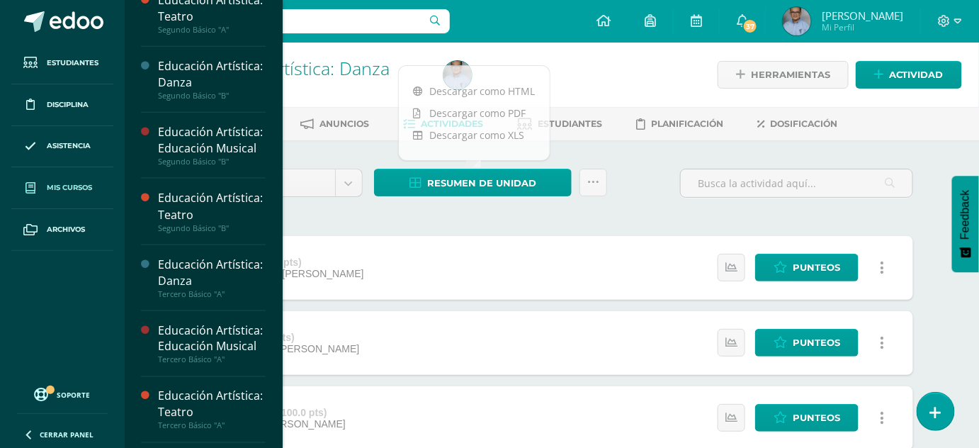
click at [59, 183] on span "Mis cursos" at bounding box center [69, 187] width 45 height 11
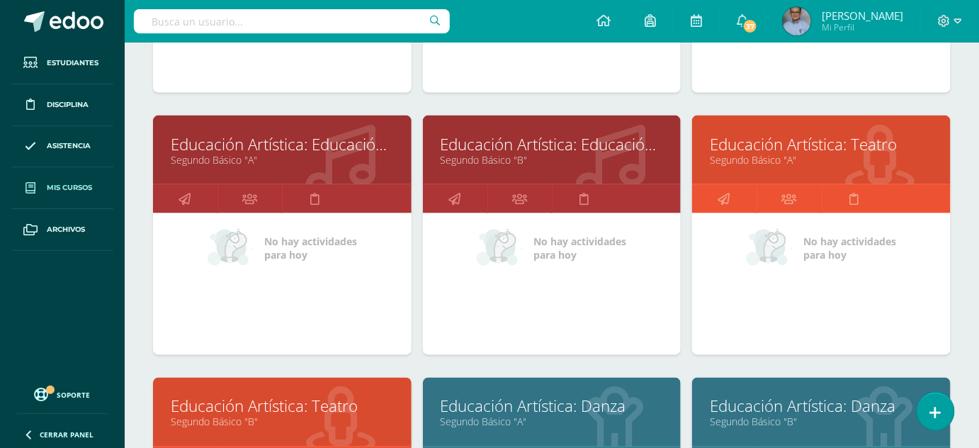
scroll to position [674, 0]
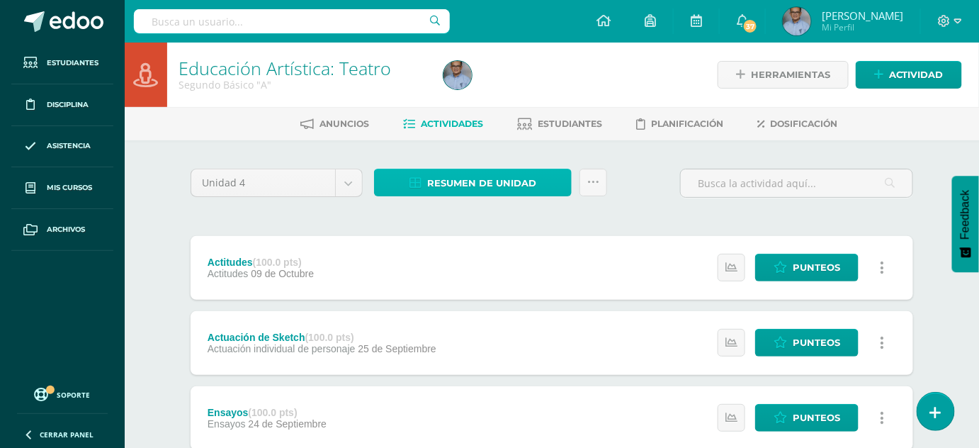
click at [479, 185] on span "Resumen de unidad" at bounding box center [481, 183] width 109 height 26
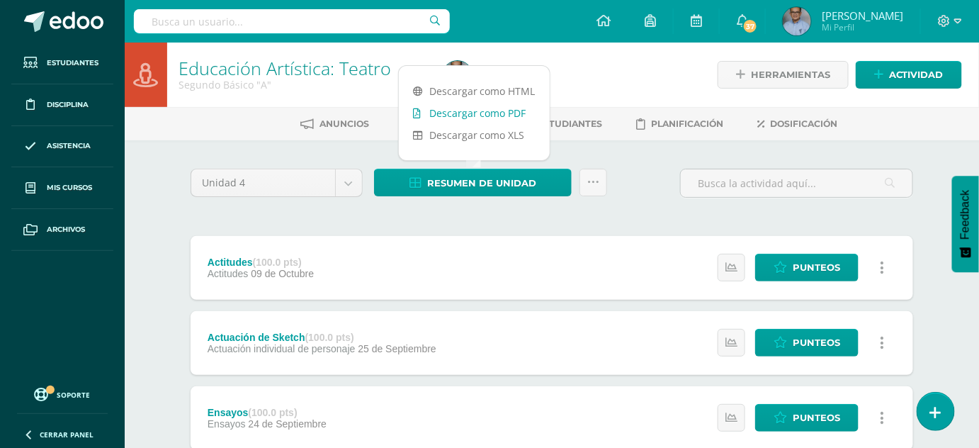
click at [463, 116] on link "Descargar como PDF" at bounding box center [474, 113] width 151 height 22
click at [499, 132] on link "Descargar como XLS" at bounding box center [474, 135] width 151 height 22
click at [351, 191] on body "Estudiantes Disciplina Asistencia Mis cursos Archivos Soporte Ayuda Reportar un…" at bounding box center [489, 384] width 979 height 769
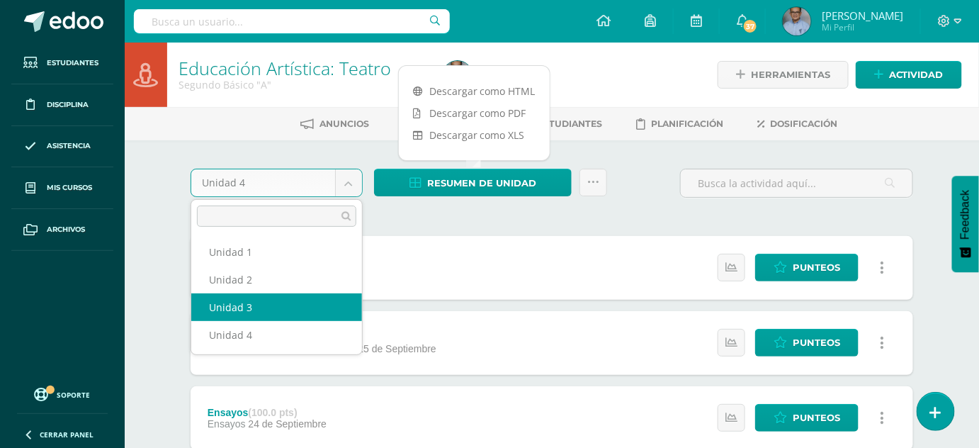
select select "Unidad 3"
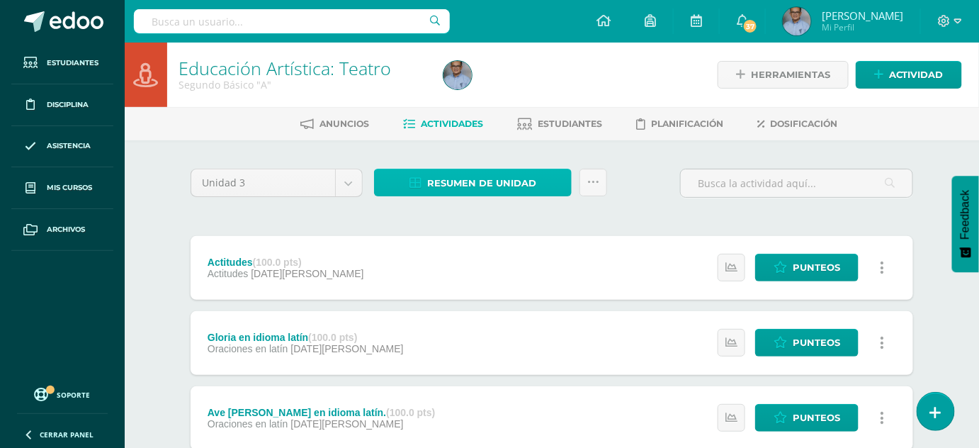
click at [443, 172] on span "Resumen de unidad" at bounding box center [481, 183] width 109 height 26
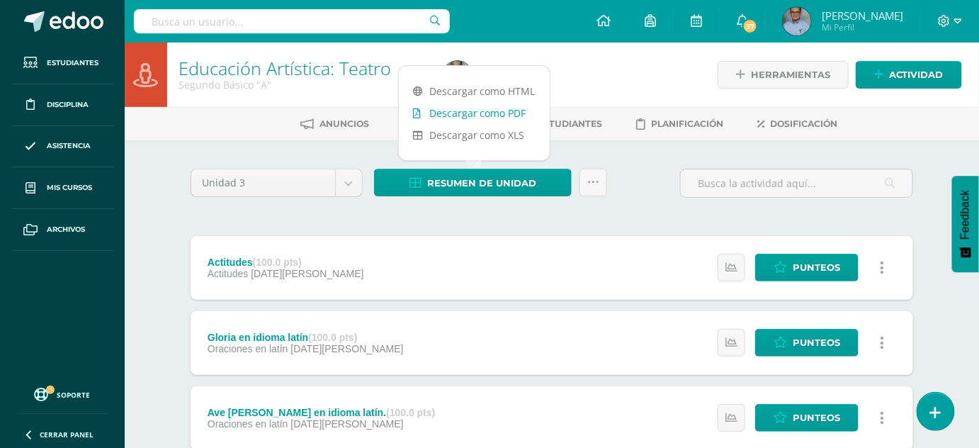
click at [460, 113] on link "Descargar como PDF" at bounding box center [474, 113] width 151 height 22
click at [479, 131] on link "Descargar como XLS" at bounding box center [474, 135] width 151 height 22
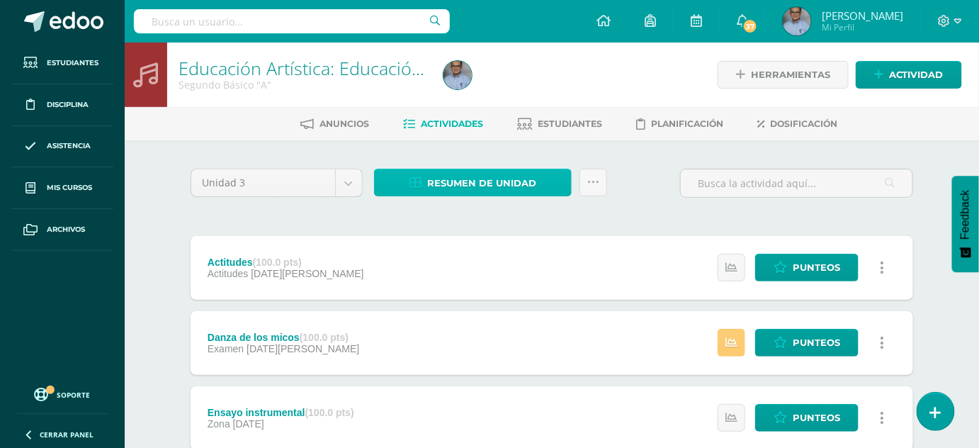
click at [489, 177] on span "Resumen de unidad" at bounding box center [481, 183] width 109 height 26
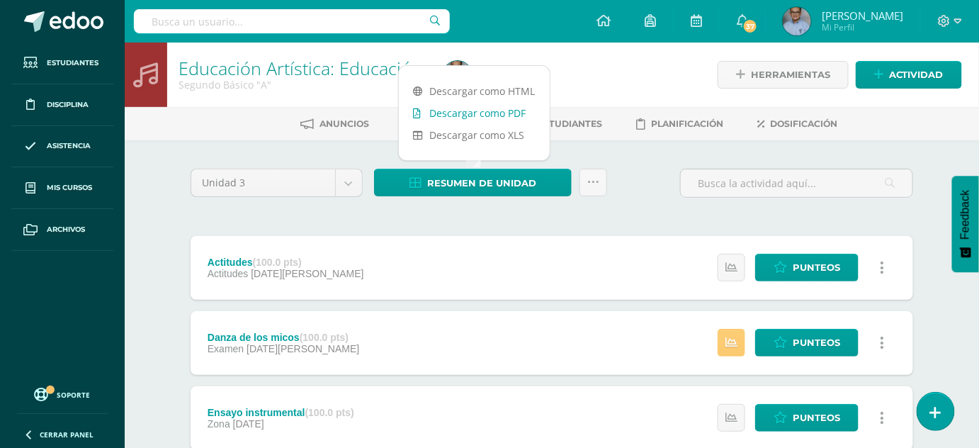
click at [480, 115] on link "Descargar como PDF" at bounding box center [474, 113] width 151 height 22
click at [511, 135] on link "Descargar como XLS" at bounding box center [474, 135] width 151 height 22
click at [351, 181] on body "Estudiantes Disciplina Asistencia Mis cursos Archivos Soporte Ayuda Reportar un…" at bounding box center [489, 384] width 979 height 769
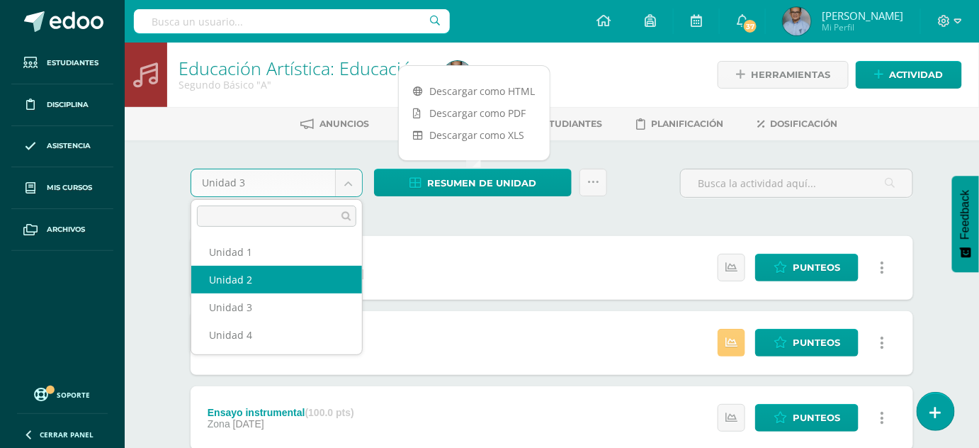
select select "Unidad 2"
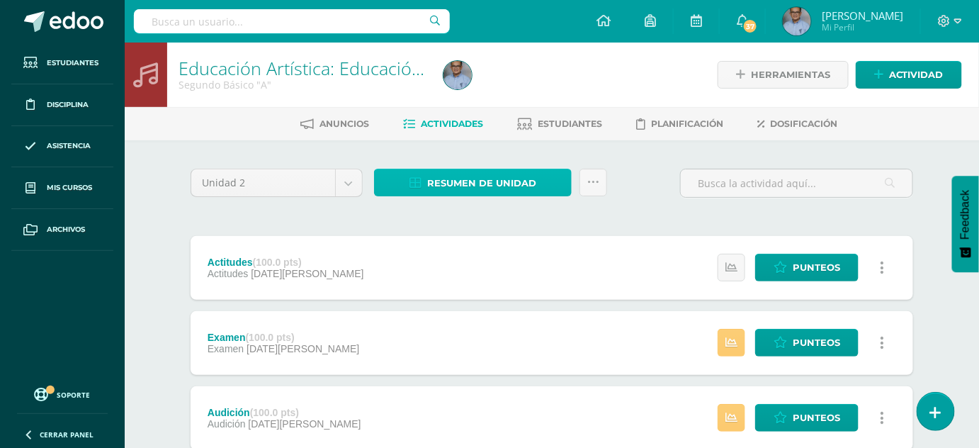
click at [512, 179] on span "Resumen de unidad" at bounding box center [481, 183] width 109 height 26
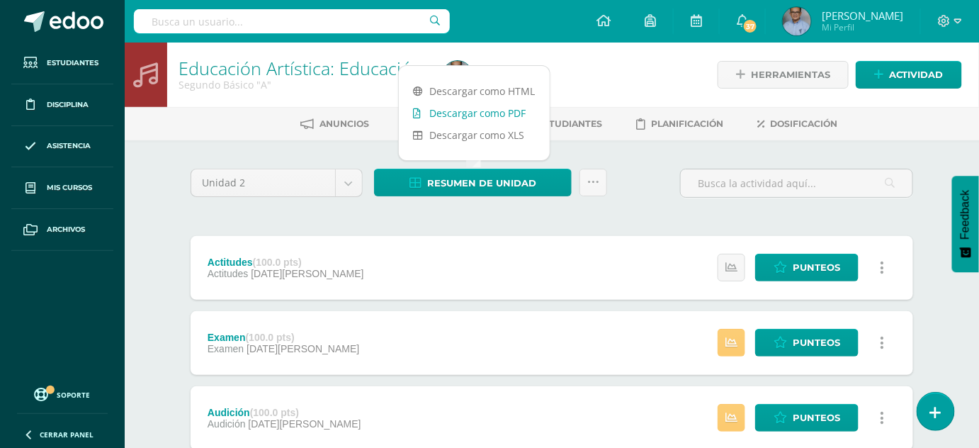
click at [491, 115] on link "Descargar como PDF" at bounding box center [474, 113] width 151 height 22
click at [483, 138] on link "Descargar como XLS" at bounding box center [474, 135] width 151 height 22
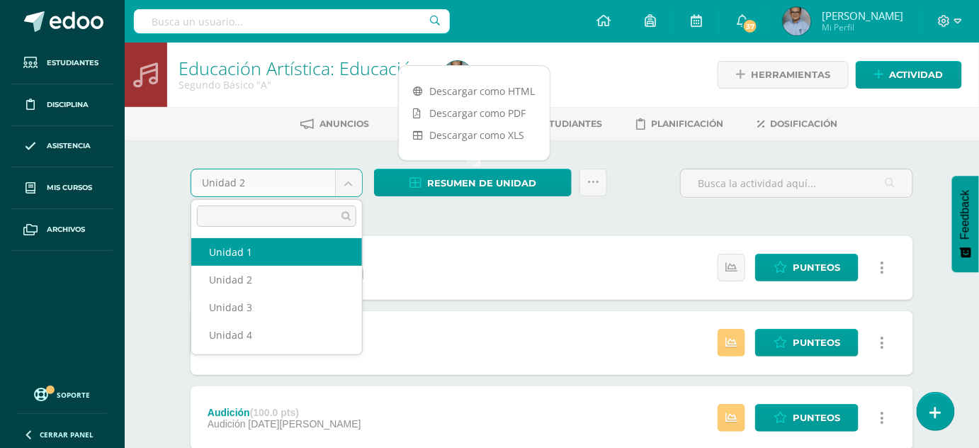
select select "Unidad 1"
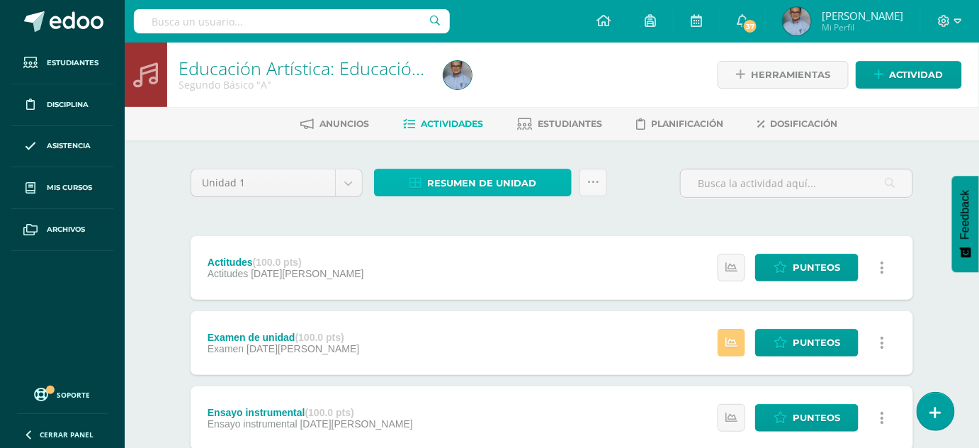
click at [494, 175] on span "Resumen de unidad" at bounding box center [481, 183] width 109 height 26
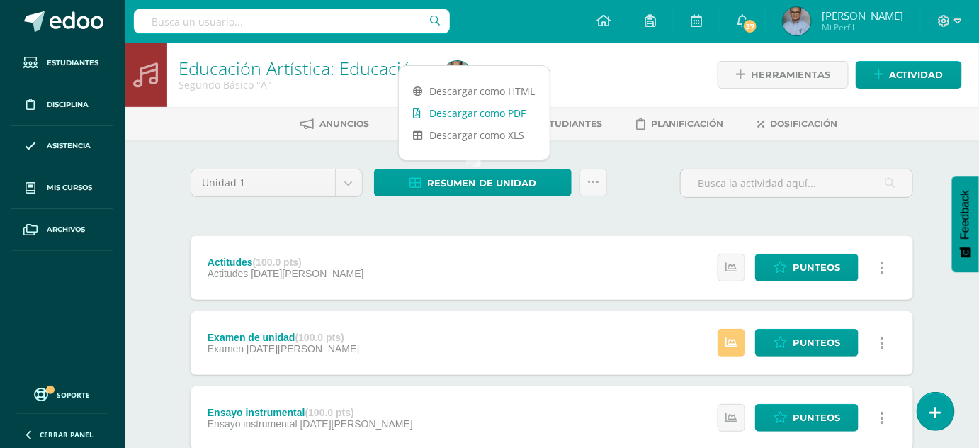
click at [482, 111] on link "Descargar como PDF" at bounding box center [474, 113] width 151 height 22
click at [506, 136] on link "Descargar como XLS" at bounding box center [474, 135] width 151 height 22
